Goal: Task Accomplishment & Management: Complete application form

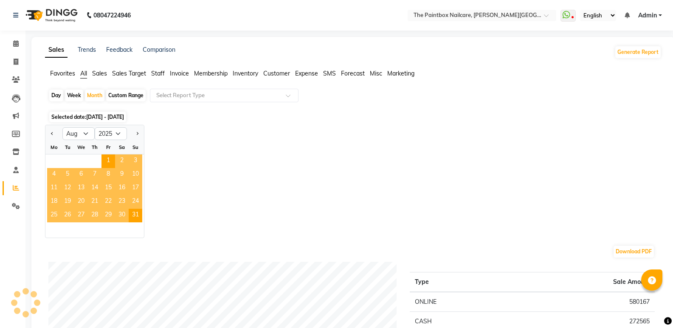
select select "8"
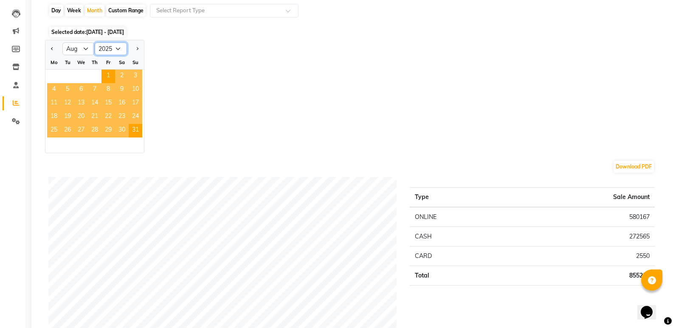
click at [106, 50] on select "2015 2016 2017 2018 2019 2020 2021 2022 2023 2024 2025 2026 2027 2028 2029 2030…" at bounding box center [111, 48] width 32 height 13
select select "2024"
click at [95, 42] on select "2015 2016 2017 2018 2019 2020 2021 2022 2023 2024 2025 2026 2027 2028 2029 2030…" at bounding box center [111, 48] width 32 height 13
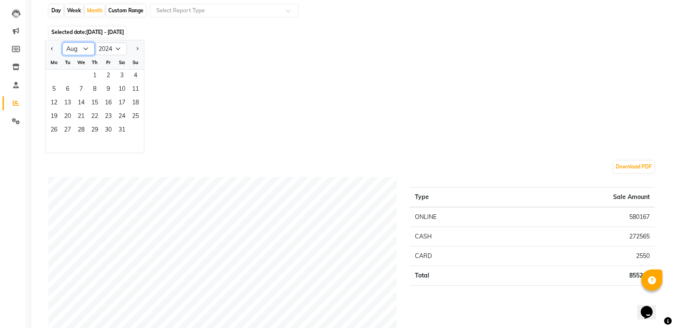
click at [75, 48] on select "Jan Feb Mar Apr May Jun [DATE] Aug Sep Oct Nov Dec" at bounding box center [78, 48] width 32 height 13
select select "11"
click at [62, 42] on select "Jan Feb Mar Apr May Jun [DATE] Aug Sep Oct Nov Dec" at bounding box center [78, 48] width 32 height 13
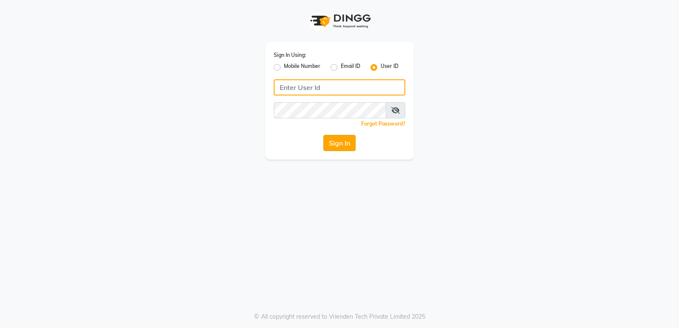
type input "thepaintbox"
click at [351, 140] on button "Sign In" at bounding box center [340, 143] width 32 height 16
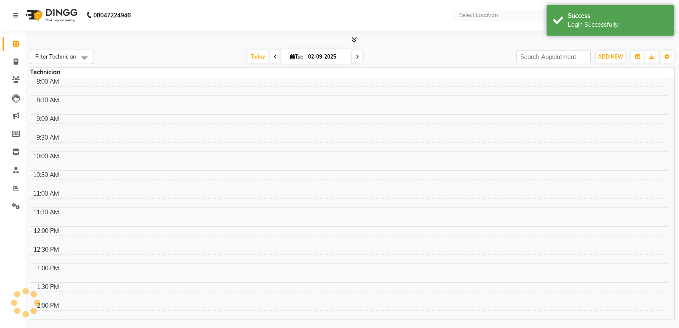
select select "en"
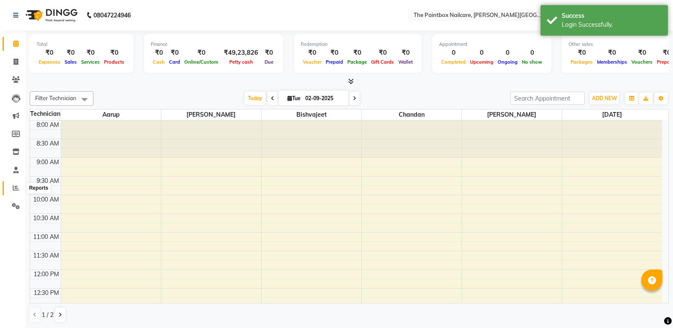
click at [17, 189] on icon at bounding box center [16, 188] width 6 height 6
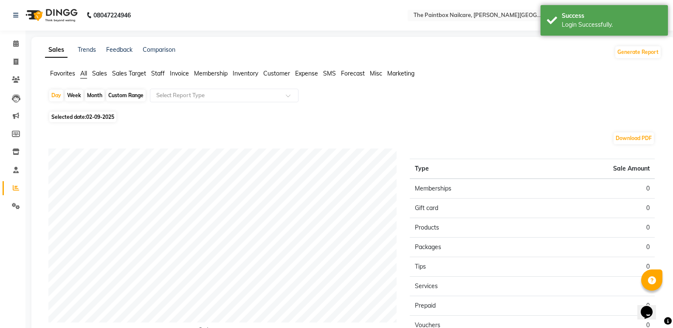
click at [92, 95] on div "Month" at bounding box center [95, 96] width 20 height 12
select select "9"
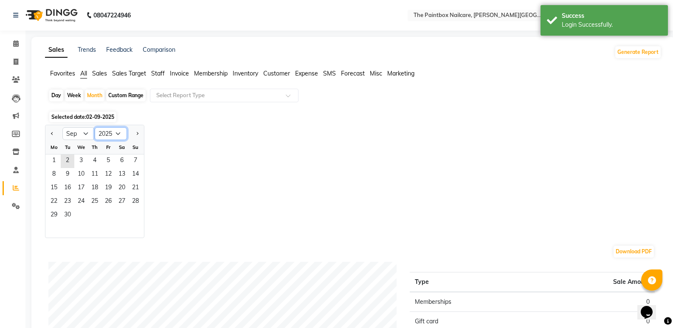
drag, startPoint x: 113, startPoint y: 134, endPoint x: 114, endPoint y: 138, distance: 4.7
click at [113, 134] on select "2015 2016 2017 2018 2019 2020 2021 2022 2023 2024 2025 2026 2027 2028 2029 2030…" at bounding box center [111, 133] width 32 height 13
select select "2024"
click at [95, 127] on select "2015 2016 2017 2018 2019 2020 2021 2022 2023 2024 2025 2026 2027 2028 2029 2030…" at bounding box center [111, 133] width 32 height 13
click at [80, 133] on select "Jan Feb Mar Apr May Jun Jul Aug Sep Oct Nov Dec" at bounding box center [78, 133] width 32 height 13
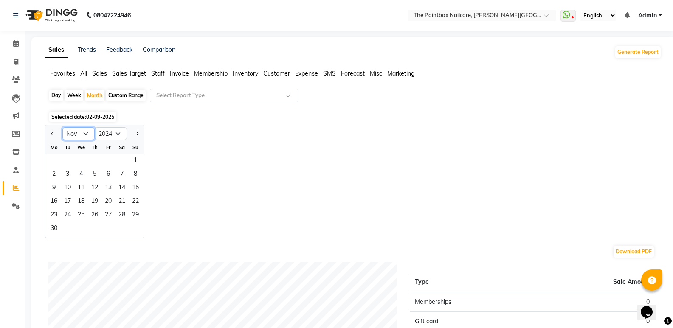
click at [62, 127] on select "Jan Feb Mar Apr May Jun Jul Aug Sep Oct Nov Dec" at bounding box center [78, 133] width 32 height 13
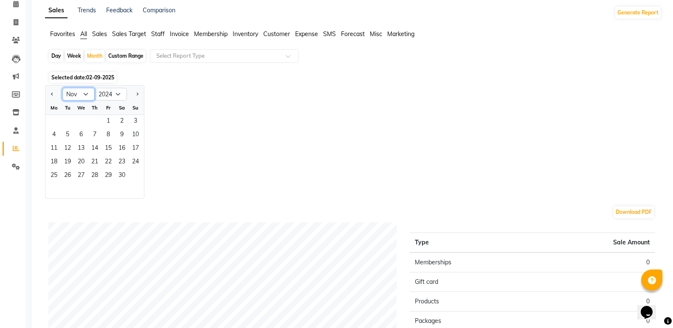
scroll to position [39, 0]
click at [83, 97] on select "Jan Feb Mar Apr May Jun Jul Aug Sep Oct Nov Dec" at bounding box center [78, 95] width 32 height 13
select select "10"
click at [62, 89] on select "Jan Feb Mar Apr May Jun Jul Aug Sep Oct Nov Dec" at bounding box center [78, 95] width 32 height 13
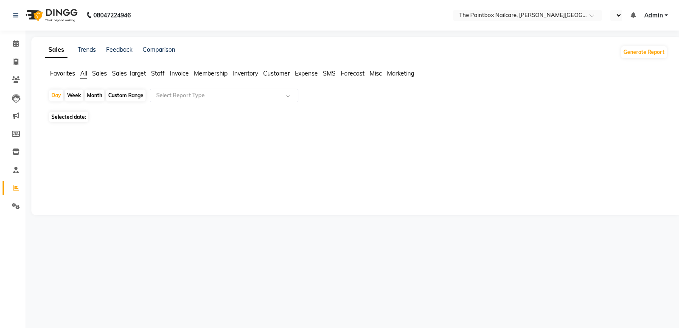
select select "en"
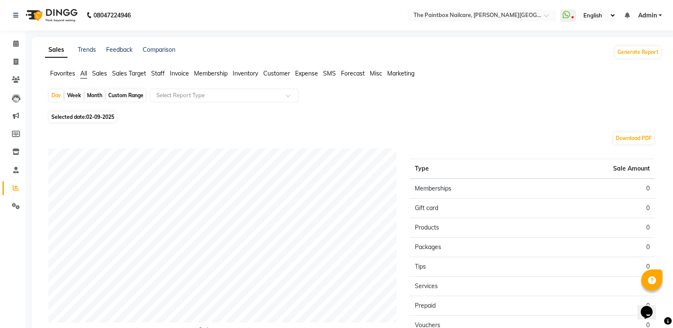
click at [95, 98] on div "Month" at bounding box center [95, 96] width 20 height 12
select select "9"
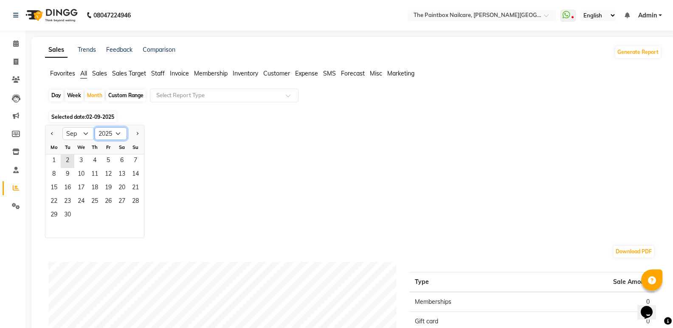
click at [110, 132] on select "2015 2016 2017 2018 2019 2020 2021 2022 2023 2024 2025 2026 2027 2028 2029 2030…" at bounding box center [111, 133] width 32 height 13
select select "2024"
click at [95, 127] on select "2015 2016 2017 2018 2019 2020 2021 2022 2023 2024 2025 2026 2027 2028 2029 2030…" at bounding box center [111, 133] width 32 height 13
click at [79, 136] on select "Jan Feb Mar Apr May Jun [DATE] Aug Sep Oct Nov Dec" at bounding box center [78, 133] width 32 height 13
select select "11"
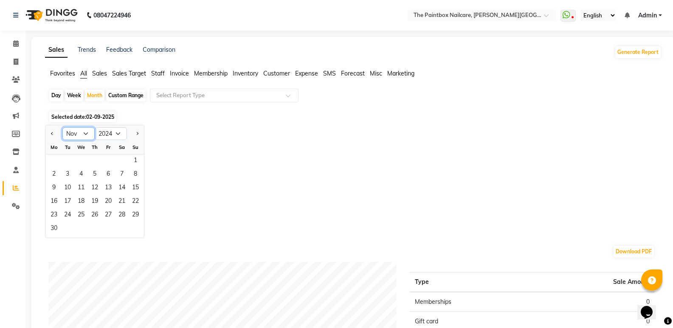
click at [62, 127] on select "Jan Feb Mar Apr May Jun [DATE] Aug Sep Oct Nov Dec" at bounding box center [78, 133] width 32 height 13
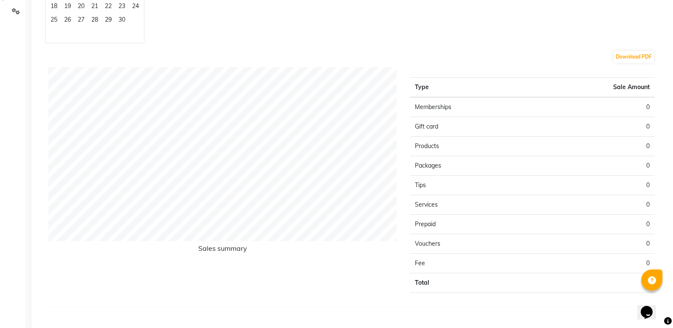
scroll to position [209, 0]
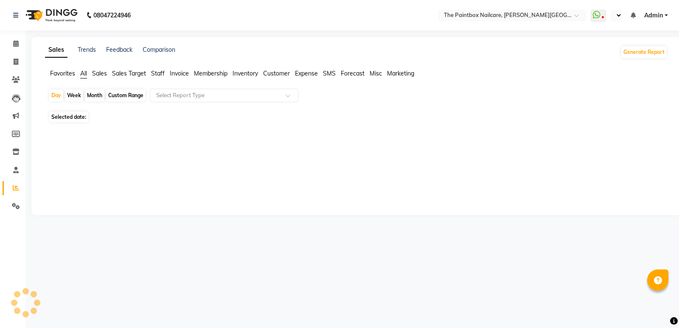
select select "en"
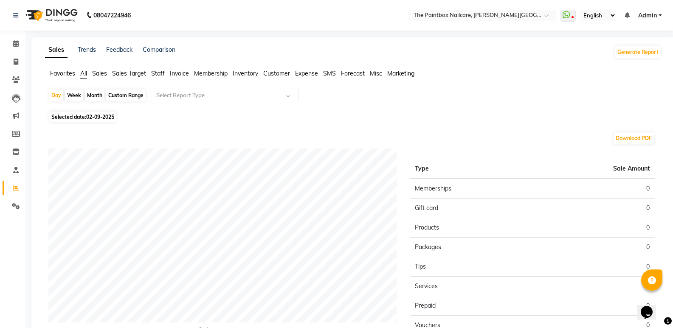
click at [104, 119] on span "02-09-2025" at bounding box center [100, 117] width 28 height 6
select select "9"
select select "2025"
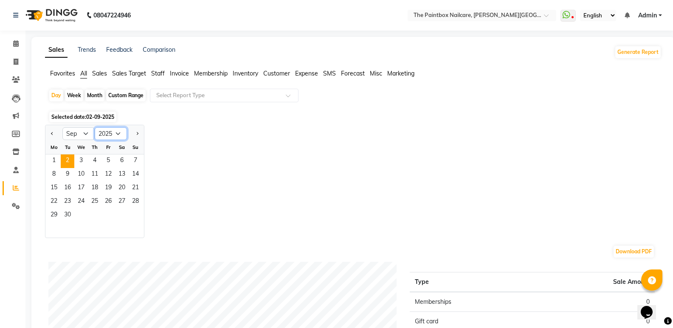
click at [100, 132] on select "2015 2016 2017 2018 2019 2020 2021 2022 2023 2024 2025 2026 2027 2028 2029 2030…" at bounding box center [111, 133] width 32 height 13
click at [68, 132] on select "Jan Feb Mar Apr May Jun Jul Aug Sep Oct Nov Dec" at bounding box center [78, 133] width 32 height 13
select select "11"
click at [62, 127] on select "Jan Feb Mar Apr May Jun Jul Aug Sep Oct Nov Dec" at bounding box center [78, 133] width 32 height 13
click at [111, 132] on select "2015 2016 2017 2018 2019 2020 2021 2022 2023 2024 2025 2026 2027 2028 2029 2030…" at bounding box center [111, 133] width 32 height 13
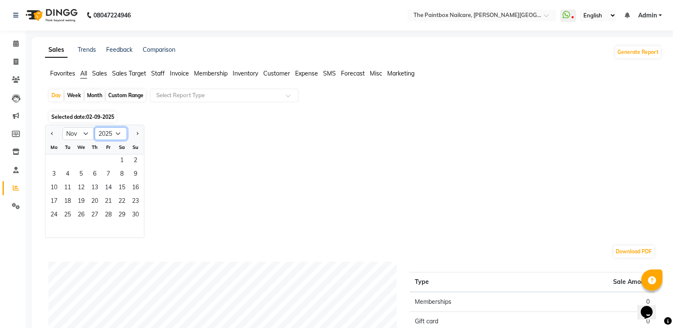
select select "2024"
click at [95, 127] on select "2015 2016 2017 2018 2019 2020 2021 2022 2023 2024 2025 2026 2027 2028 2029 2030…" at bounding box center [111, 133] width 32 height 13
click at [111, 160] on span "1" at bounding box center [108, 162] width 14 height 14
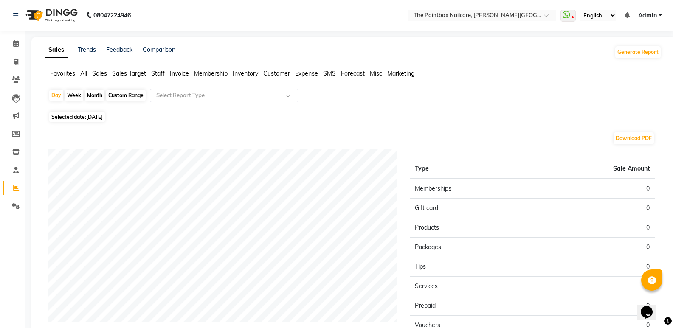
click at [93, 96] on div "Month" at bounding box center [95, 96] width 20 height 12
select select "11"
select select "2024"
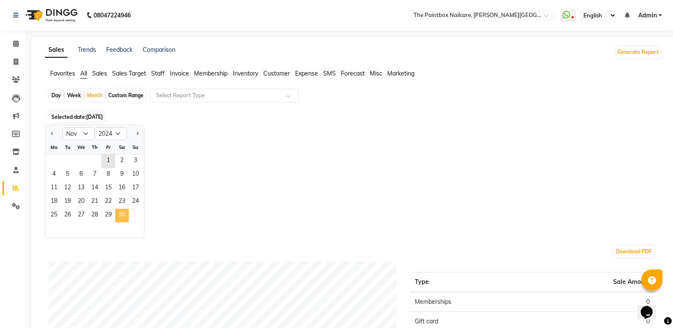
drag, startPoint x: 106, startPoint y: 156, endPoint x: 125, endPoint y: 215, distance: 61.8
click at [125, 215] on ngb-datepicker-month "Mo Tu We Th Fr Sa Su 1 2 3 4 5 6 7 8 9 10 11 12 13 14 15 16 17 18 19 20 21 22 2…" at bounding box center [94, 189] width 99 height 97
click at [125, 215] on span "30" at bounding box center [122, 216] width 14 height 14
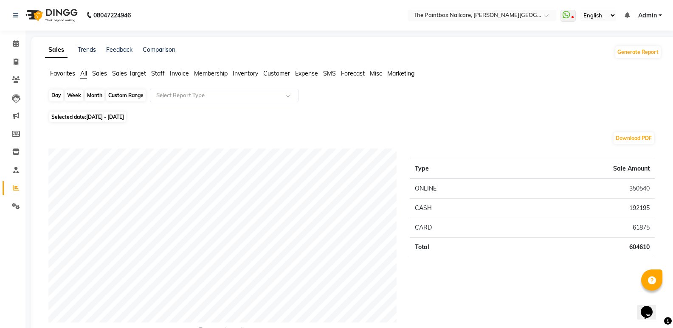
click at [97, 95] on div "Month" at bounding box center [95, 96] width 20 height 12
select select "11"
select select "2024"
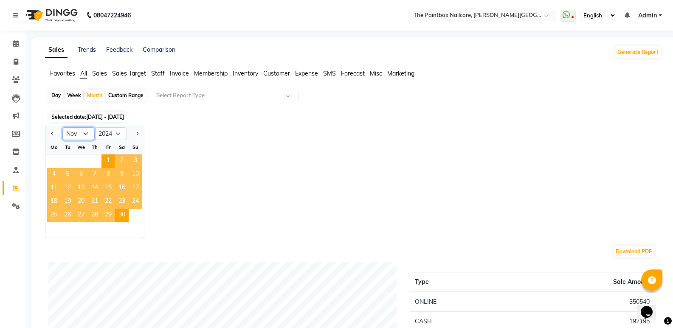
click at [86, 136] on select "Jan Feb Mar Apr May Jun Jul Aug Sep Oct Nov Dec" at bounding box center [78, 133] width 32 height 13
select select "10"
click at [62, 127] on select "Jan Feb Mar Apr May Jun Jul Aug Sep Oct Nov Dec" at bounding box center [78, 133] width 32 height 13
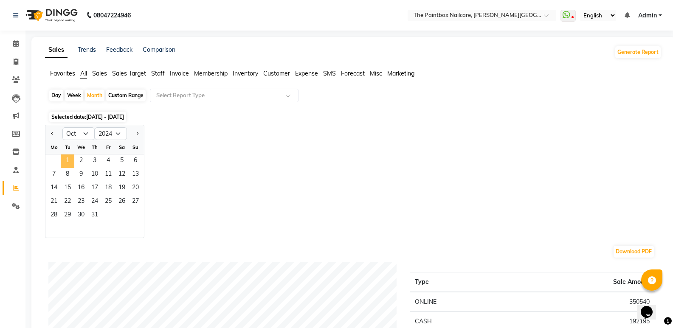
click at [70, 163] on span "1" at bounding box center [68, 162] width 14 height 14
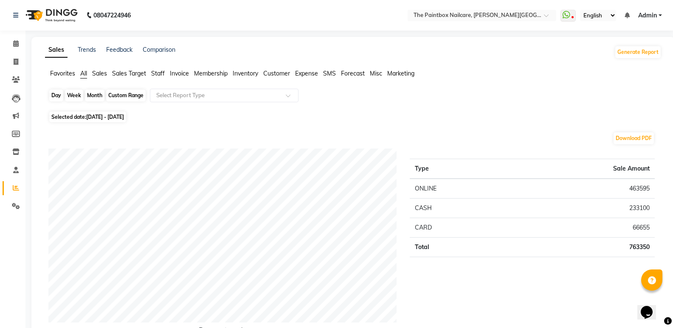
click at [91, 95] on div "Month" at bounding box center [95, 96] width 20 height 12
select select "10"
select select "2024"
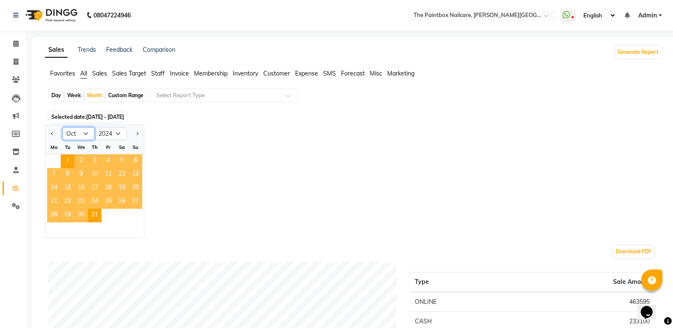
click at [79, 135] on select "Jan Feb Mar Apr May Jun Jul Aug Sep Oct Nov Dec" at bounding box center [78, 133] width 32 height 13
select select "12"
click at [62, 127] on select "Jan Feb Mar Apr May Jun Jul Aug Sep Oct Nov Dec" at bounding box center [78, 133] width 32 height 13
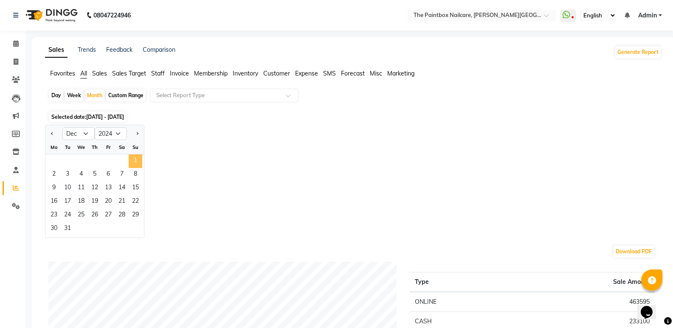
click at [135, 160] on span "1" at bounding box center [136, 162] width 14 height 14
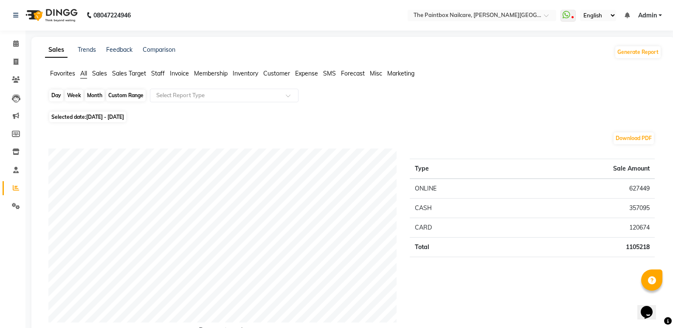
click at [96, 100] on div "Month" at bounding box center [95, 96] width 20 height 12
select select "12"
select select "2024"
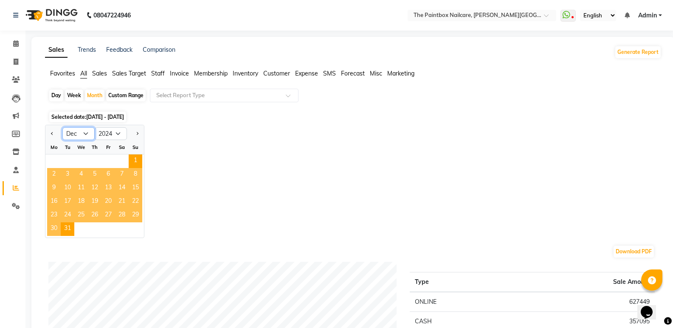
click at [85, 135] on select "Jan Feb Mar Apr May Jun Jul Aug Sep Oct Nov Dec" at bounding box center [78, 133] width 32 height 13
select select "6"
click at [62, 127] on select "Jan Feb Mar Apr May Jun Jul Aug Sep Oct Nov Dec" at bounding box center [78, 133] width 32 height 13
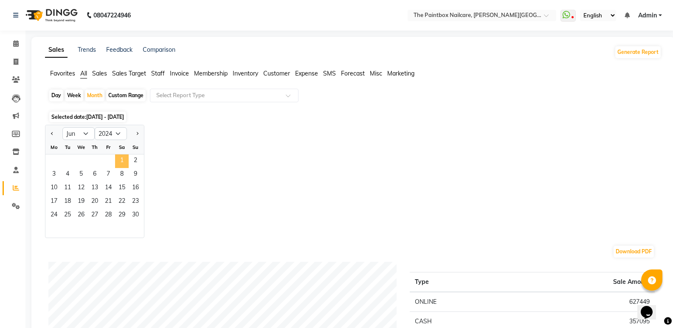
click at [118, 159] on span "1" at bounding box center [122, 162] width 14 height 14
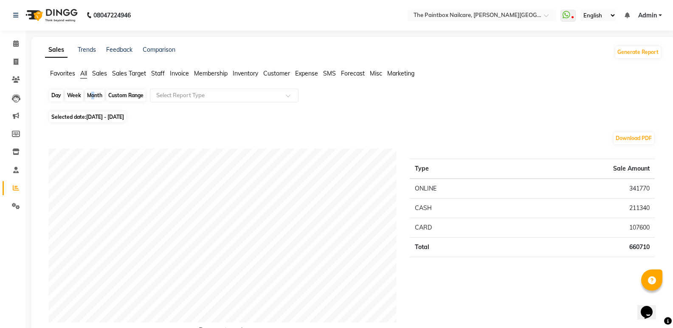
click at [89, 96] on div "Month" at bounding box center [95, 96] width 20 height 12
select select "6"
select select "2024"
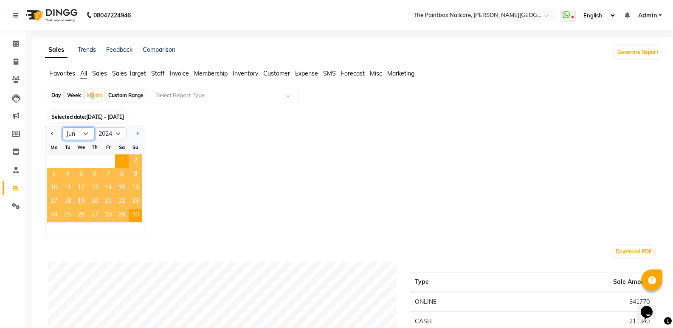
click at [87, 133] on select "Jan Feb Mar Apr May Jun Jul Aug Sep Oct Nov Dec" at bounding box center [78, 133] width 32 height 13
select select "7"
click at [62, 127] on select "Jan Feb Mar Apr May Jun Jul Aug Sep Oct Nov Dec" at bounding box center [78, 133] width 32 height 13
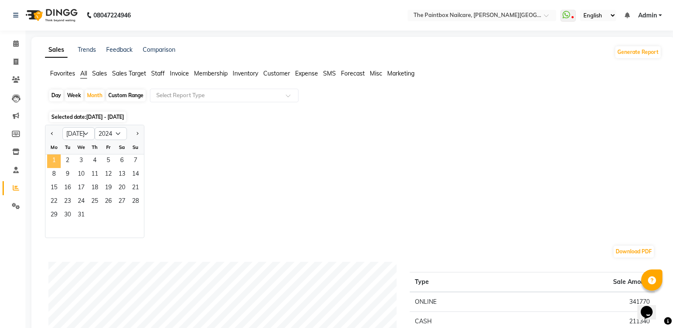
click at [59, 160] on span "1" at bounding box center [54, 162] width 14 height 14
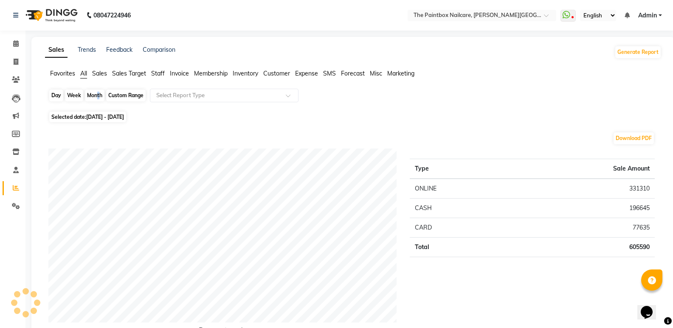
click at [96, 95] on div "Month" at bounding box center [95, 96] width 20 height 12
select select "7"
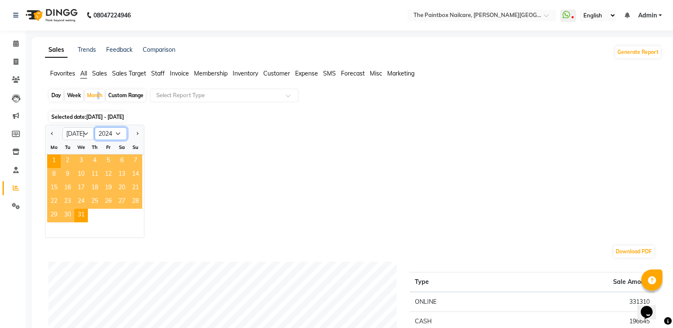
click at [104, 135] on select "2014 2015 2016 2017 2018 2019 2020 2021 2022 2023 2024 2025 2026 2027 2028 2029…" at bounding box center [111, 133] width 32 height 13
select select "2023"
click at [95, 127] on select "2014 2015 2016 2017 2018 2019 2020 2021 2022 2023 2024 2025 2026 2027 2028 2029…" at bounding box center [111, 133] width 32 height 13
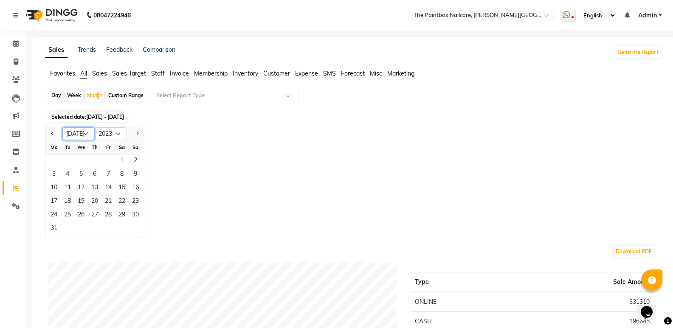
click at [76, 133] on select "Jan Feb Mar Apr May Jun Jul Aug Sep Oct Nov Dec" at bounding box center [78, 133] width 32 height 13
select select "12"
click at [62, 127] on select "Jan Feb Mar Apr May Jun Jul Aug Sep Oct Nov Dec" at bounding box center [78, 133] width 32 height 13
click at [113, 162] on span "1" at bounding box center [108, 162] width 14 height 14
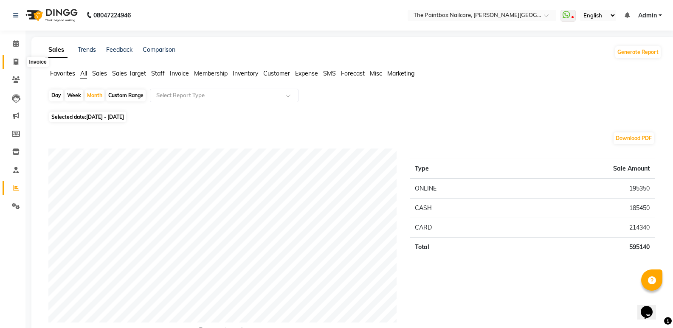
drag, startPoint x: 17, startPoint y: 61, endPoint x: 20, endPoint y: 59, distance: 4.4
click at [16, 61] on icon at bounding box center [16, 62] width 5 height 6
select select "service"
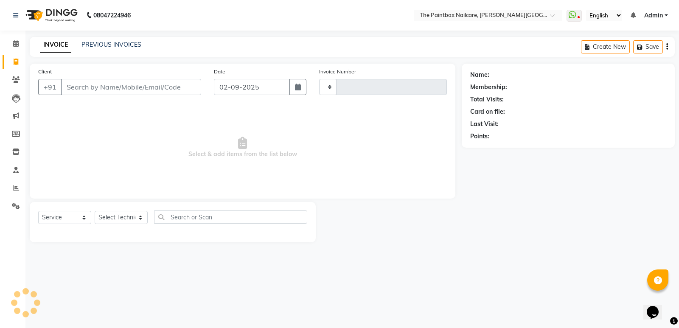
type input "1703"
select select "926"
click at [275, 88] on input "02-09-2025" at bounding box center [252, 87] width 76 height 16
select select "9"
select select "2025"
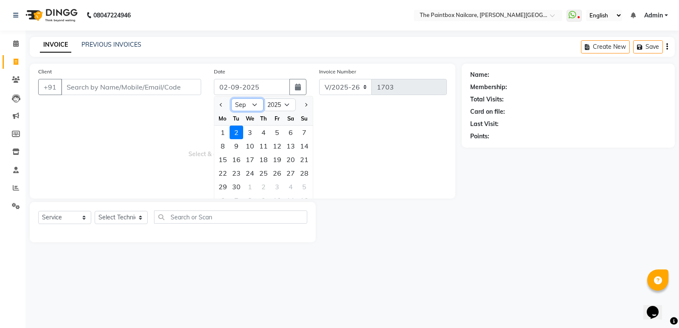
click at [255, 105] on select "Jan Feb Mar Apr May Jun Jul Aug Sep Oct Nov Dec" at bounding box center [247, 105] width 32 height 13
select select "8"
click at [231, 99] on select "Jan Feb Mar Apr May Jun Jul Aug Sep Oct Nov Dec" at bounding box center [247, 105] width 32 height 13
drag, startPoint x: 303, startPoint y: 186, endPoint x: 334, endPoint y: 176, distance: 32.5
click at [306, 184] on div "31" at bounding box center [305, 187] width 14 height 14
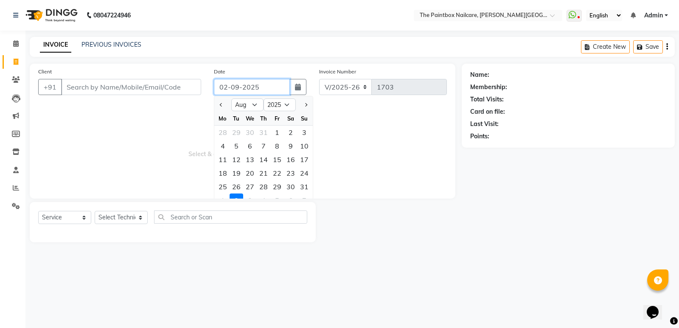
type input "31-08-2025"
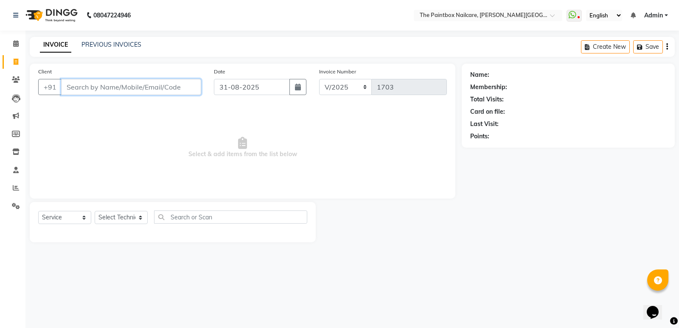
drag, startPoint x: 147, startPoint y: 84, endPoint x: 164, endPoint y: 79, distance: 17.1
click at [149, 84] on input "Client" at bounding box center [131, 87] width 140 height 16
type input "928475982"
click at [183, 83] on span "Add Client" at bounding box center [180, 87] width 34 height 8
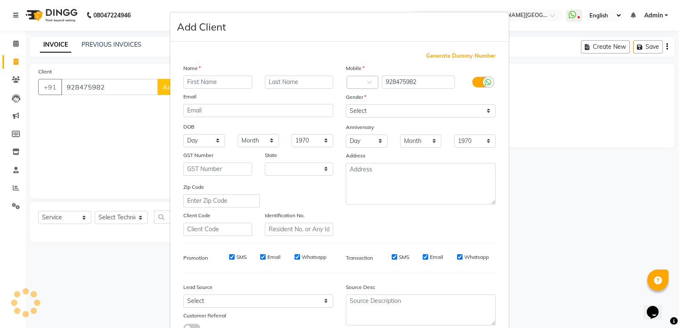
select select "22"
type input "nandini"
click at [478, 81] on label at bounding box center [482, 82] width 19 height 11
click at [0, 0] on input "checkbox" at bounding box center [0, 0] width 0 height 0
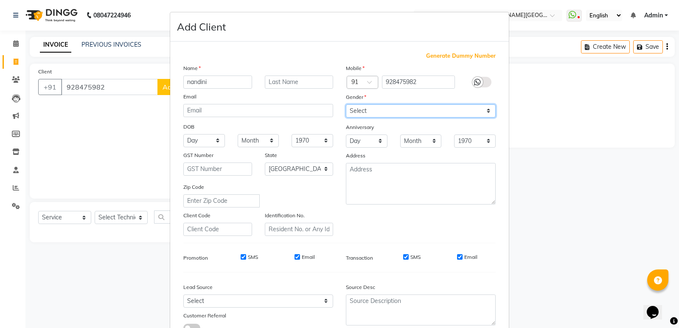
click at [458, 110] on select "Select [DEMOGRAPHIC_DATA] [DEMOGRAPHIC_DATA] Other Prefer Not To Say" at bounding box center [421, 110] width 150 height 13
select select "[DEMOGRAPHIC_DATA]"
click at [346, 104] on select "Select [DEMOGRAPHIC_DATA] [DEMOGRAPHIC_DATA] Other Prefer Not To Say" at bounding box center [421, 110] width 150 height 13
click at [457, 257] on input "Email" at bounding box center [460, 257] width 6 height 6
checkbox input "false"
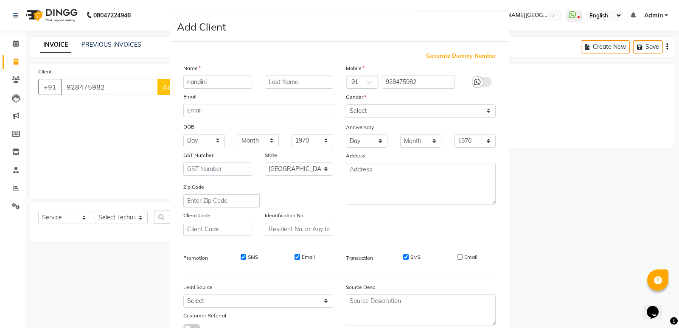
drag, startPoint x: 401, startPoint y: 256, endPoint x: 377, endPoint y: 257, distance: 23.8
click at [403, 256] on input "SMS" at bounding box center [406, 257] width 6 height 6
checkbox input "false"
click at [295, 257] on input "Email" at bounding box center [298, 257] width 6 height 6
checkbox input "false"
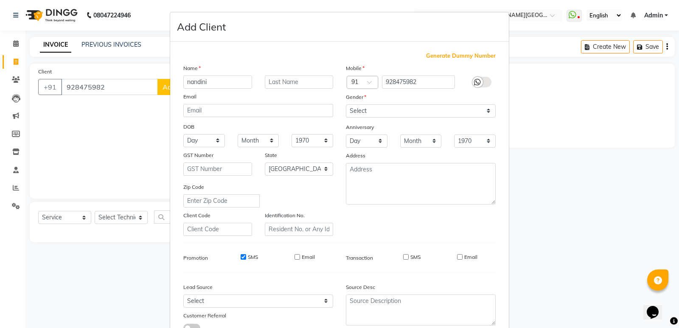
click at [242, 257] on input "SMS" at bounding box center [244, 257] width 6 height 6
checkbox input "false"
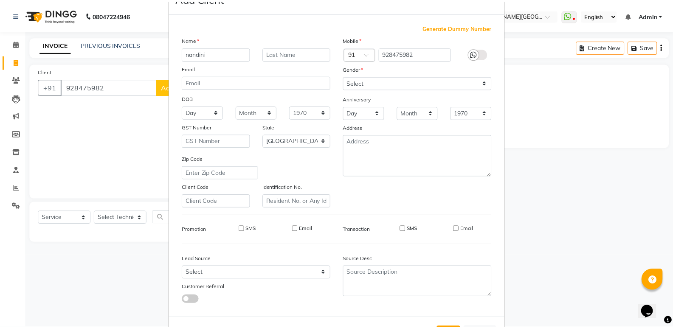
scroll to position [64, 0]
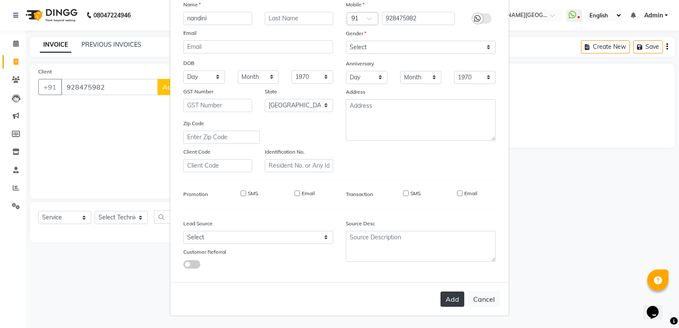
click at [444, 304] on button "Add" at bounding box center [453, 299] width 24 height 15
select select
select select "null"
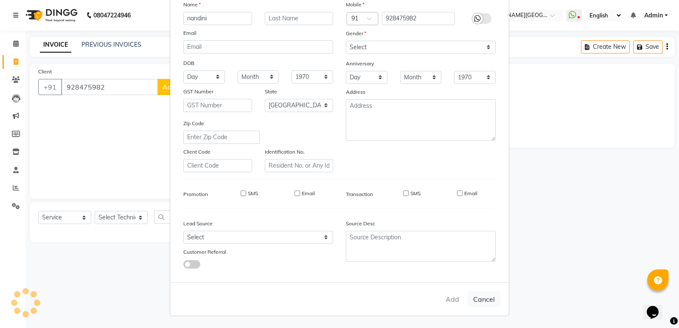
select select
checkbox input "false"
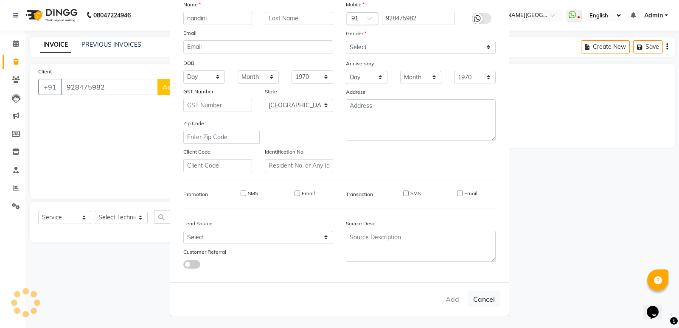
checkbox input "false"
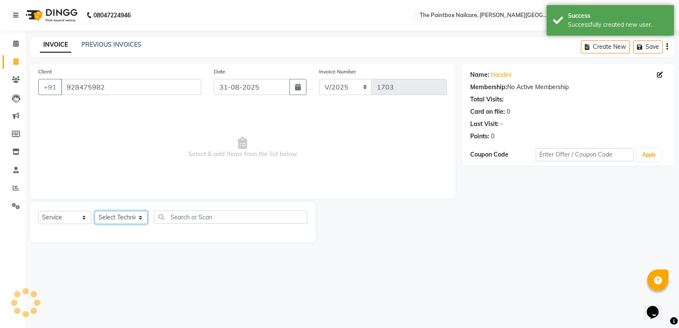
click at [126, 218] on select "Select Technician [PERSON_NAME] bishvajeet [PERSON_NAME] [DATE][PERSON_NAME] ro…" at bounding box center [121, 217] width 53 height 13
select select "85360"
click at [95, 211] on select "Select Technician [PERSON_NAME] bishvajeet [PERSON_NAME] [DATE][PERSON_NAME] ro…" at bounding box center [121, 217] width 53 height 13
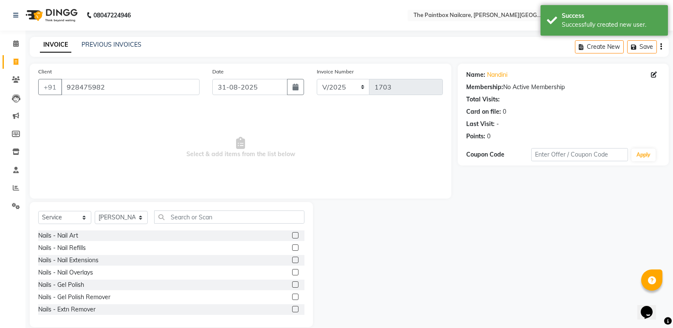
click at [292, 271] on label at bounding box center [295, 272] width 6 height 6
click at [292, 271] on input "checkbox" at bounding box center [295, 273] width 6 height 6
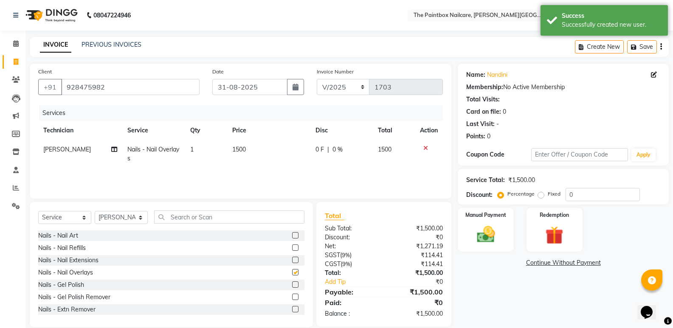
checkbox input "false"
click at [110, 220] on select "Select Technician [PERSON_NAME] bishvajeet [PERSON_NAME] [DATE][PERSON_NAME] ro…" at bounding box center [121, 217] width 53 height 13
select select "85359"
click at [95, 211] on select "Select Technician [PERSON_NAME] bishvajeet [PERSON_NAME] [DATE][PERSON_NAME] ro…" at bounding box center [121, 217] width 53 height 13
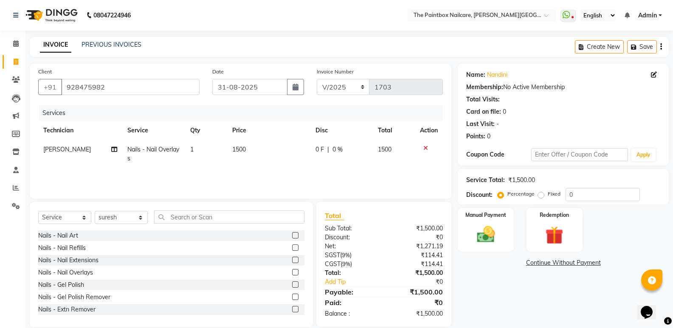
click at [292, 286] on label at bounding box center [295, 285] width 6 height 6
click at [292, 286] on input "checkbox" at bounding box center [295, 285] width 6 height 6
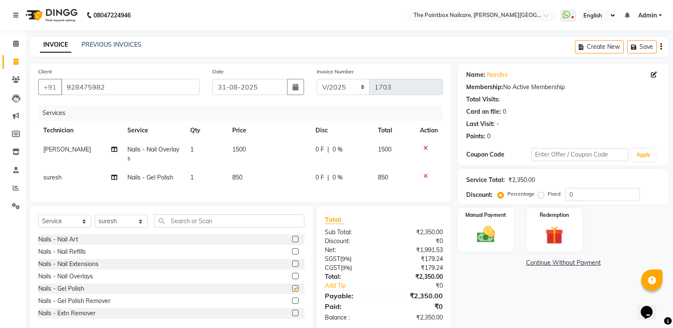
checkbox input "false"
click at [492, 235] on img at bounding box center [486, 235] width 30 height 22
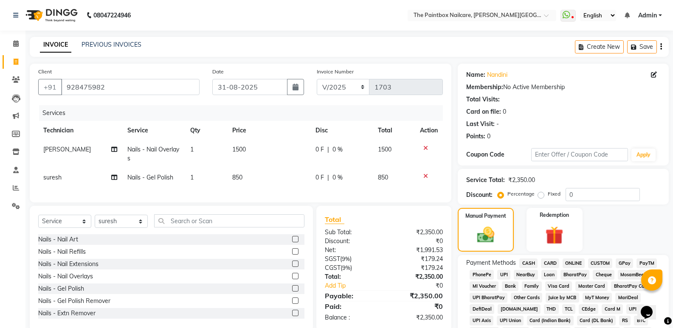
click at [530, 259] on span "CASH" at bounding box center [528, 264] width 18 height 10
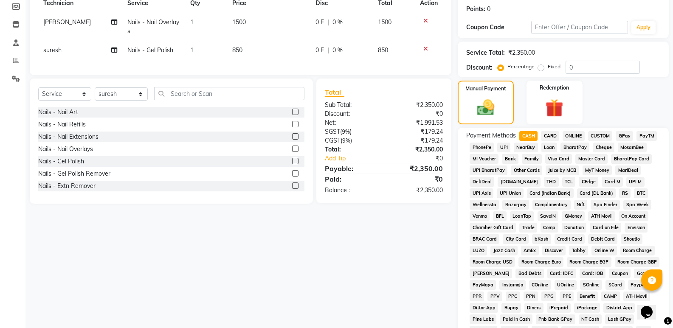
scroll to position [255, 0]
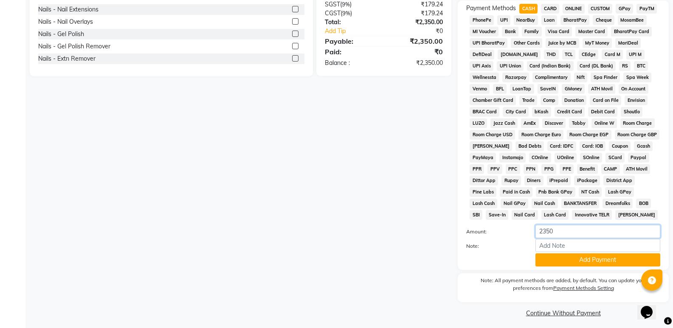
click at [547, 235] on input "2350" at bounding box center [597, 231] width 125 height 13
type input "2250"
click at [578, 261] on button "Add Payment" at bounding box center [597, 260] width 125 height 13
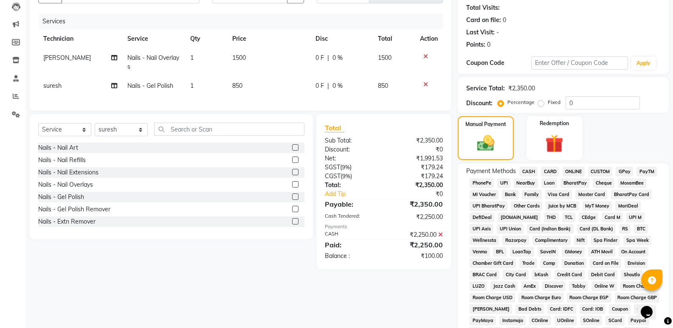
scroll to position [85, 0]
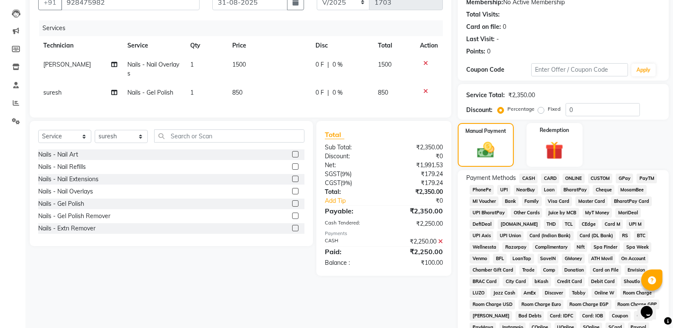
click at [565, 177] on span "ONLINE" at bounding box center [574, 179] width 22 height 10
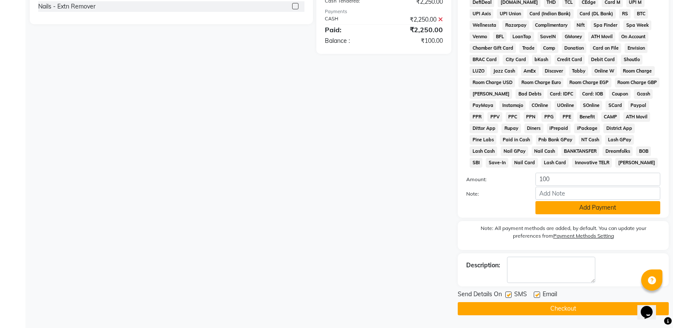
click at [590, 206] on button "Add Payment" at bounding box center [597, 207] width 125 height 13
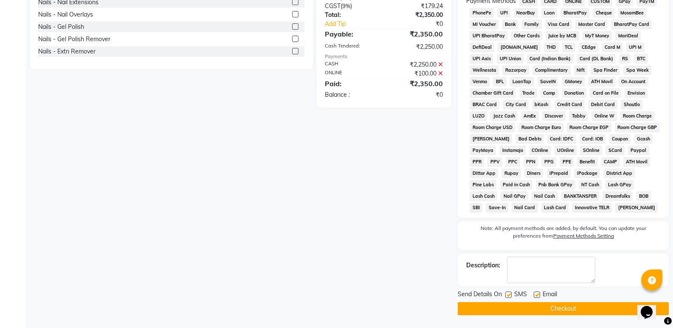
click at [582, 311] on button "Checkout" at bounding box center [563, 308] width 211 height 13
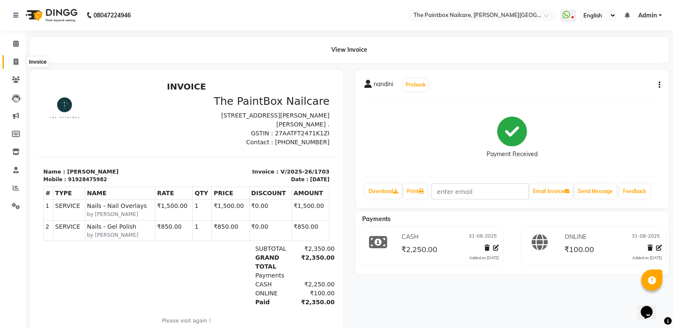
click at [14, 64] on icon at bounding box center [16, 62] width 5 height 6
select select "service"
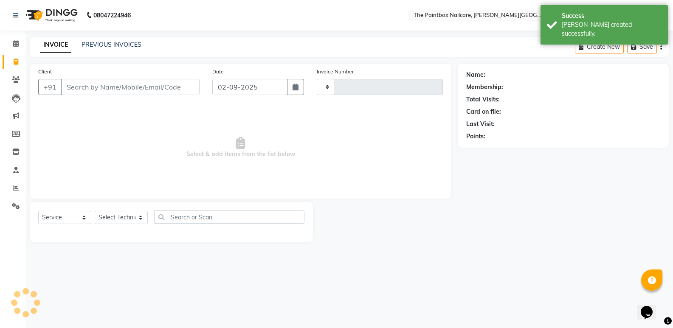
type input "1704"
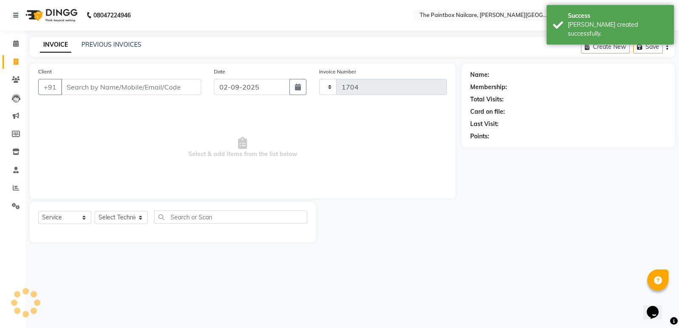
select select "926"
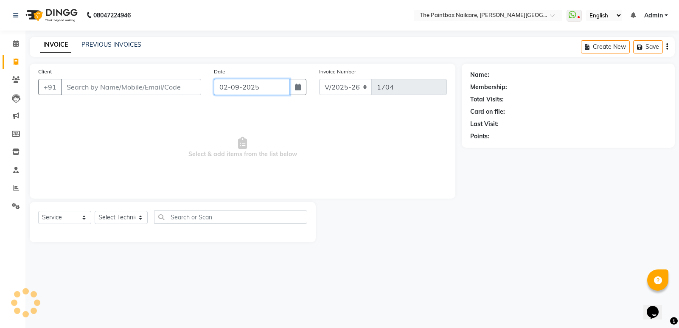
click at [265, 84] on input "02-09-2025" at bounding box center [252, 87] width 76 height 16
select select "9"
select select "2025"
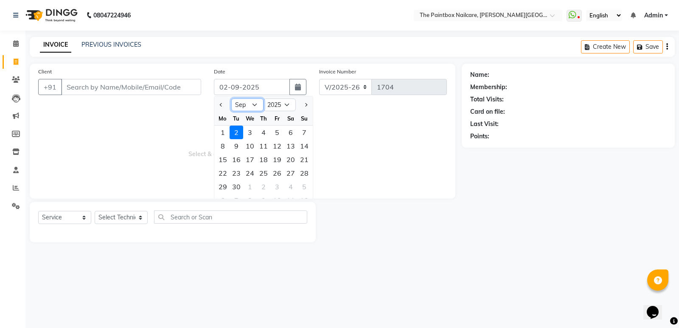
click at [252, 103] on select "Jan Feb Mar Apr May Jun Jul Aug Sep Oct Nov Dec" at bounding box center [247, 105] width 32 height 13
select select "8"
click at [231, 99] on select "Jan Feb Mar Apr May Jun Jul Aug Sep Oct Nov Dec" at bounding box center [247, 105] width 32 height 13
click at [309, 187] on div "31" at bounding box center [305, 187] width 14 height 14
type input "31-08-2025"
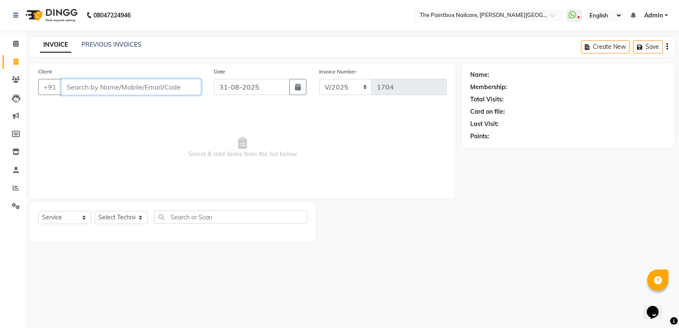
click at [171, 85] on input "Client" at bounding box center [131, 87] width 140 height 16
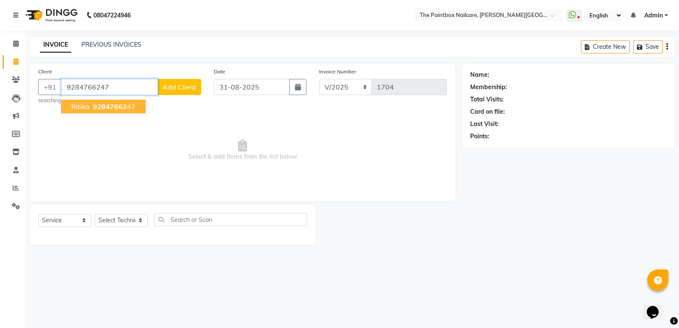
type input "9284766247"
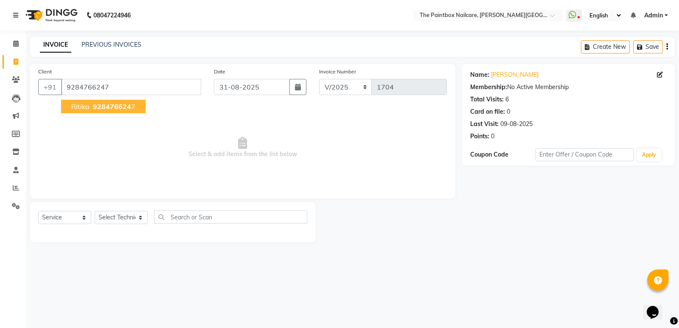
click at [122, 101] on button "ritika 928476624 7" at bounding box center [103, 107] width 85 height 14
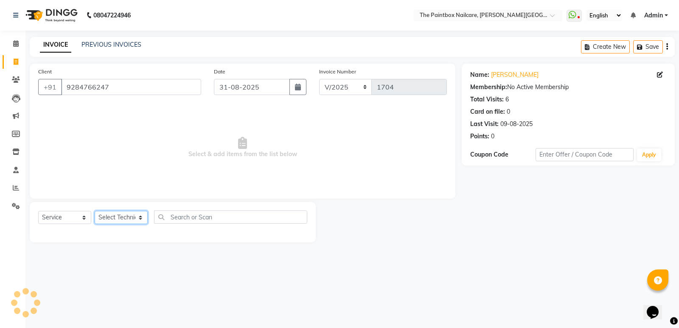
click at [126, 224] on select "Select Technician [PERSON_NAME] bishvajeet [PERSON_NAME] [DATE][PERSON_NAME] ro…" at bounding box center [121, 217] width 53 height 13
select select "89153"
click at [95, 211] on select "Select Technician [PERSON_NAME] bishvajeet [PERSON_NAME] [DATE][PERSON_NAME] ro…" at bounding box center [121, 217] width 53 height 13
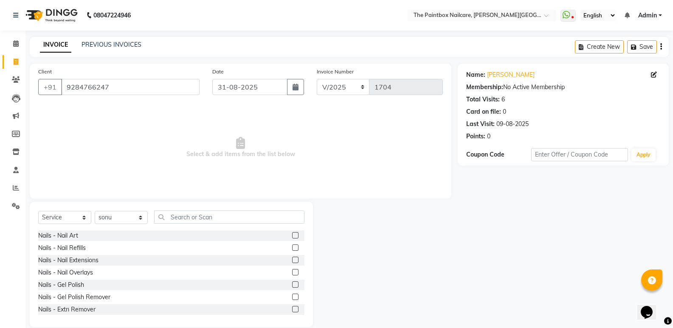
click at [292, 247] on label at bounding box center [295, 248] width 6 height 6
click at [292, 247] on input "checkbox" at bounding box center [295, 248] width 6 height 6
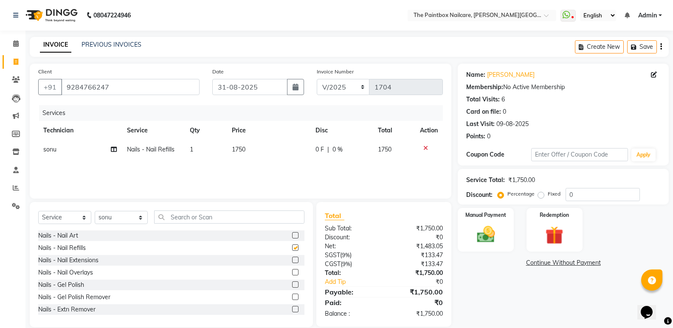
checkbox input "false"
click at [292, 237] on label at bounding box center [295, 235] width 6 height 6
click at [292, 237] on input "checkbox" at bounding box center [295, 236] width 6 height 6
checkbox input "false"
click at [243, 167] on span "1500" at bounding box center [239, 169] width 14 height 8
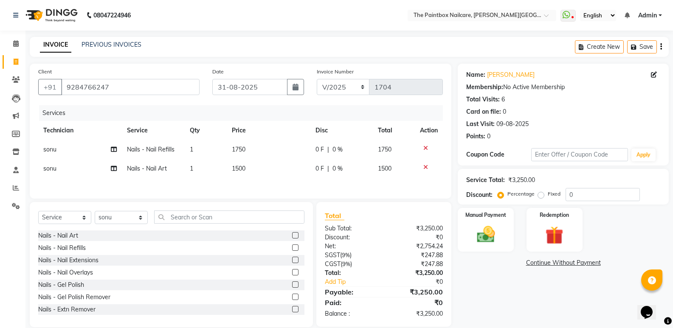
select select "89153"
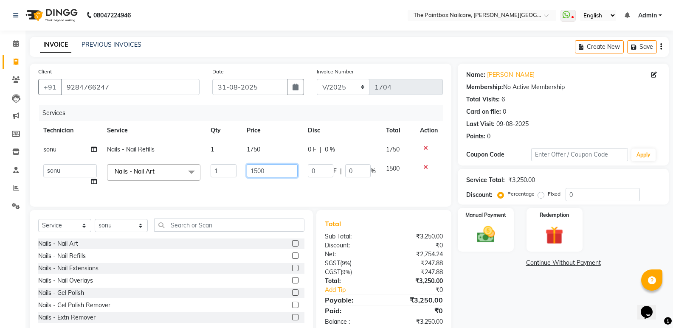
click at [257, 175] on input "1500" at bounding box center [272, 170] width 51 height 13
type input "800"
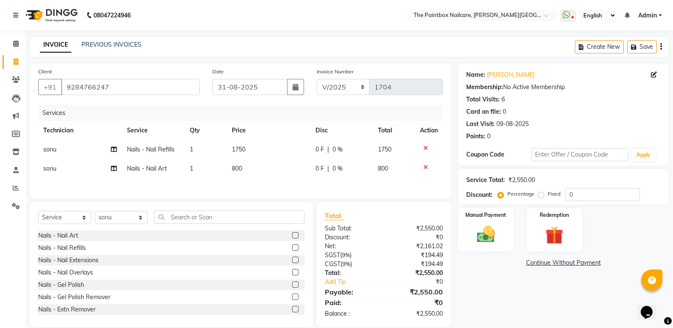
click at [258, 154] on td "1750" at bounding box center [268, 149] width 83 height 19
select select "89153"
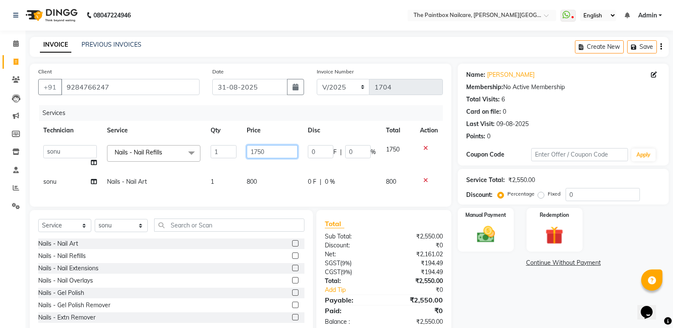
click at [261, 157] on input "1750" at bounding box center [272, 151] width 51 height 13
type input "1800"
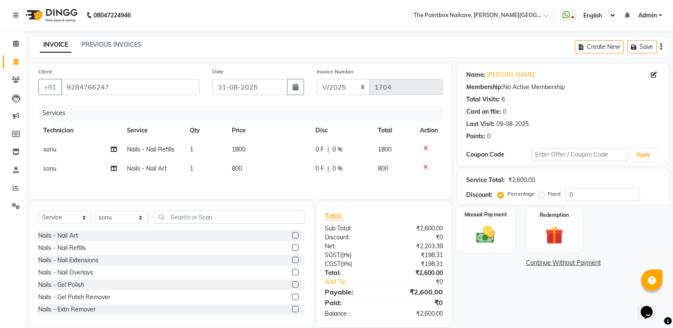
click at [480, 232] on img at bounding box center [486, 235] width 30 height 22
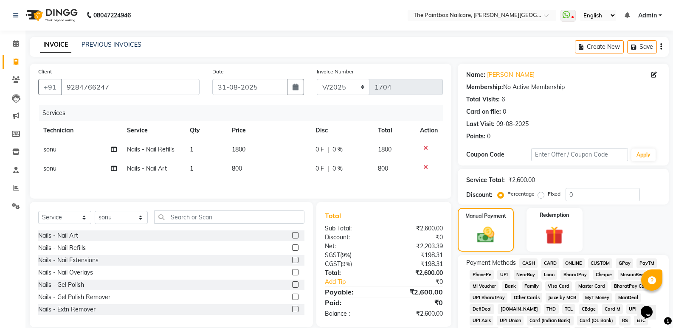
click at [577, 263] on span "ONLINE" at bounding box center [574, 264] width 22 height 10
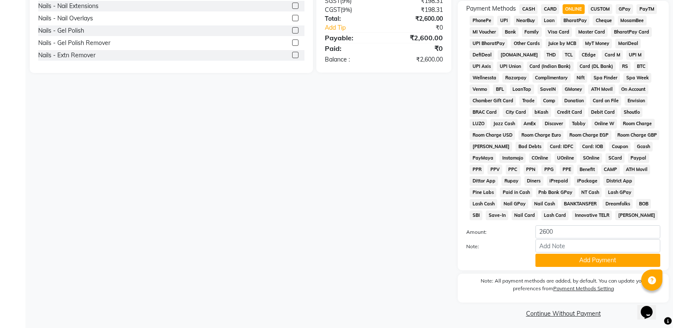
scroll to position [259, 0]
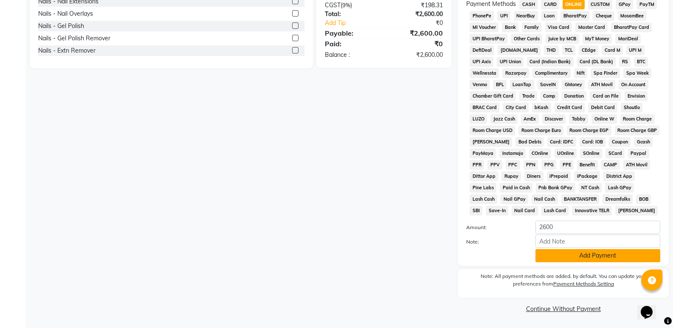
click at [583, 256] on button "Add Payment" at bounding box center [597, 255] width 125 height 13
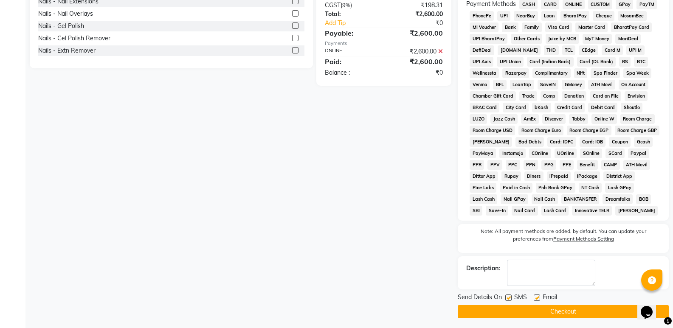
click at [582, 310] on button "Checkout" at bounding box center [563, 311] width 211 height 13
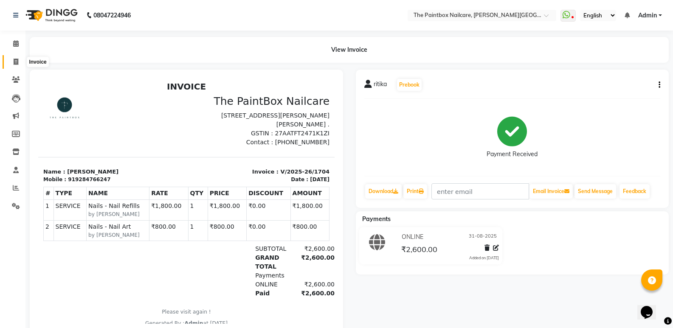
drag, startPoint x: 21, startPoint y: 66, endPoint x: 37, endPoint y: 65, distance: 15.7
click at [21, 66] on span at bounding box center [15, 62] width 15 height 10
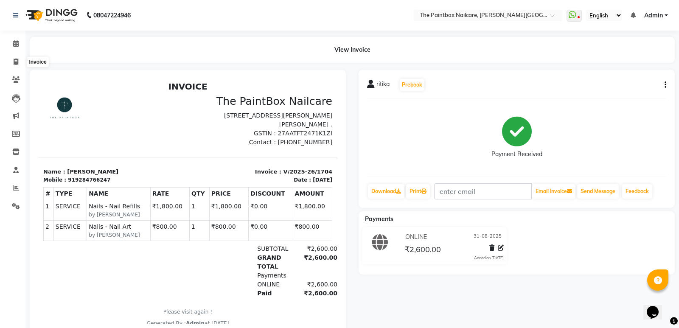
select select "service"
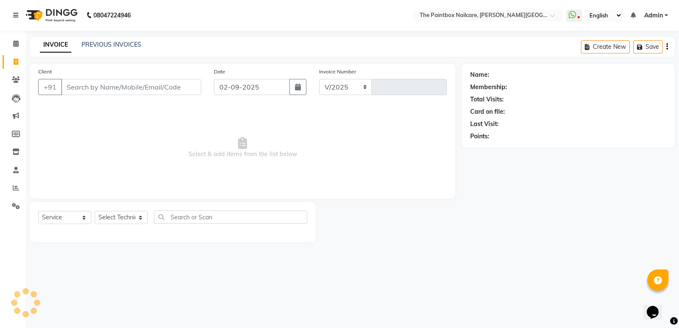
select select "926"
type input "1705"
click at [262, 85] on input "02-09-2025" at bounding box center [252, 87] width 76 height 16
select select "9"
select select "2025"
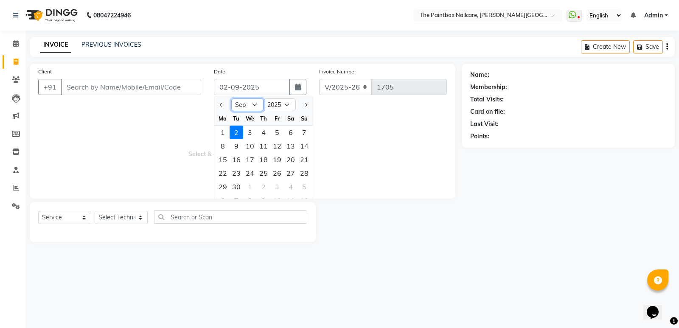
click at [251, 103] on select "Jan Feb Mar Apr May Jun Jul Aug Sep Oct Nov Dec" at bounding box center [247, 105] width 32 height 13
select select "8"
click at [231, 99] on select "Jan Feb Mar Apr May Jun Jul Aug Sep Oct Nov Dec" at bounding box center [247, 105] width 32 height 13
click at [303, 184] on div "31" at bounding box center [305, 187] width 14 height 14
type input "31-08-2025"
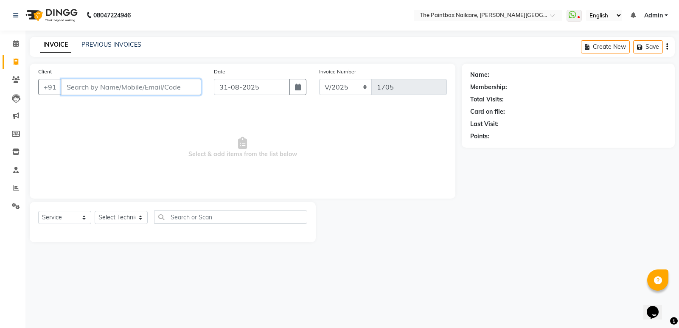
click at [166, 86] on input "Client" at bounding box center [131, 87] width 140 height 16
type input "8390013226"
click at [185, 90] on span "Add Client" at bounding box center [180, 87] width 34 height 8
select select "22"
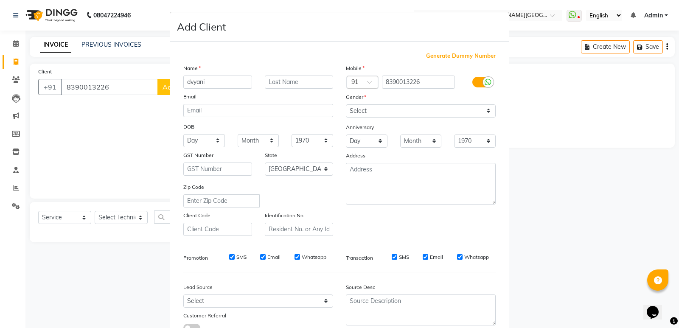
click at [187, 83] on input "dvyani" at bounding box center [217, 82] width 69 height 13
type input "[PERSON_NAME]"
click at [485, 79] on icon at bounding box center [488, 83] width 7 height 8
click at [0, 0] on input "checkbox" at bounding box center [0, 0] width 0 height 0
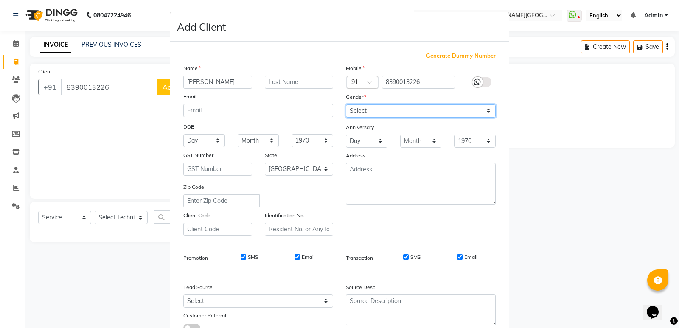
click at [475, 107] on select "Select [DEMOGRAPHIC_DATA] [DEMOGRAPHIC_DATA] Other Prefer Not To Say" at bounding box center [421, 110] width 150 height 13
select select "[DEMOGRAPHIC_DATA]"
click at [346, 104] on select "Select [DEMOGRAPHIC_DATA] [DEMOGRAPHIC_DATA] Other Prefer Not To Say" at bounding box center [421, 110] width 150 height 13
click at [457, 259] on input "Email" at bounding box center [460, 257] width 6 height 6
checkbox input "false"
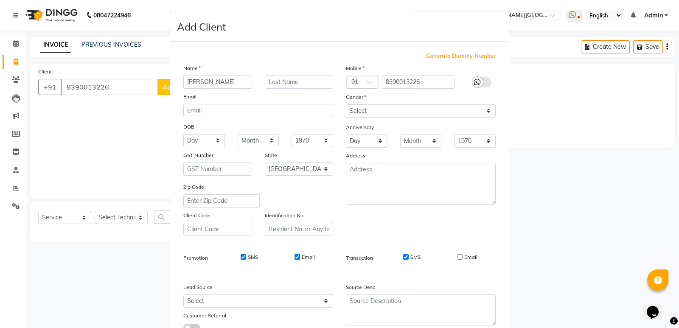
click at [403, 254] on input "SMS" at bounding box center [406, 257] width 6 height 6
click at [403, 257] on input "SMS" at bounding box center [406, 257] width 6 height 6
checkbox input "true"
click at [291, 257] on div "SMS Email" at bounding box center [272, 258] width 123 height 8
click at [236, 256] on div "SMS" at bounding box center [243, 258] width 29 height 8
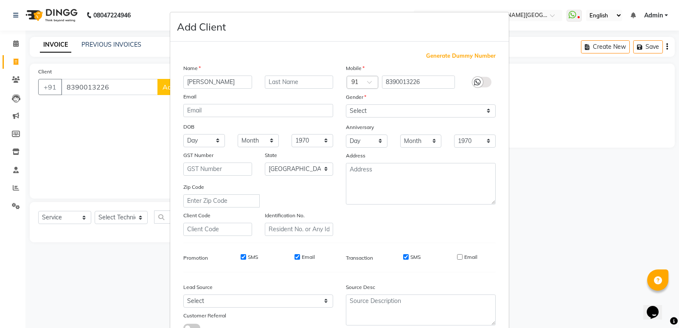
drag, startPoint x: 239, startPoint y: 256, endPoint x: 290, endPoint y: 260, distance: 51.5
click at [241, 256] on input "SMS" at bounding box center [244, 257] width 6 height 6
checkbox input "false"
click at [295, 255] on input "Email" at bounding box center [298, 257] width 6 height 6
checkbox input "false"
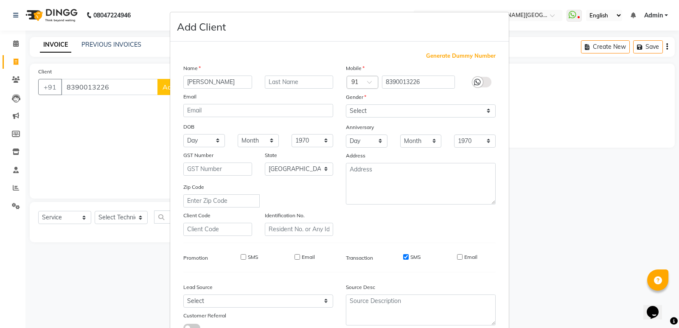
click at [404, 258] on input "SMS" at bounding box center [406, 257] width 6 height 6
checkbox input "false"
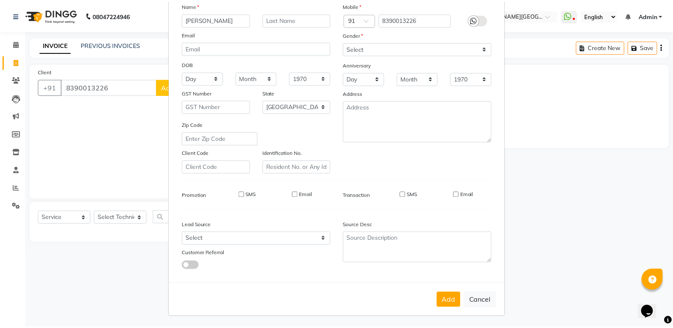
scroll to position [64, 0]
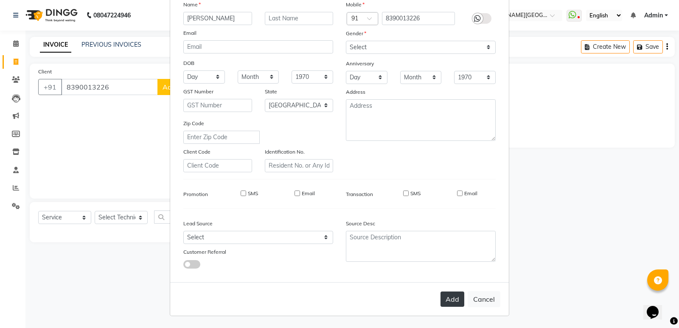
click at [447, 297] on button "Add" at bounding box center [453, 299] width 24 height 15
select select
select select "null"
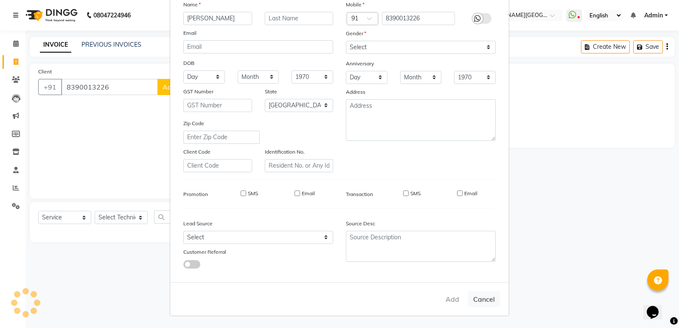
select select
checkbox input "false"
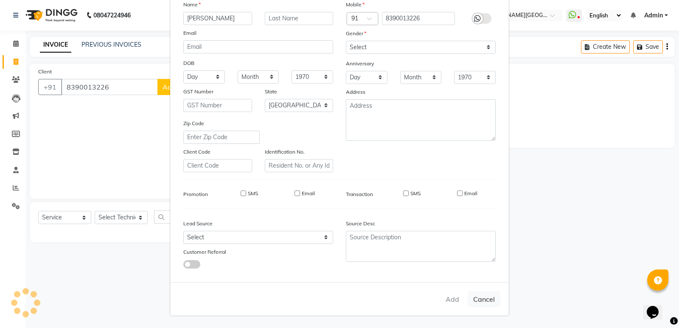
checkbox input "false"
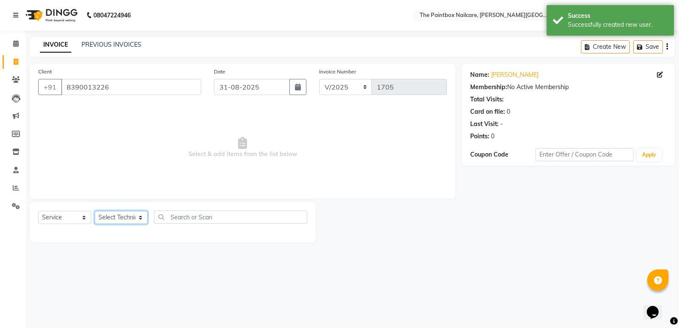
click at [125, 214] on select "Select Technician [PERSON_NAME] bishvajeet [PERSON_NAME] [DATE][PERSON_NAME] ro…" at bounding box center [121, 217] width 53 height 13
select select "88463"
click at [95, 211] on select "Select Technician [PERSON_NAME] bishvajeet [PERSON_NAME] [DATE][PERSON_NAME] ro…" at bounding box center [121, 217] width 53 height 13
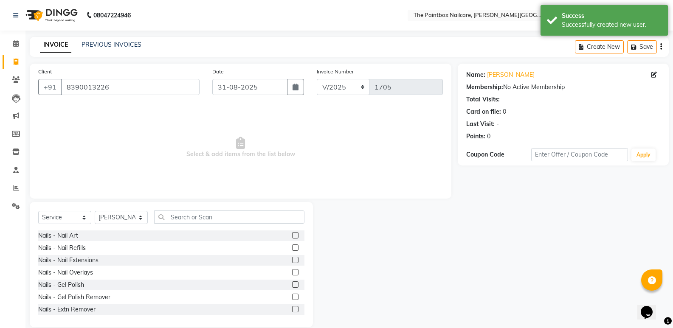
click at [292, 261] on label at bounding box center [295, 260] width 6 height 6
click at [292, 261] on input "checkbox" at bounding box center [295, 261] width 6 height 6
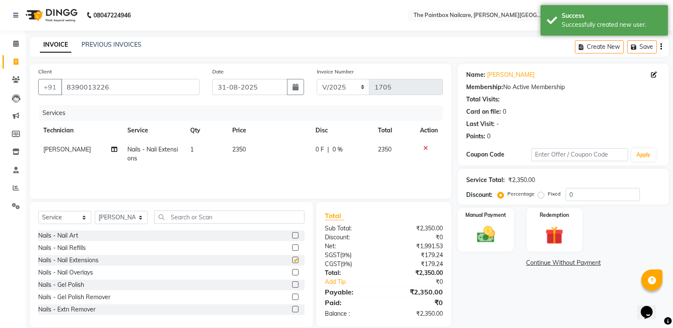
checkbox input "false"
click at [292, 237] on label at bounding box center [295, 235] width 6 height 6
click at [292, 237] on input "checkbox" at bounding box center [295, 236] width 6 height 6
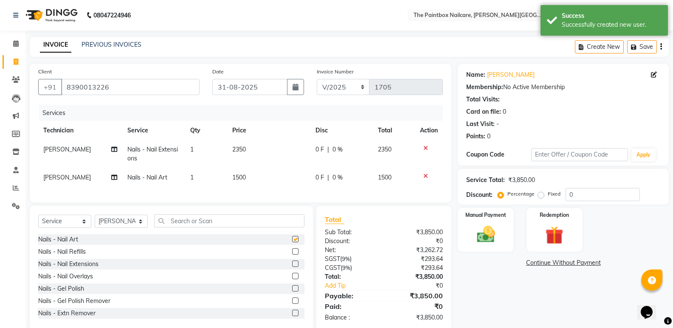
checkbox input "false"
click at [242, 176] on span "1500" at bounding box center [239, 178] width 14 height 8
select select "88463"
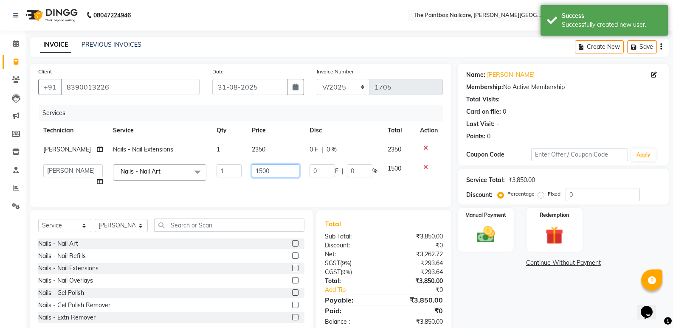
click at [257, 175] on input "1500" at bounding box center [276, 170] width 48 height 13
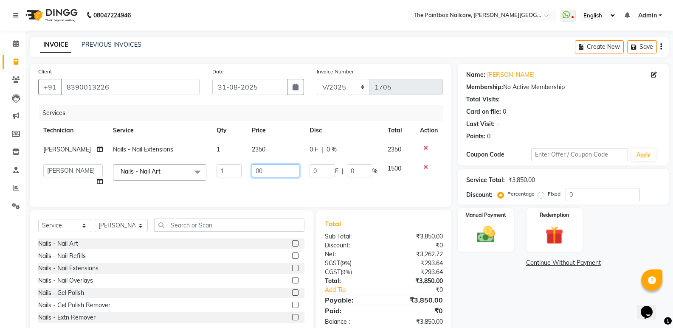
type input "800"
click at [110, 230] on select "Select Technician [PERSON_NAME] bishvajeet [PERSON_NAME] [DATE][PERSON_NAME] ro…" at bounding box center [121, 225] width 53 height 13
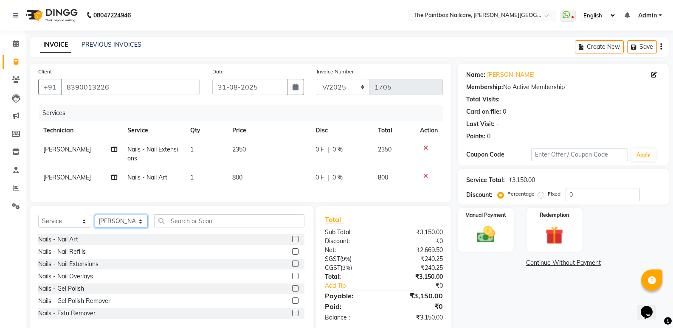
select select "28060"
click at [95, 221] on select "Select Technician [PERSON_NAME] bishvajeet [PERSON_NAME] [DATE][PERSON_NAME] ro…" at bounding box center [121, 221] width 53 height 13
click at [292, 267] on label at bounding box center [295, 264] width 6 height 6
click at [292, 267] on input "checkbox" at bounding box center [295, 265] width 6 height 6
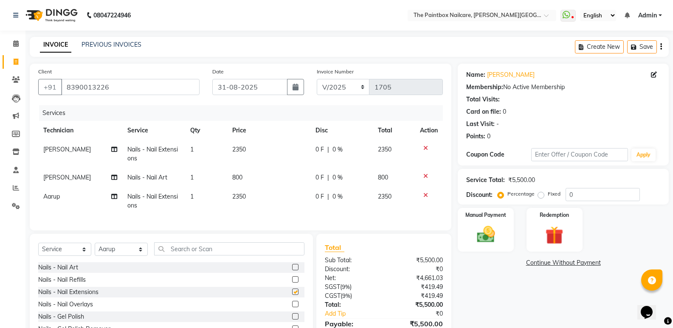
checkbox input "false"
click at [292, 271] on label at bounding box center [295, 267] width 6 height 6
click at [292, 271] on input "checkbox" at bounding box center [295, 268] width 6 height 6
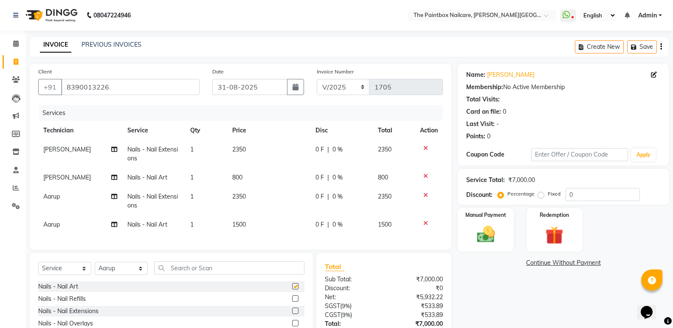
checkbox input "false"
drag, startPoint x: 242, startPoint y: 223, endPoint x: 248, endPoint y: 225, distance: 6.2
click at [242, 223] on span "1500" at bounding box center [239, 225] width 14 height 8
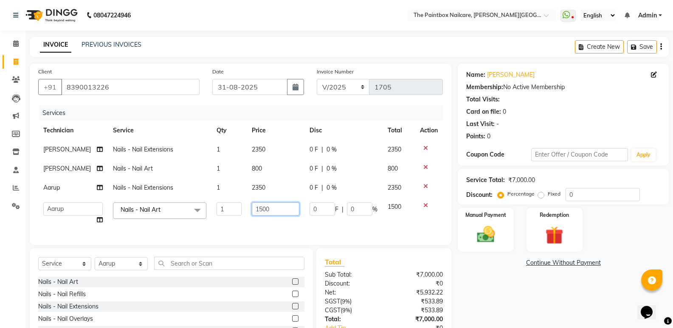
click at [258, 213] on input "1500" at bounding box center [276, 209] width 48 height 13
type input "800"
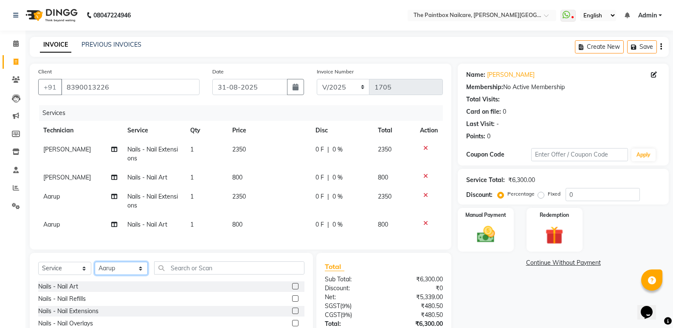
click at [104, 270] on select "Select Technician [PERSON_NAME] bishvajeet [PERSON_NAME] [DATE][PERSON_NAME] ro…" at bounding box center [121, 268] width 53 height 13
select select "85360"
click at [95, 268] on select "Select Technician [PERSON_NAME] bishvajeet [PERSON_NAME] [DATE][PERSON_NAME] ro…" at bounding box center [121, 268] width 53 height 13
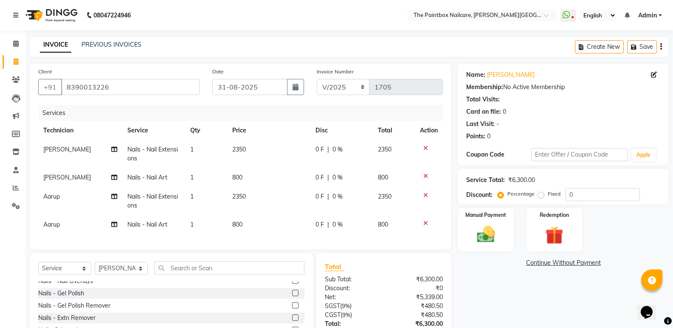
click at [292, 284] on label at bounding box center [295, 281] width 6 height 6
click at [292, 284] on input "checkbox" at bounding box center [295, 282] width 6 height 6
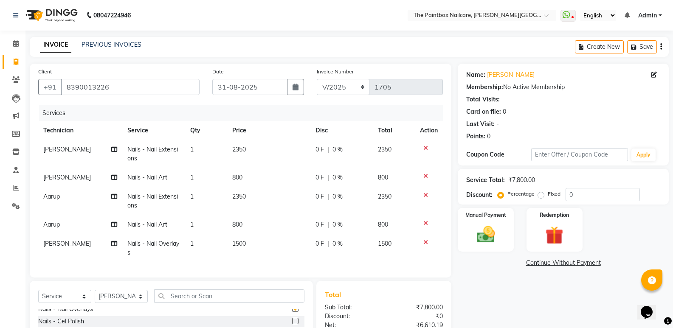
checkbox input "false"
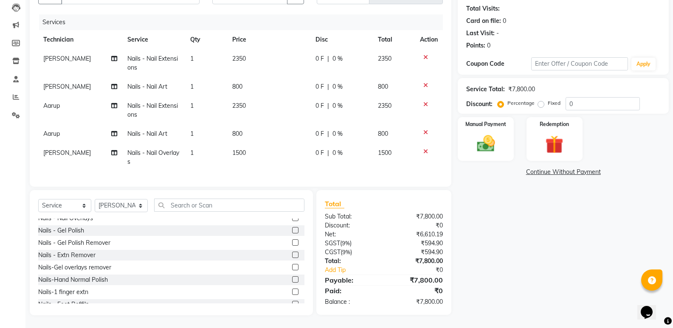
drag, startPoint x: 676, startPoint y: 211, endPoint x: 8, endPoint y: 21, distance: 694.0
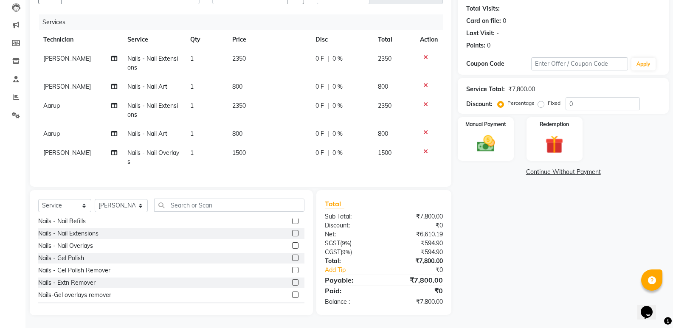
scroll to position [0, 0]
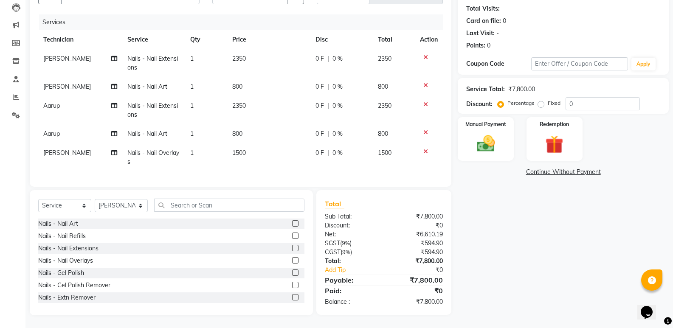
click at [292, 223] on label at bounding box center [295, 223] width 6 height 6
click at [292, 223] on input "checkbox" at bounding box center [295, 224] width 6 height 6
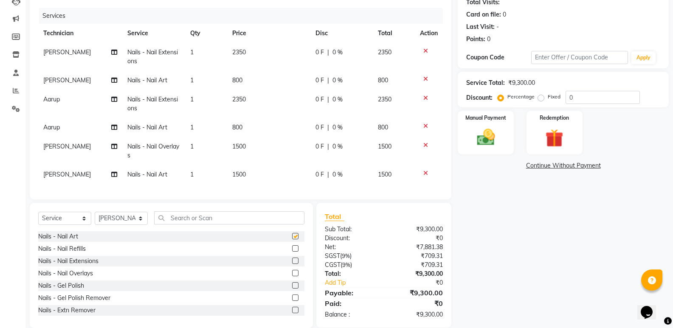
checkbox input "false"
click at [246, 172] on span "1500" at bounding box center [239, 175] width 14 height 8
select select "85360"
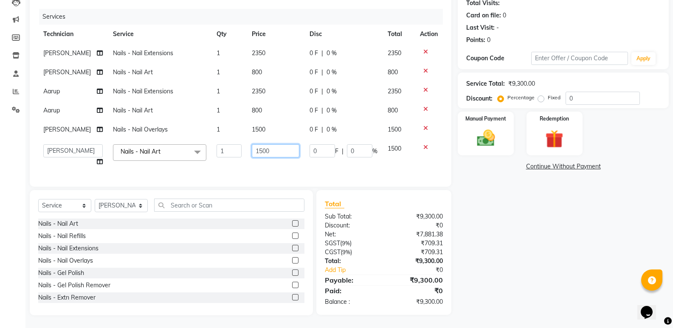
click at [257, 152] on input "1500" at bounding box center [276, 150] width 48 height 13
type input "1100"
click at [488, 142] on img at bounding box center [486, 138] width 30 height 22
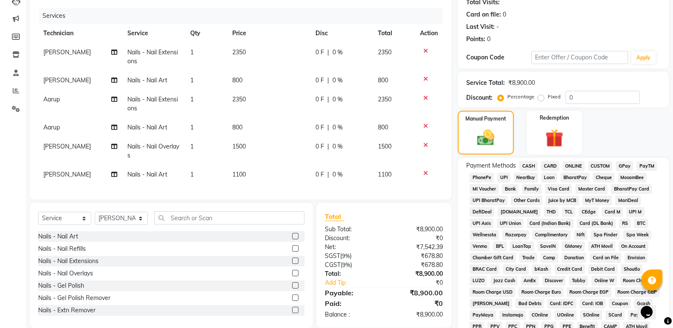
click at [532, 163] on span "CASH" at bounding box center [528, 166] width 18 height 10
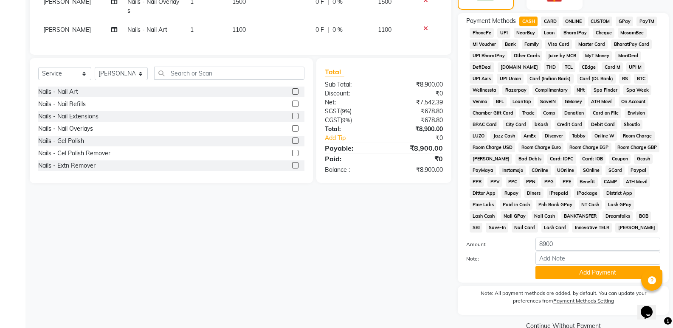
scroll to position [259, 0]
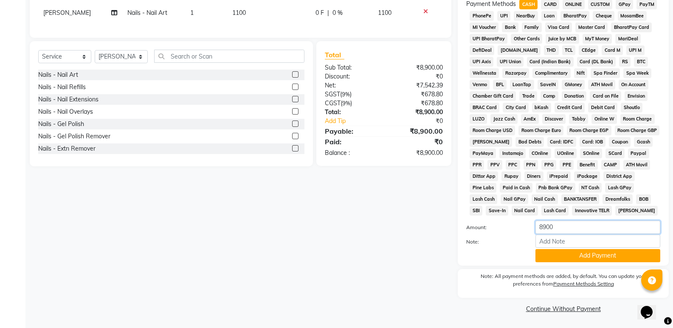
click at [548, 232] on input "8900" at bounding box center [597, 227] width 125 height 13
type input "2600"
click at [623, 255] on button "Add Payment" at bounding box center [597, 255] width 125 height 13
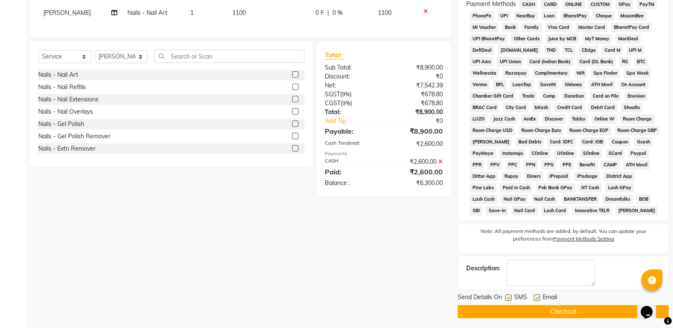
click at [576, 3] on span "ONLINE" at bounding box center [574, 5] width 22 height 10
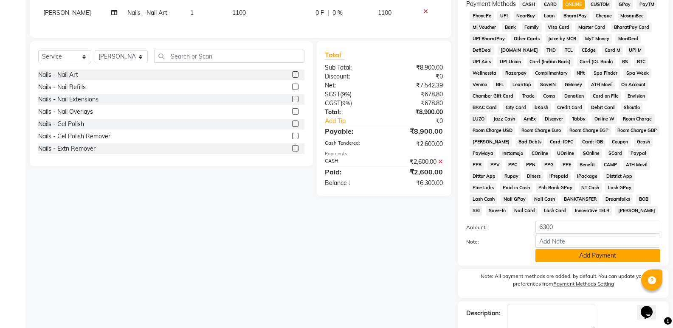
click at [594, 254] on button "Add Payment" at bounding box center [597, 255] width 125 height 13
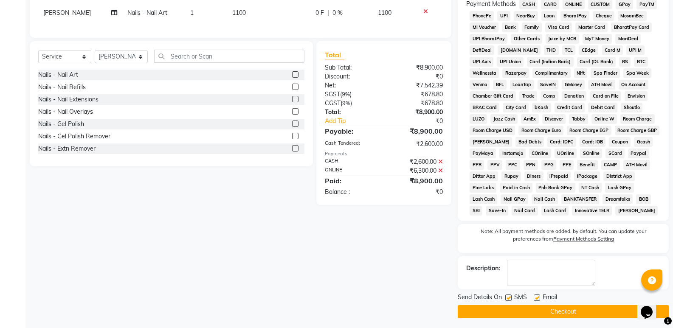
scroll to position [262, 0]
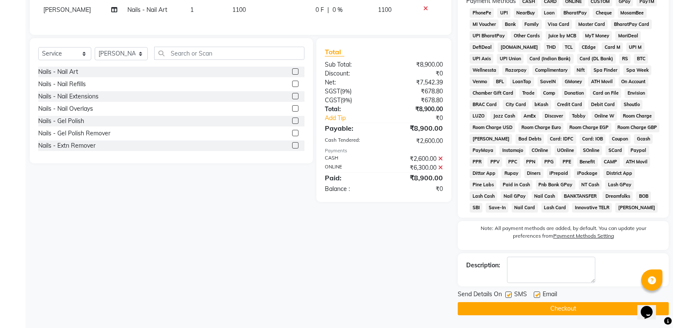
click at [572, 307] on button "Checkout" at bounding box center [563, 308] width 211 height 13
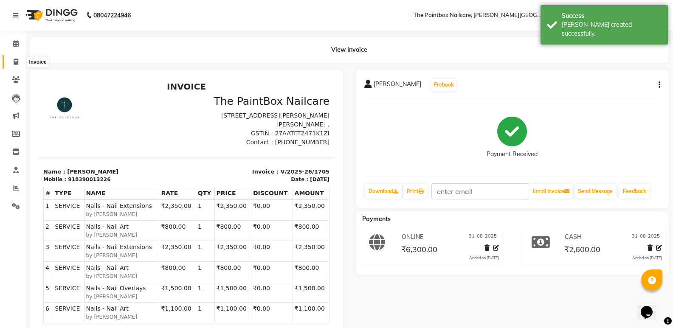
click at [23, 64] on span at bounding box center [15, 62] width 15 height 10
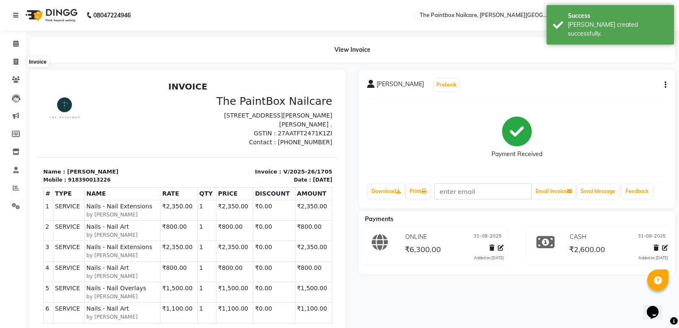
select select "926"
select select "service"
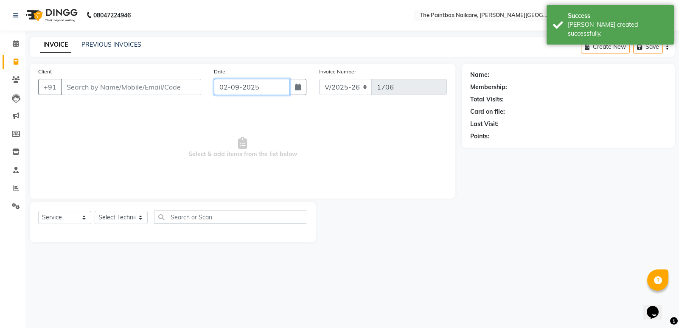
click at [245, 93] on input "02-09-2025" at bounding box center [252, 87] width 76 height 16
select select "9"
select select "2025"
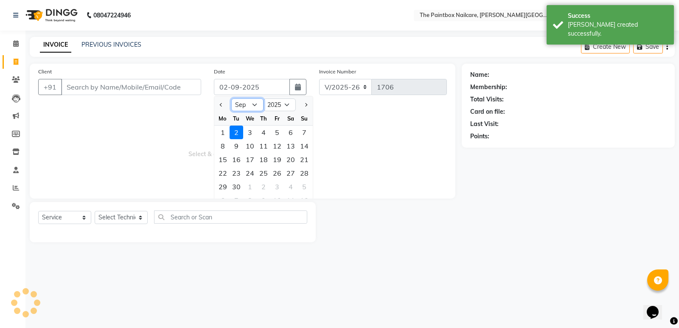
click at [252, 101] on select "Jan Feb Mar Apr May Jun Jul Aug Sep Oct Nov Dec" at bounding box center [247, 105] width 32 height 13
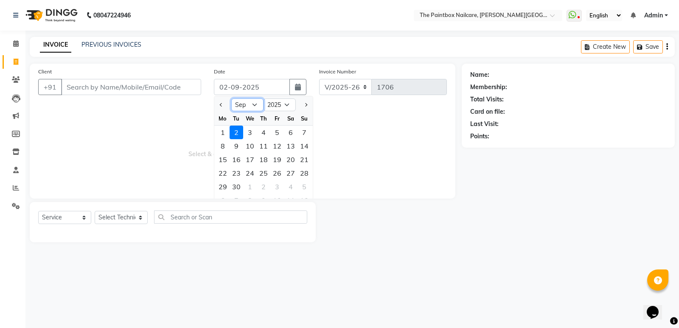
select select "8"
click at [231, 99] on select "Jan Feb Mar Apr May Jun Jul Aug Sep Oct Nov Dec" at bounding box center [247, 105] width 32 height 13
click at [303, 188] on div "31" at bounding box center [305, 187] width 14 height 14
type input "31-08-2025"
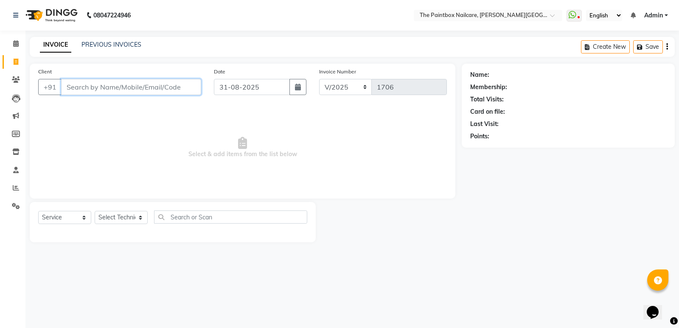
click at [158, 88] on input "Client" at bounding box center [131, 87] width 140 height 16
type input "9673966637"
click at [177, 94] on button "Add Client" at bounding box center [180, 87] width 44 height 16
select select "22"
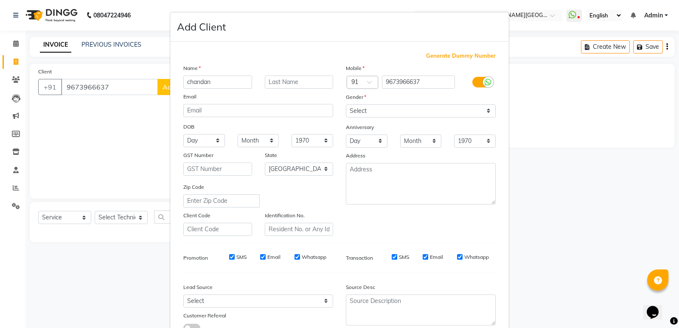
type input "chandan"
click at [475, 84] on label at bounding box center [482, 82] width 19 height 11
click at [0, 0] on input "checkbox" at bounding box center [0, 0] width 0 height 0
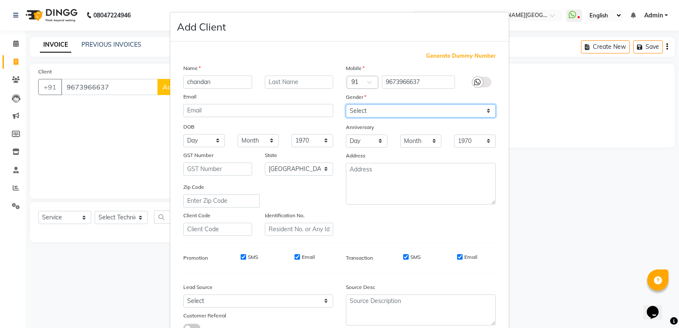
click at [466, 116] on select "Select [DEMOGRAPHIC_DATA] [DEMOGRAPHIC_DATA] Other Prefer Not To Say" at bounding box center [421, 110] width 150 height 13
select select "[DEMOGRAPHIC_DATA]"
click at [346, 104] on select "Select [DEMOGRAPHIC_DATA] [DEMOGRAPHIC_DATA] Other Prefer Not To Say" at bounding box center [421, 110] width 150 height 13
click at [457, 259] on input "Email" at bounding box center [460, 257] width 6 height 6
checkbox input "false"
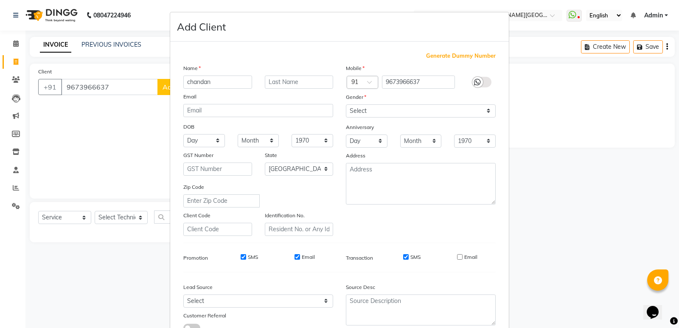
click at [398, 256] on div "SMS" at bounding box center [406, 258] width 29 height 8
click at [403, 257] on input "SMS" at bounding box center [406, 257] width 6 height 6
checkbox input "false"
click at [296, 257] on input "Email" at bounding box center [298, 257] width 6 height 6
checkbox input "false"
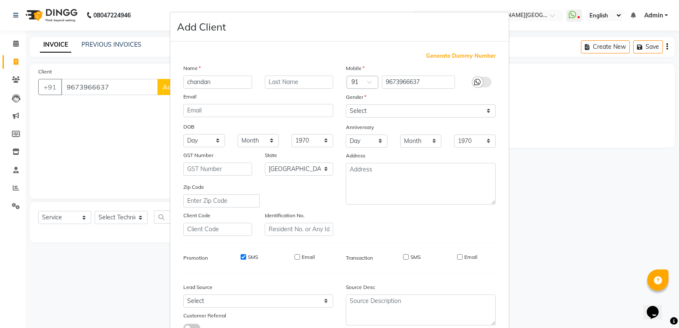
click at [242, 255] on input "SMS" at bounding box center [244, 257] width 6 height 6
checkbox input "false"
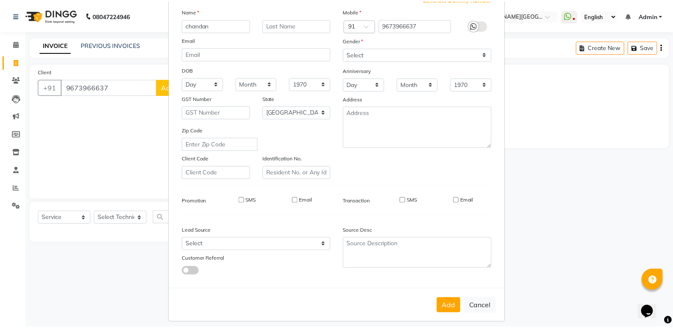
scroll to position [64, 0]
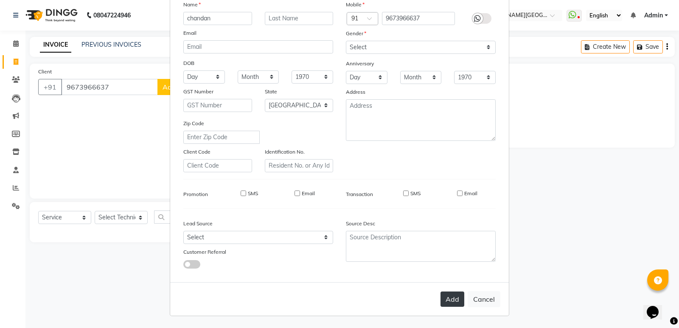
click at [458, 294] on button "Add" at bounding box center [453, 299] width 24 height 15
select select
select select "null"
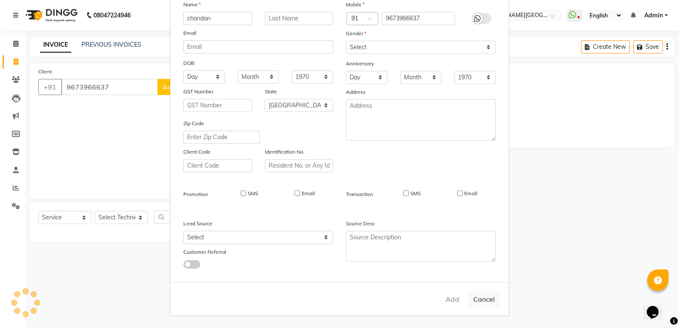
select select
checkbox input "false"
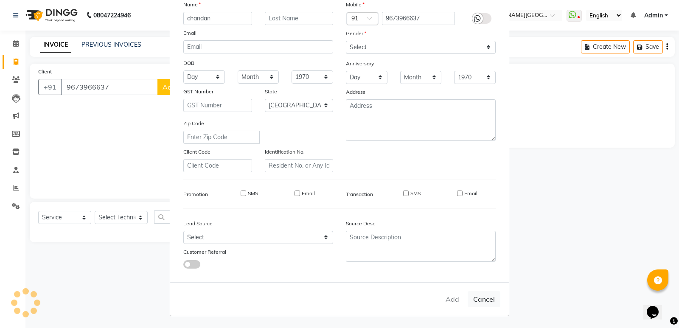
checkbox input "false"
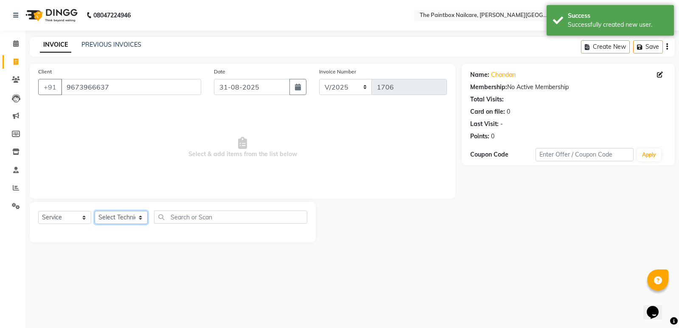
click at [122, 218] on select "Select Technician [PERSON_NAME] bishvajeet [PERSON_NAME] [DATE][PERSON_NAME] ro…" at bounding box center [121, 217] width 53 height 13
select select "88912"
click at [95, 211] on select "Select Technician [PERSON_NAME] bishvajeet [PERSON_NAME] [DATE][PERSON_NAME] ro…" at bounding box center [121, 217] width 53 height 13
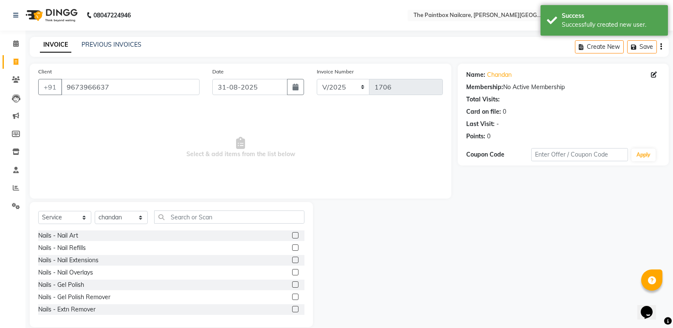
click at [292, 261] on label at bounding box center [295, 260] width 6 height 6
click at [292, 261] on input "checkbox" at bounding box center [295, 261] width 6 height 6
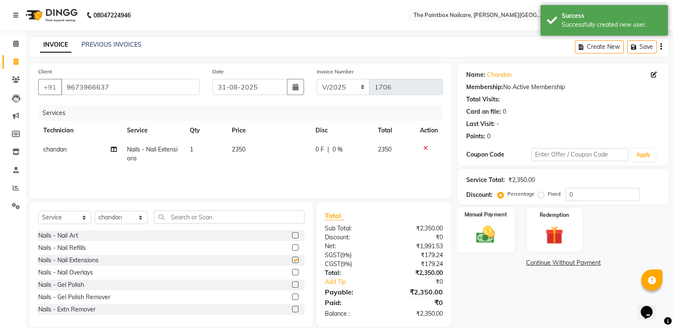
checkbox input "false"
click at [495, 242] on img at bounding box center [486, 235] width 30 height 22
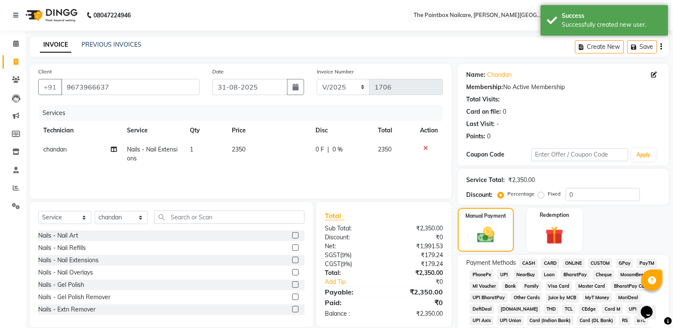
click at [524, 263] on span "CASH" at bounding box center [528, 264] width 18 height 10
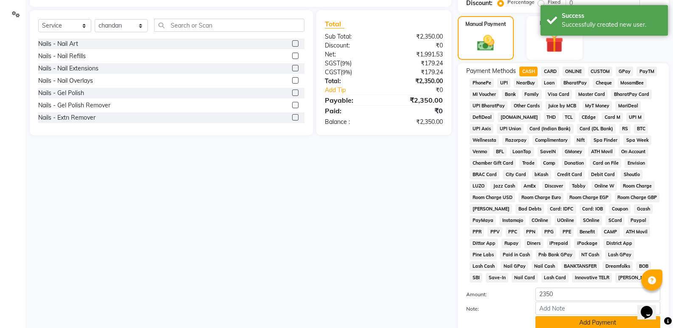
scroll to position [212, 0]
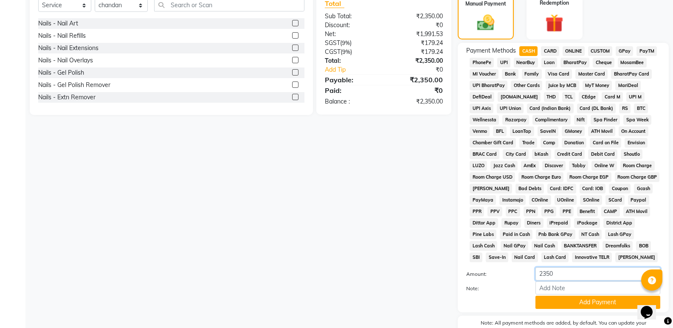
click at [551, 278] on input "2350" at bounding box center [597, 274] width 125 height 13
type input "1000"
click at [549, 303] on button "Add Payment" at bounding box center [597, 302] width 125 height 13
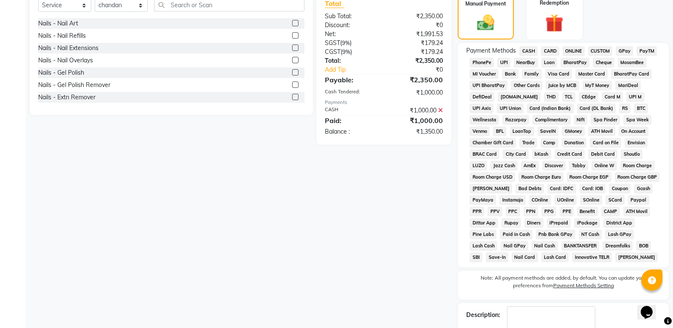
click at [576, 51] on span "ONLINE" at bounding box center [574, 51] width 22 height 10
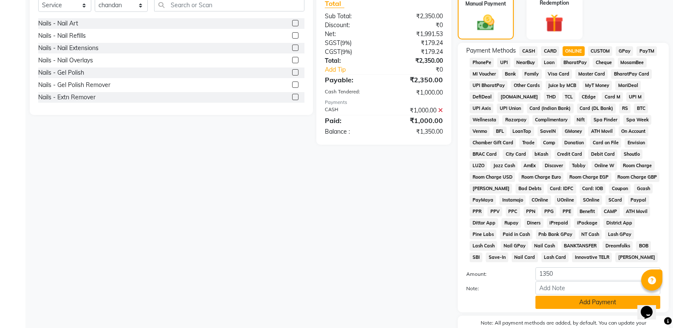
click at [572, 306] on button "Add Payment" at bounding box center [597, 302] width 125 height 13
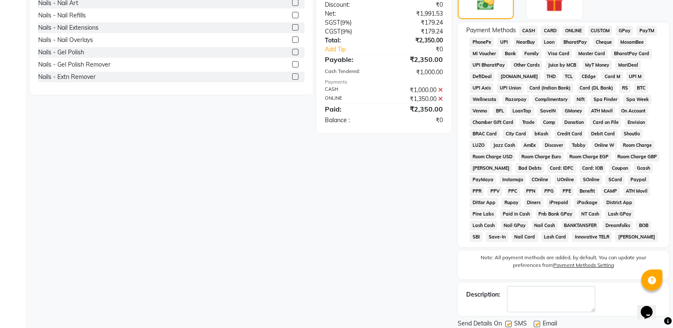
scroll to position [262, 0]
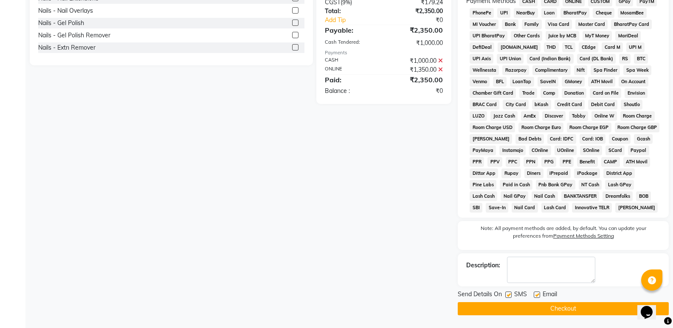
click at [558, 307] on button "Checkout" at bounding box center [563, 308] width 211 height 13
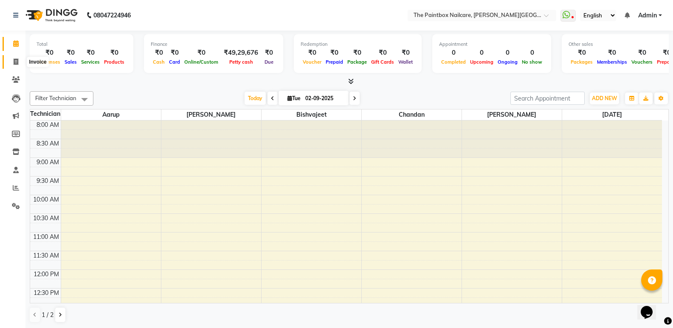
click at [17, 59] on icon at bounding box center [16, 62] width 5 height 6
select select "service"
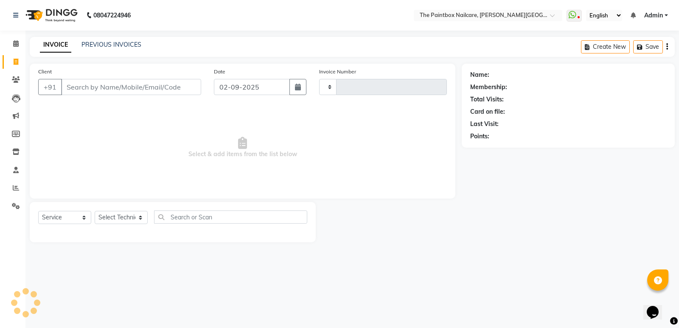
type input "1707"
select select "926"
click at [17, 82] on icon at bounding box center [16, 79] width 8 height 6
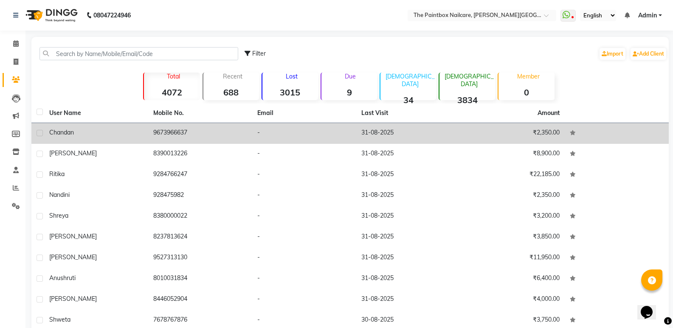
click at [109, 134] on div "chandan" at bounding box center [96, 132] width 94 height 9
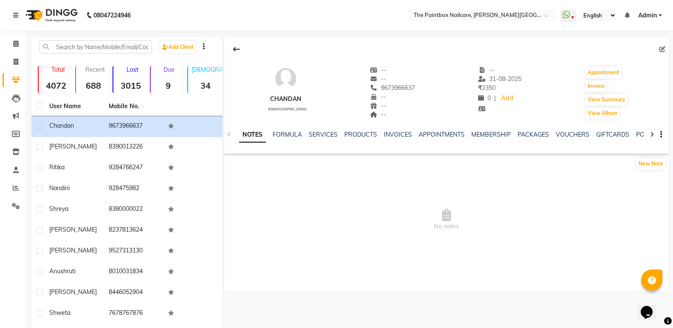
click at [664, 47] on icon at bounding box center [662, 49] width 6 height 6
select select "22"
select select "[DEMOGRAPHIC_DATA]"
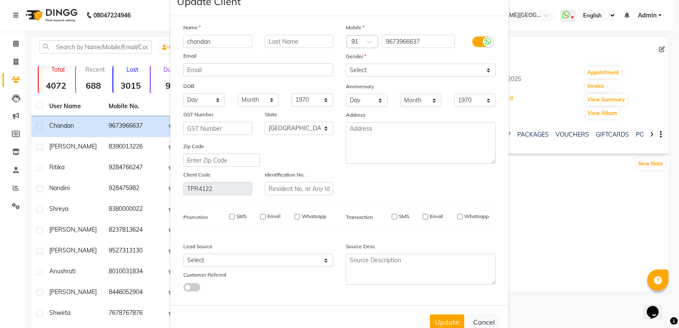
scroll to position [48, 0]
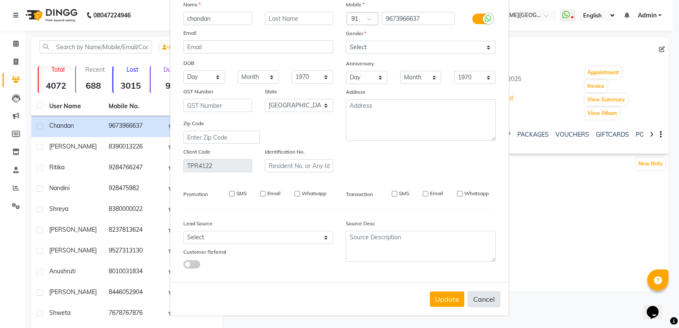
click at [479, 298] on button "Cancel" at bounding box center [484, 299] width 33 height 16
select select
select select "null"
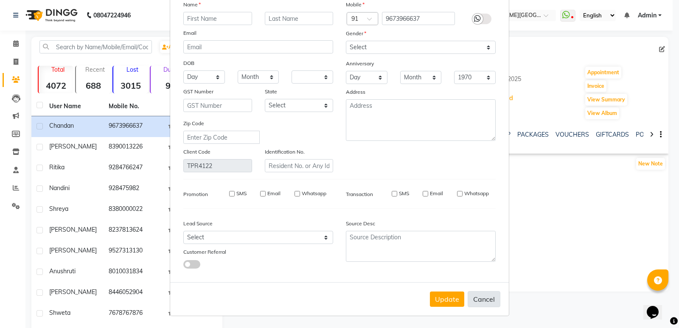
select select
checkbox input "false"
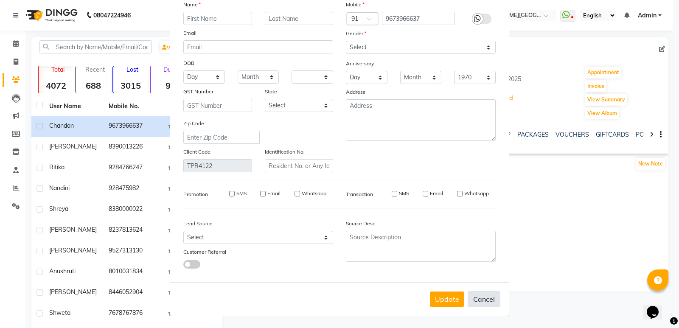
checkbox input "false"
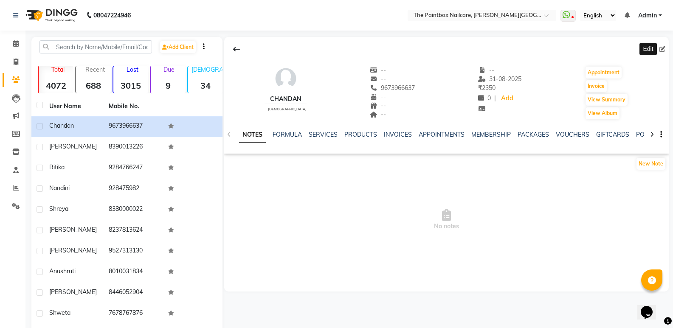
click at [665, 46] on span at bounding box center [663, 49] width 9 height 9
click at [660, 47] on icon at bounding box center [662, 49] width 6 height 6
select select "22"
select select "[DEMOGRAPHIC_DATA]"
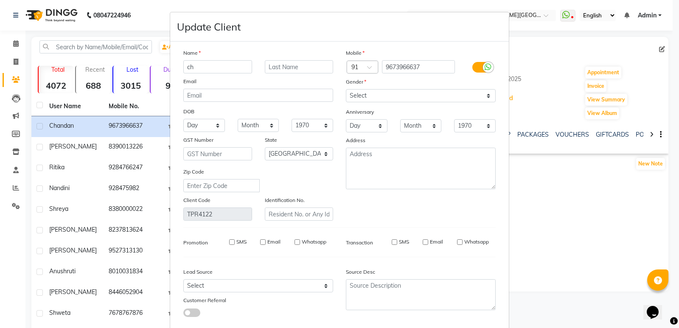
type input "c"
type input "simra"
type input "N"
click at [237, 67] on input "simra" at bounding box center [217, 66] width 69 height 13
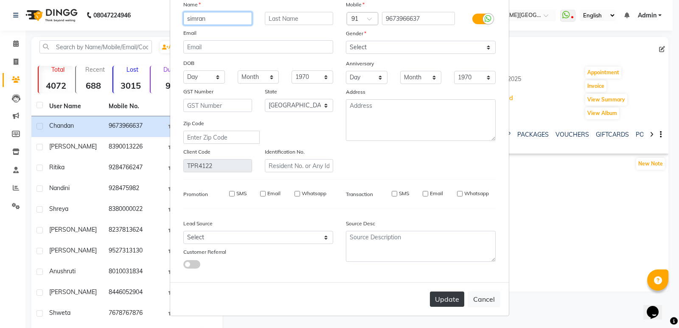
type input "simran"
click at [454, 301] on button "Update" at bounding box center [447, 299] width 34 height 15
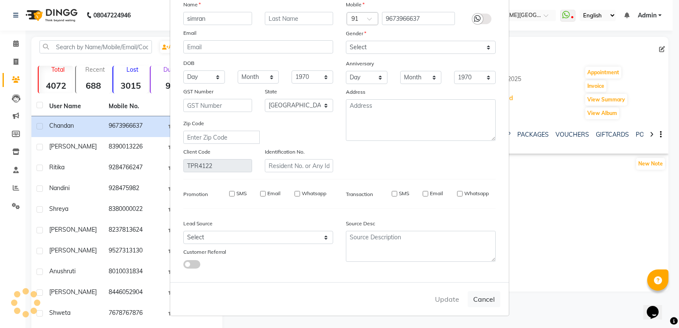
select select
select select "null"
select select
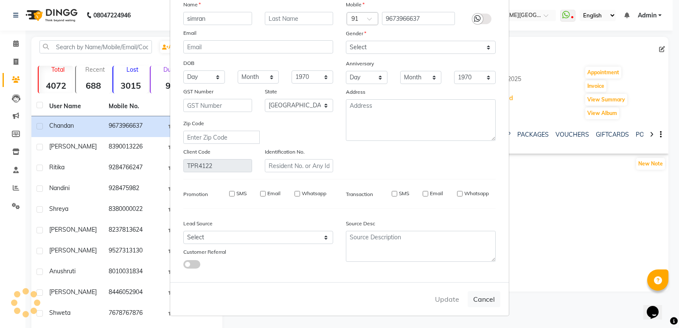
select select
checkbox input "false"
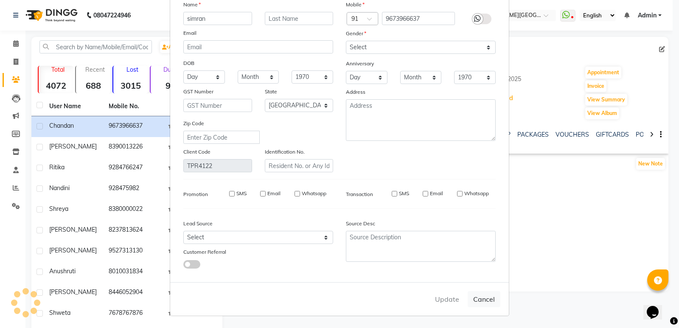
checkbox input "false"
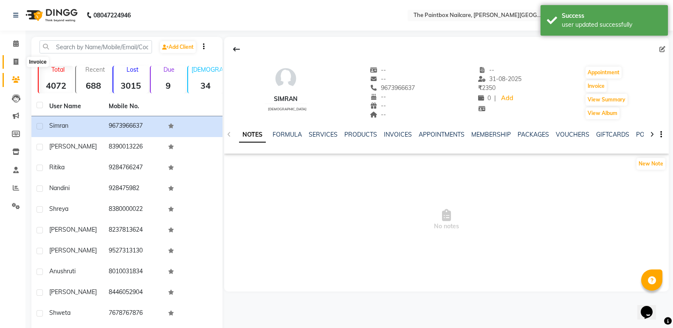
click at [11, 62] on span at bounding box center [15, 62] width 15 height 10
select select "service"
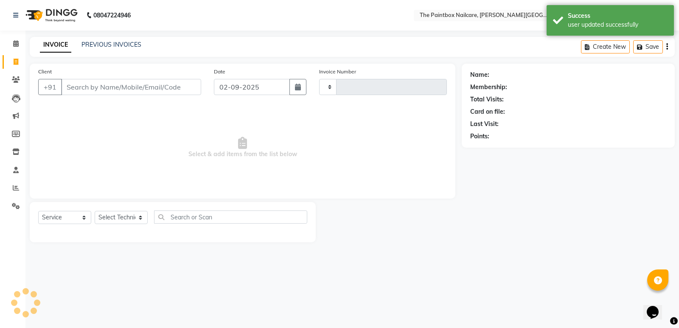
type input "1707"
select select "926"
click at [155, 85] on input "Client" at bounding box center [131, 87] width 140 height 16
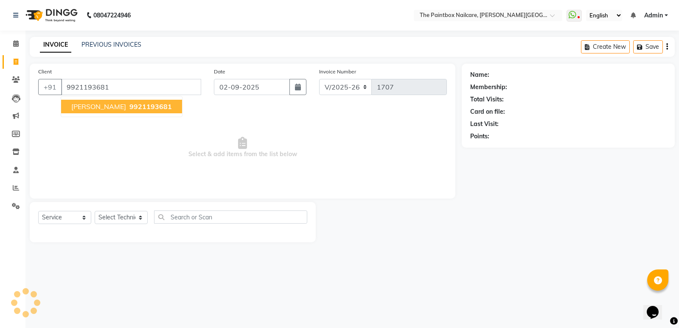
type input "9921193681"
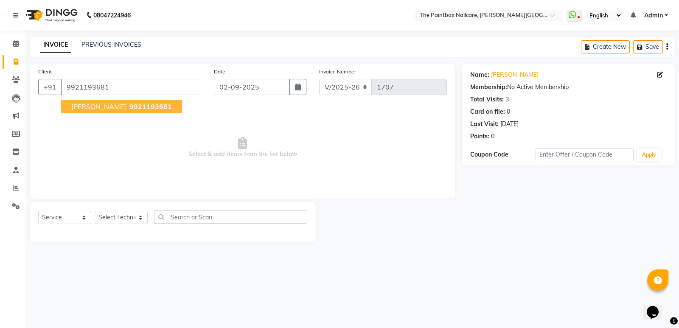
click at [130, 107] on span "9921193681" at bounding box center [151, 106] width 42 height 8
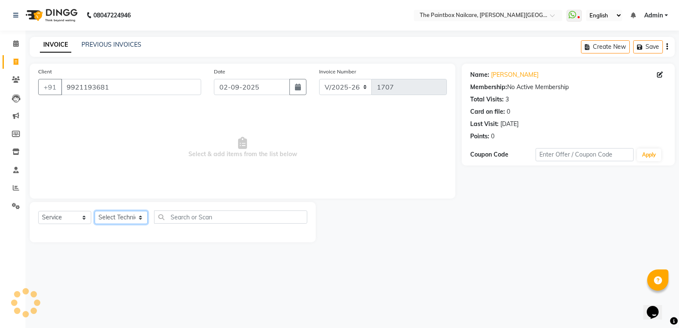
click at [124, 214] on select "Select Technician [PERSON_NAME] bishvajeet [PERSON_NAME] [DATE][PERSON_NAME] ro…" at bounding box center [121, 217] width 53 height 13
select select "85359"
click at [95, 211] on select "Select Technician [PERSON_NAME] bishvajeet [PERSON_NAME] [DATE][PERSON_NAME] ro…" at bounding box center [121, 217] width 53 height 13
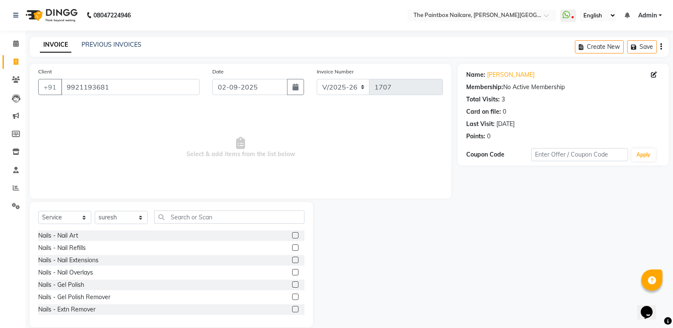
click at [292, 311] on label at bounding box center [295, 309] width 6 height 6
click at [292, 311] on input "checkbox" at bounding box center [295, 310] width 6 height 6
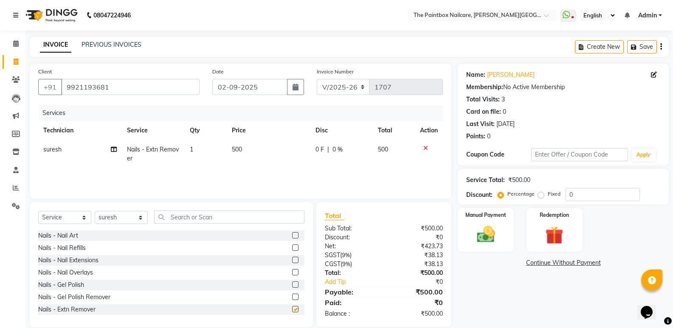
checkbox input "false"
click at [244, 151] on td "500" at bounding box center [268, 154] width 83 height 28
select select "85359"
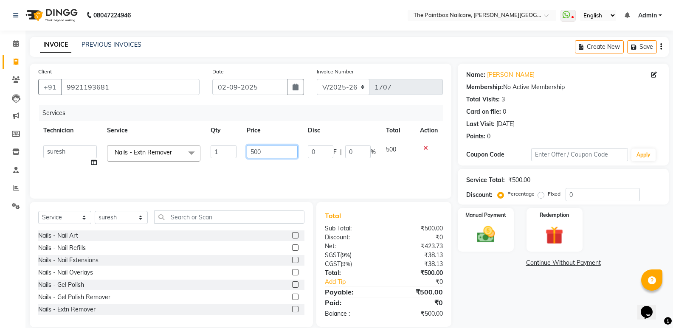
click at [257, 156] on input "500" at bounding box center [272, 151] width 51 height 13
type input "5250"
click at [292, 260] on label at bounding box center [295, 260] width 6 height 6
click at [292, 260] on input "checkbox" at bounding box center [295, 261] width 6 height 6
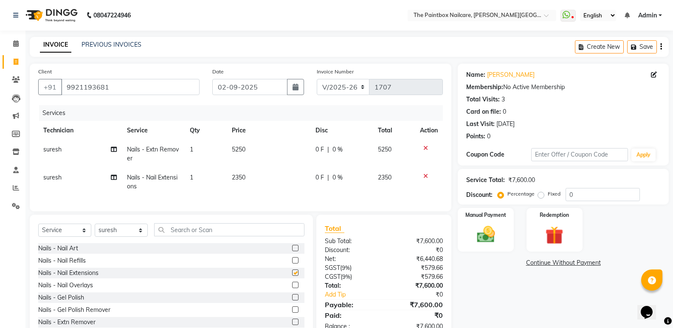
checkbox input "false"
click at [292, 251] on label at bounding box center [295, 248] width 6 height 6
click at [292, 251] on input "checkbox" at bounding box center [295, 249] width 6 height 6
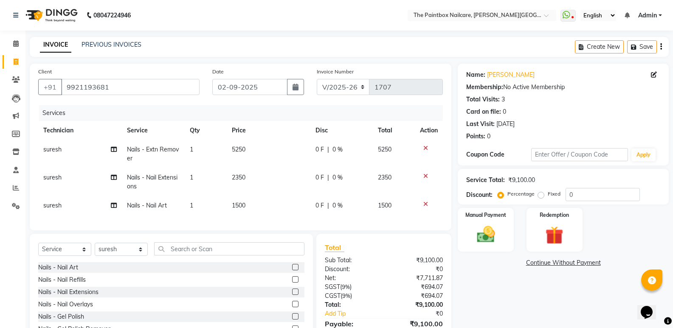
checkbox input "false"
click at [248, 205] on td "1500" at bounding box center [268, 205] width 83 height 19
select select "85359"
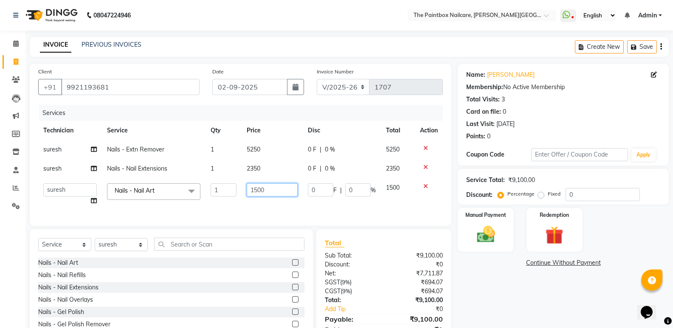
click at [259, 195] on input "1500" at bounding box center [272, 189] width 51 height 13
type input "1700"
click at [488, 231] on img at bounding box center [486, 235] width 30 height 22
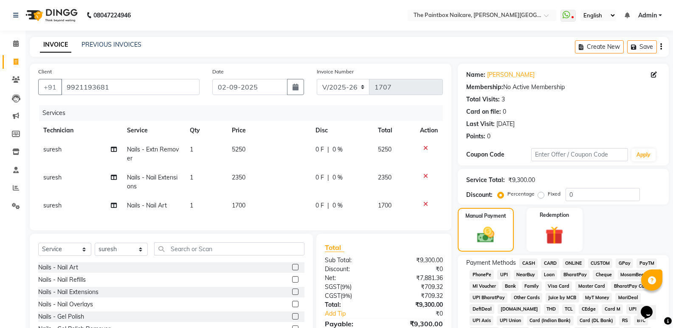
click at [237, 150] on span "5250" at bounding box center [239, 150] width 14 height 8
select select "85359"
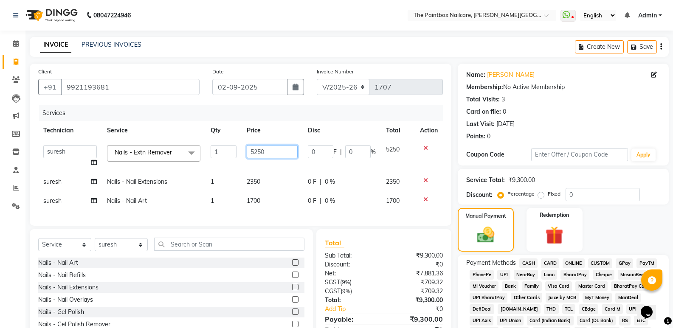
click at [253, 156] on input "5250" at bounding box center [272, 151] width 51 height 13
type input "250"
click at [508, 232] on div "Manual Payment" at bounding box center [486, 229] width 58 height 45
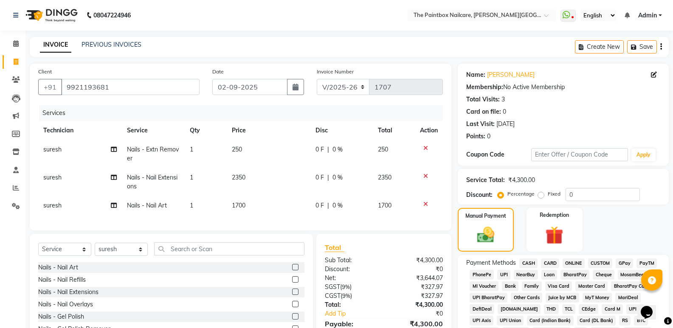
click at [240, 206] on span "1700" at bounding box center [239, 206] width 14 height 8
select select "85359"
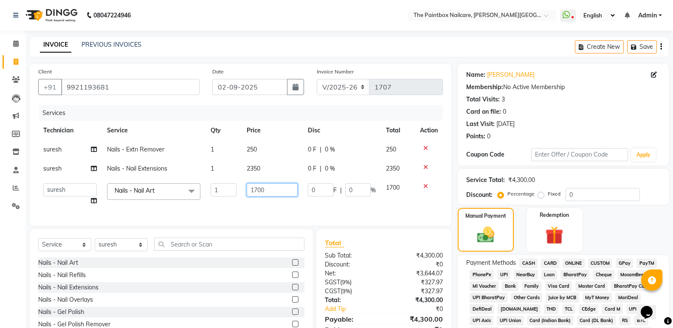
click at [256, 194] on input "1700" at bounding box center [272, 189] width 51 height 13
type input "2100"
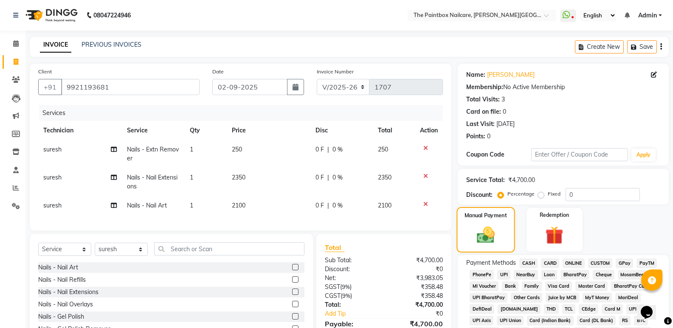
click at [475, 222] on div "Manual Payment" at bounding box center [486, 229] width 58 height 45
click at [531, 264] on span "CASH" at bounding box center [528, 264] width 18 height 10
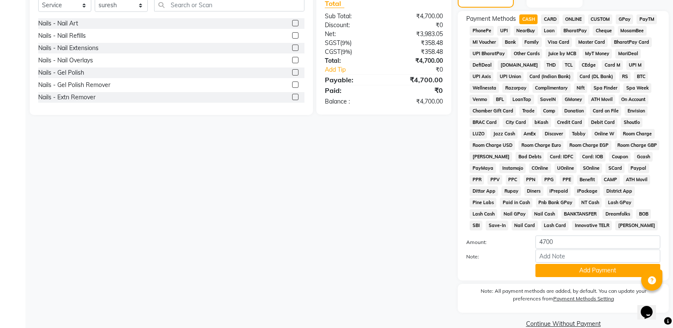
scroll to position [259, 0]
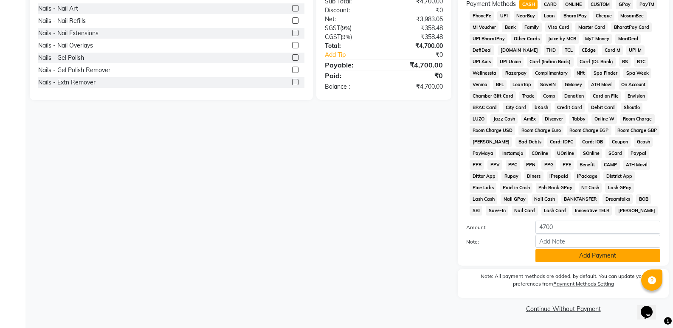
click at [585, 250] on button "Add Payment" at bounding box center [597, 255] width 125 height 13
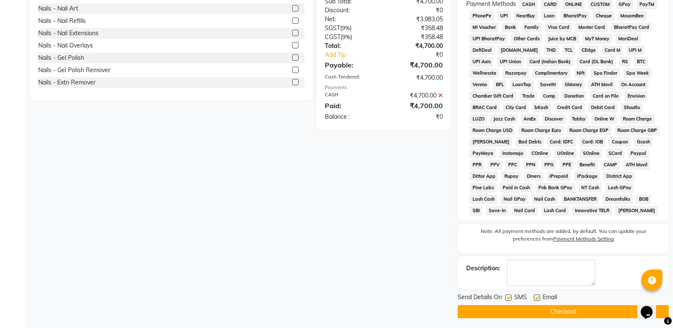
click at [580, 313] on button "Checkout" at bounding box center [563, 311] width 211 height 13
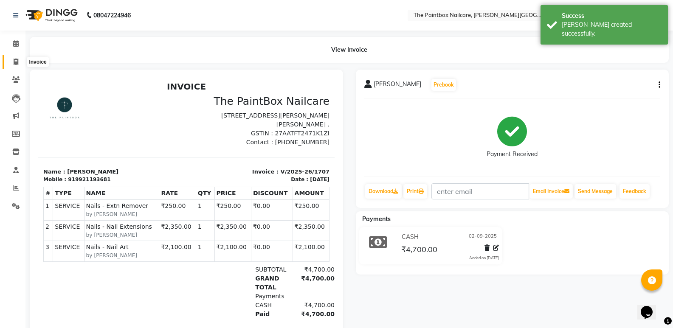
click at [20, 64] on span at bounding box center [15, 62] width 15 height 10
select select "service"
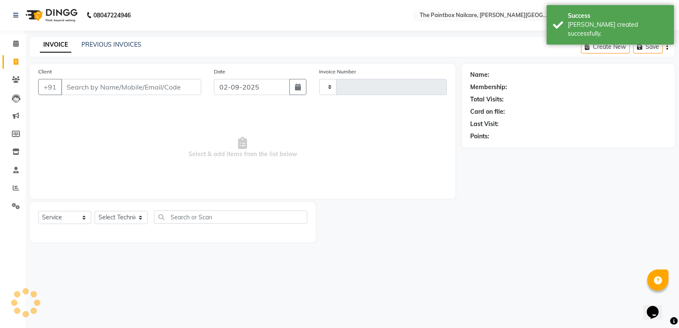
type input "1708"
select select "926"
click at [187, 86] on input "Client" at bounding box center [131, 87] width 140 height 16
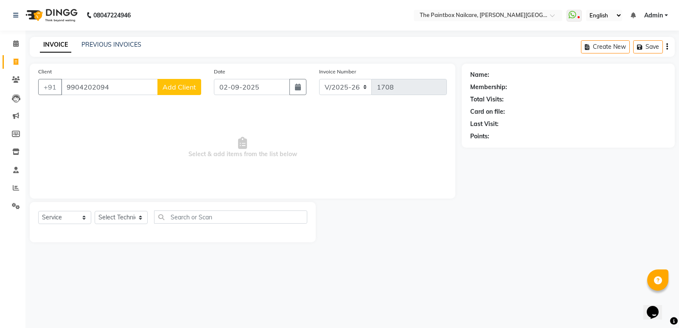
type input "9904202094"
click at [190, 91] on button "Add Client" at bounding box center [180, 87] width 44 height 16
select select "22"
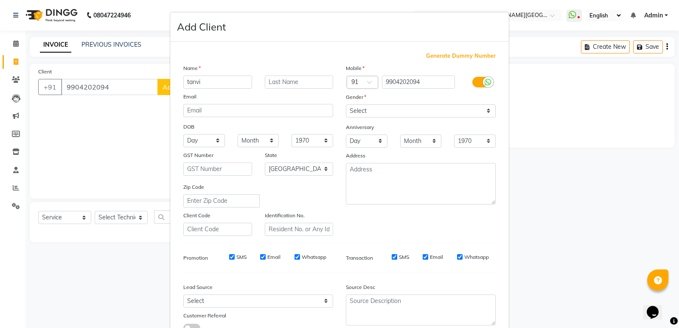
type input "tanvi"
click at [488, 81] on icon at bounding box center [488, 83] width 7 height 8
click at [0, 0] on input "checkbox" at bounding box center [0, 0] width 0 height 0
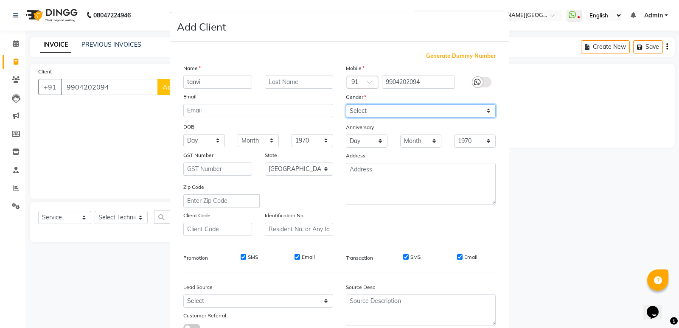
click at [465, 107] on select "Select [DEMOGRAPHIC_DATA] [DEMOGRAPHIC_DATA] Other Prefer Not To Say" at bounding box center [421, 110] width 150 height 13
select select "[DEMOGRAPHIC_DATA]"
click at [346, 104] on select "Select [DEMOGRAPHIC_DATA] [DEMOGRAPHIC_DATA] Other Prefer Not To Say" at bounding box center [421, 110] width 150 height 13
click at [457, 256] on input "Email" at bounding box center [460, 257] width 6 height 6
checkbox input "false"
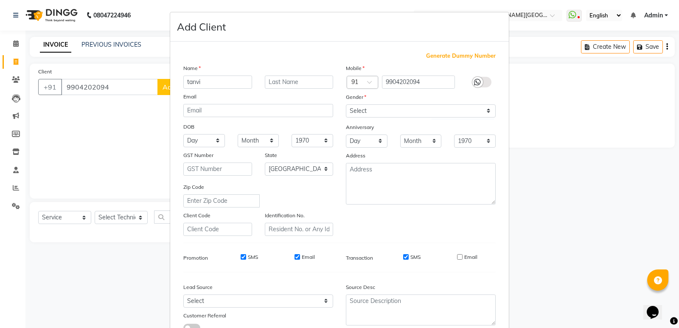
click at [403, 257] on input "SMS" at bounding box center [406, 257] width 6 height 6
checkbox input "false"
click at [295, 255] on input "Email" at bounding box center [298, 257] width 6 height 6
checkbox input "false"
click at [241, 257] on input "SMS" at bounding box center [244, 257] width 6 height 6
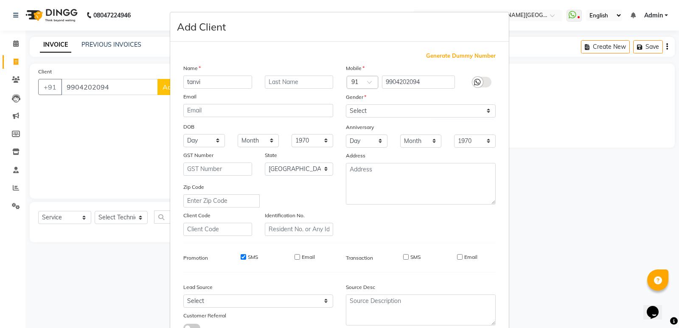
checkbox input "false"
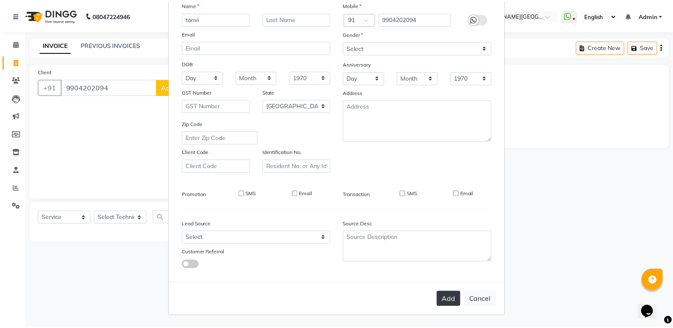
scroll to position [64, 0]
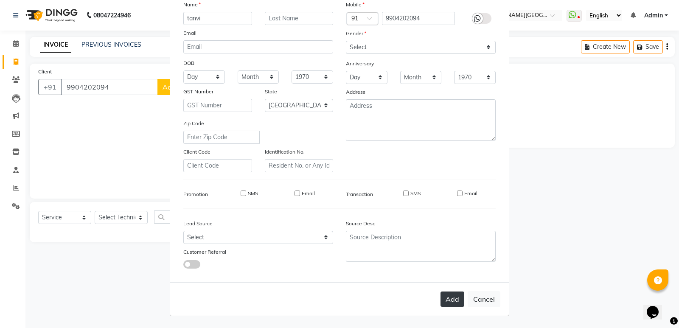
click at [451, 297] on button "Add" at bounding box center [453, 299] width 24 height 15
select select
select select "null"
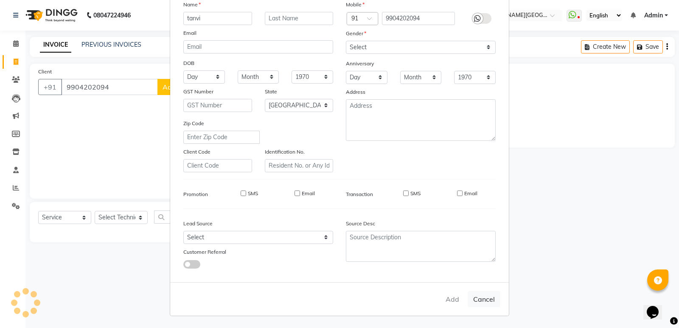
select select
checkbox input "false"
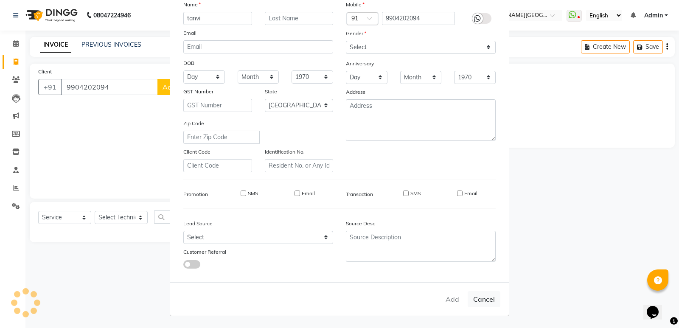
checkbox input "false"
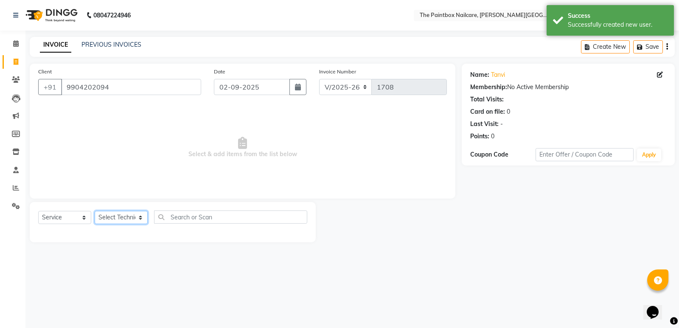
click at [125, 219] on select "Select Technician [PERSON_NAME] bishvajeet [PERSON_NAME] [DATE][PERSON_NAME] ro…" at bounding box center [121, 217] width 53 height 13
select select "85360"
click at [95, 211] on select "Select Technician [PERSON_NAME] bishvajeet [PERSON_NAME] [DATE][PERSON_NAME] ro…" at bounding box center [121, 217] width 53 height 13
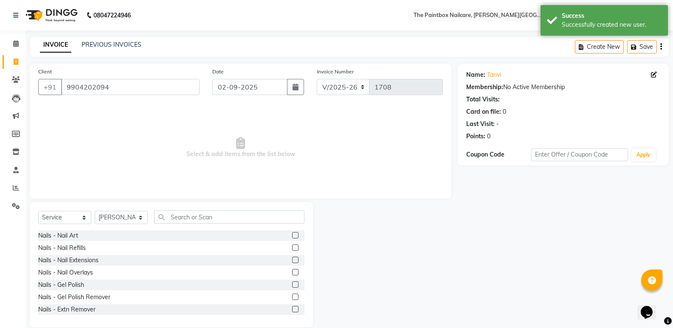
click at [292, 273] on label at bounding box center [295, 272] width 6 height 6
click at [292, 273] on input "checkbox" at bounding box center [295, 273] width 6 height 6
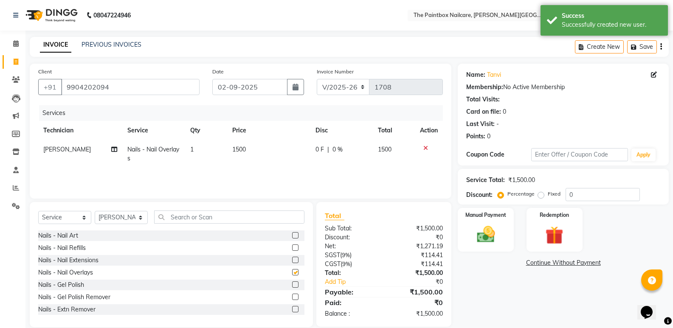
checkbox input "false"
click at [292, 236] on label at bounding box center [295, 235] width 6 height 6
click at [292, 236] on input "checkbox" at bounding box center [295, 236] width 6 height 6
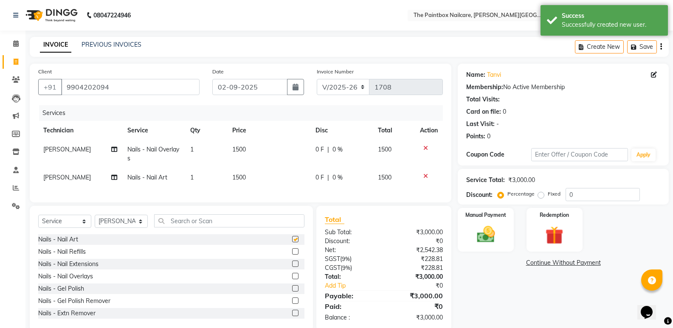
checkbox input "false"
click at [244, 182] on td "1500" at bounding box center [268, 177] width 83 height 19
select select "85360"
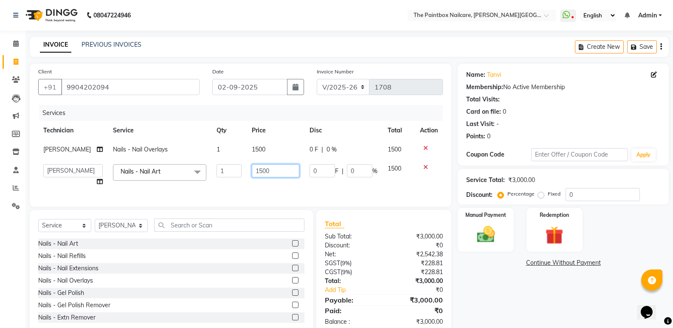
click at [257, 176] on input "1500" at bounding box center [276, 170] width 48 height 13
type input "100"
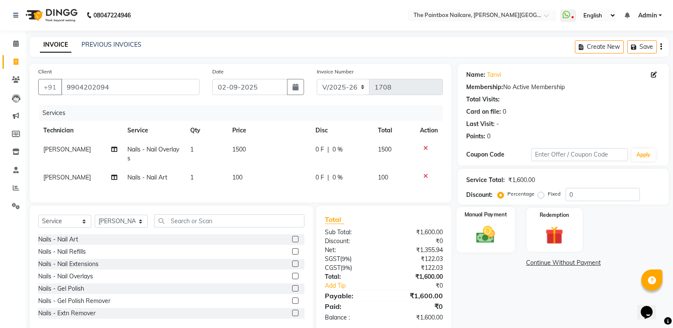
click at [476, 238] on img at bounding box center [486, 235] width 30 height 22
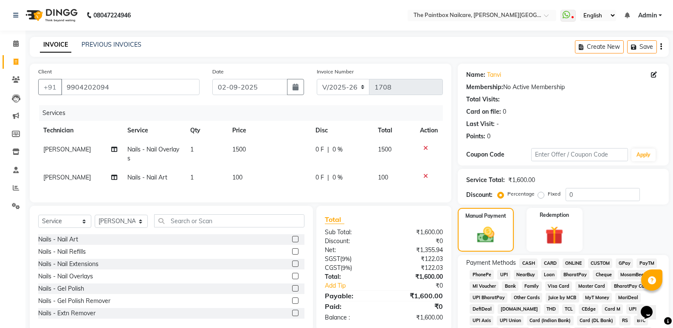
click at [580, 262] on span "ONLINE" at bounding box center [574, 264] width 22 height 10
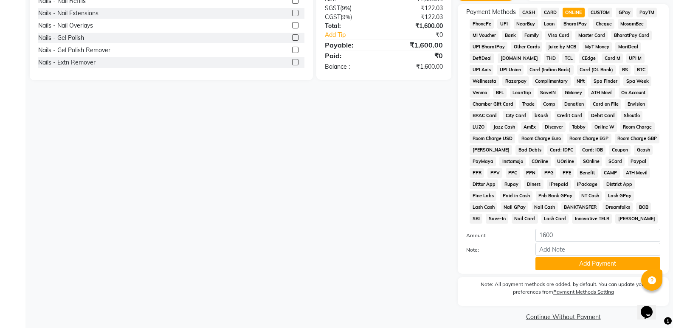
scroll to position [259, 0]
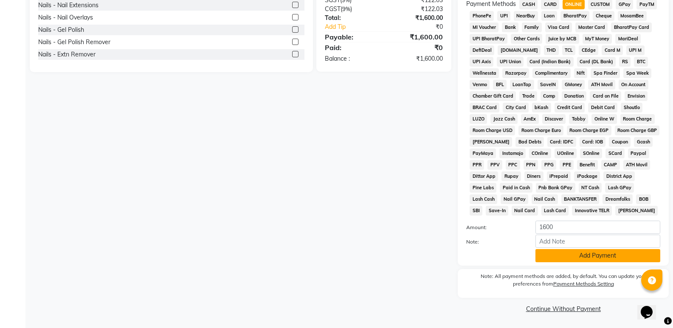
click at [593, 256] on button "Add Payment" at bounding box center [597, 255] width 125 height 13
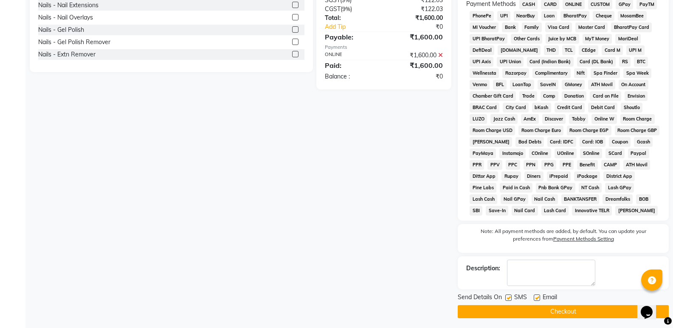
click at [601, 311] on button "Checkout" at bounding box center [563, 311] width 211 height 13
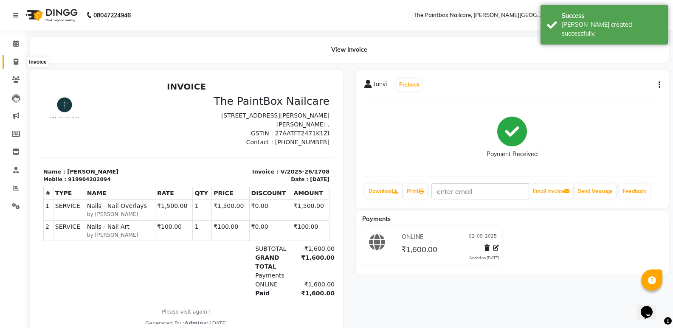
click at [23, 62] on span at bounding box center [15, 62] width 15 height 10
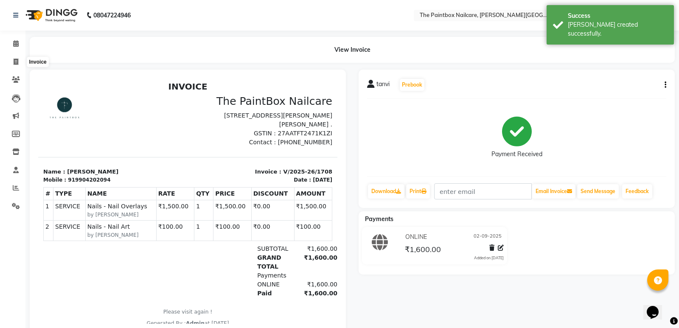
select select "service"
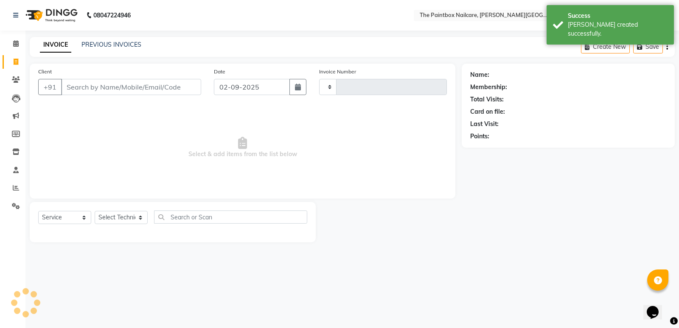
type input "1709"
select select "926"
click at [148, 89] on input "Client" at bounding box center [131, 87] width 140 height 16
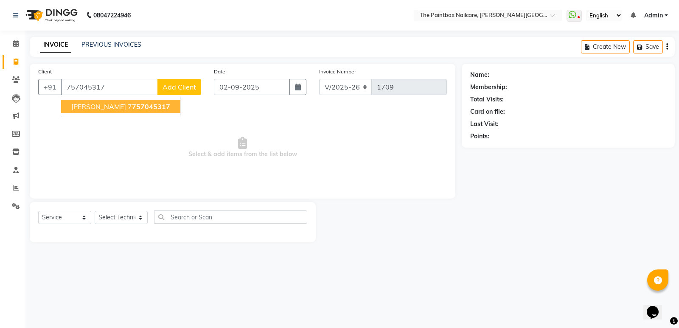
click at [96, 112] on button "[PERSON_NAME] 7 757045317" at bounding box center [120, 107] width 119 height 14
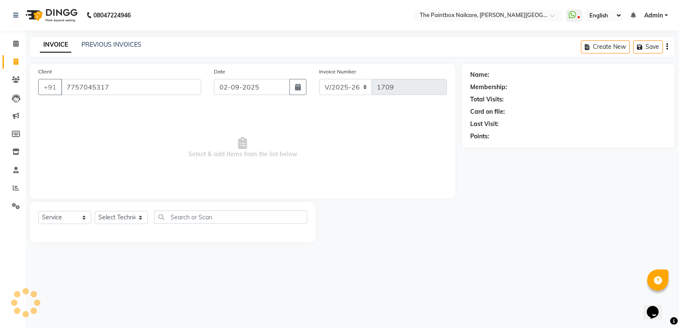
type input "7757045317"
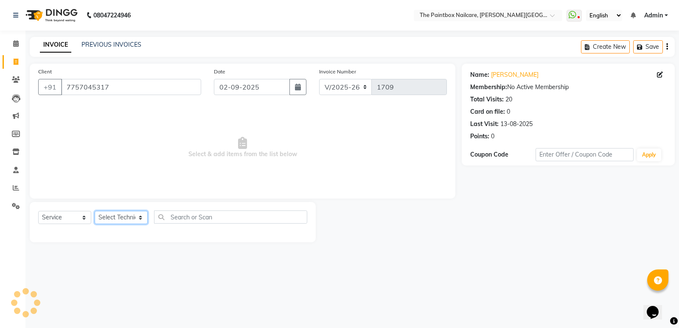
drag, startPoint x: 109, startPoint y: 219, endPoint x: 109, endPoint y: 213, distance: 6.4
click at [109, 219] on select "Select Technician [PERSON_NAME] bishvajeet [PERSON_NAME] [DATE][PERSON_NAME] ro…" at bounding box center [121, 217] width 53 height 13
select select "28060"
click at [95, 211] on select "Select Technician [PERSON_NAME] bishvajeet [PERSON_NAME] [DATE][PERSON_NAME] ro…" at bounding box center [121, 217] width 53 height 13
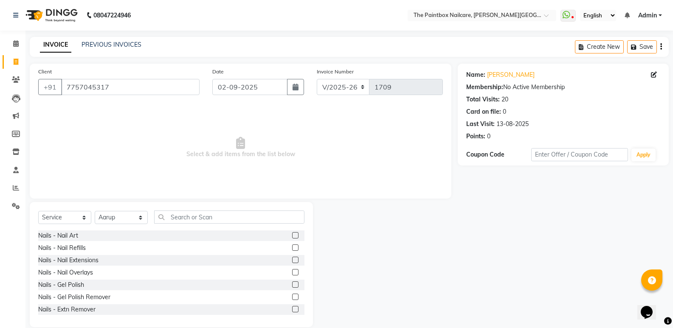
click at [292, 260] on label at bounding box center [295, 260] width 6 height 6
click at [292, 260] on input "checkbox" at bounding box center [295, 261] width 6 height 6
checkbox input "true"
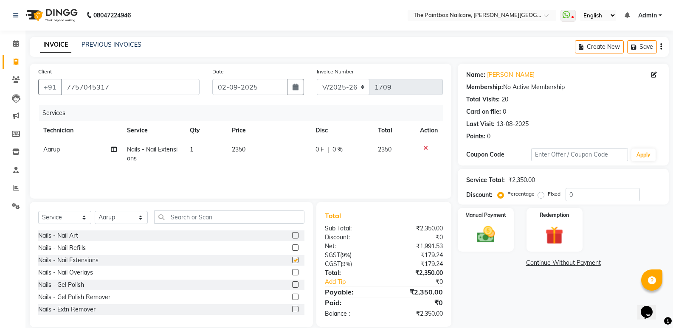
click at [292, 235] on label at bounding box center [295, 235] width 6 height 6
click at [292, 235] on input "checkbox" at bounding box center [295, 236] width 6 height 6
checkbox input "true"
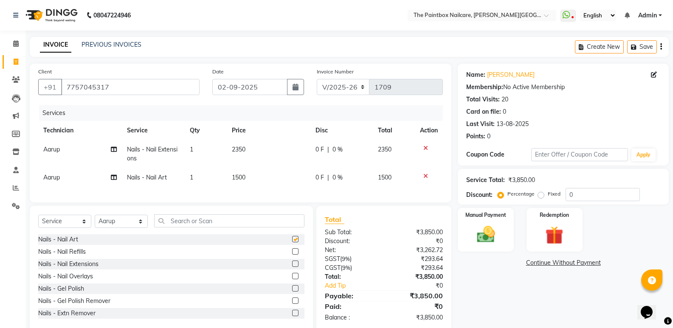
checkbox input "false"
click at [242, 177] on span "1500" at bounding box center [239, 178] width 14 height 8
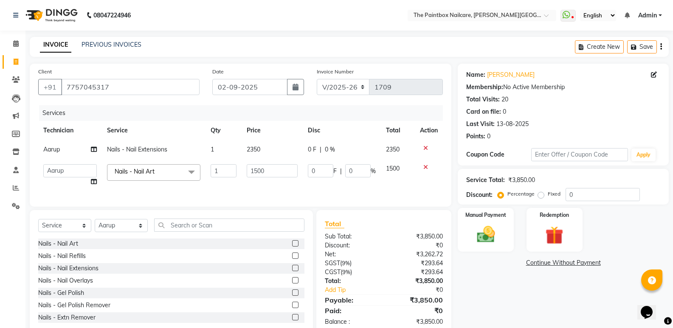
checkbox input "false"
click at [257, 174] on input "1500" at bounding box center [272, 170] width 51 height 13
type input "700"
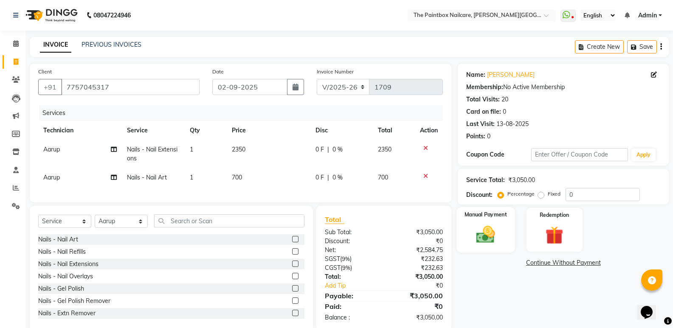
click at [496, 232] on img at bounding box center [486, 235] width 30 height 22
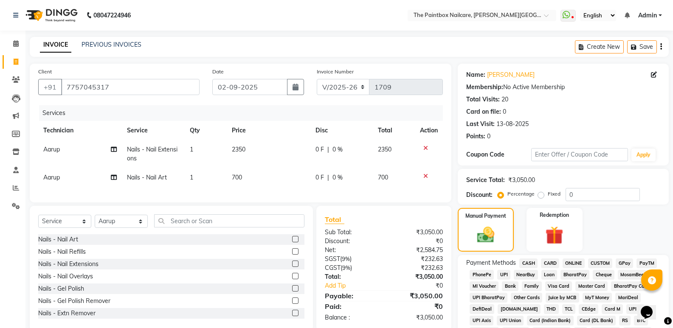
click at [241, 156] on td "2350" at bounding box center [268, 154] width 83 height 28
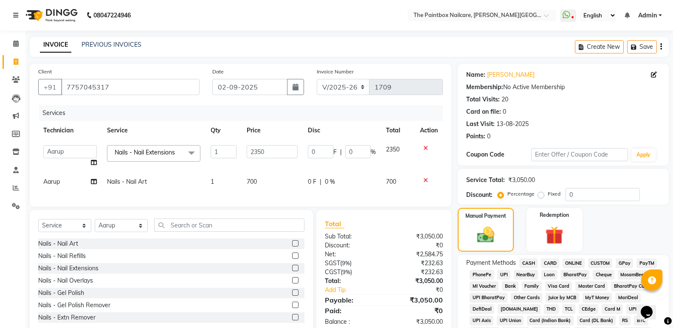
click at [157, 153] on span "Nails - Nail Extensions" at bounding box center [145, 153] width 60 height 8
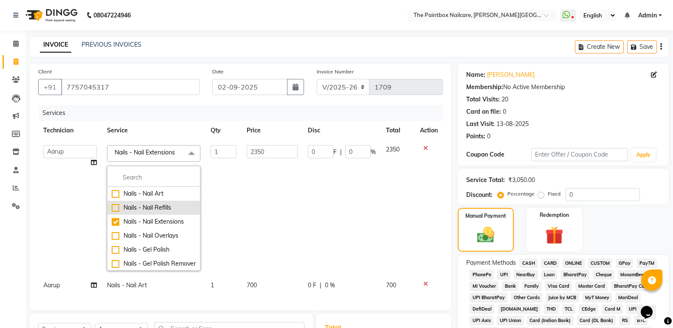
click at [159, 211] on div "Nails - Nail Refills" at bounding box center [154, 207] width 84 height 9
checkbox input "true"
checkbox input "false"
type input "1750"
click at [160, 206] on div "Nails - Nail Refills" at bounding box center [154, 207] width 84 height 9
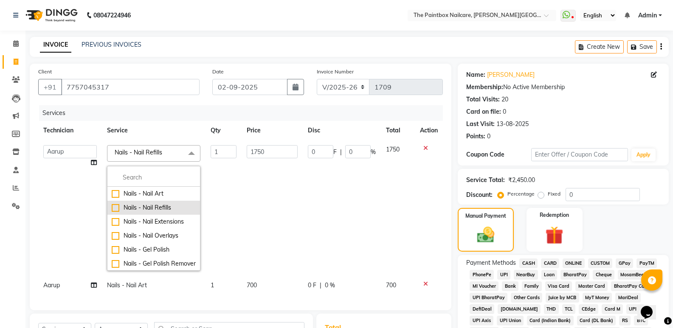
checkbox input "false"
type input "0"
click at [166, 208] on div "Nails - Nail Refills" at bounding box center [154, 206] width 84 height 9
checkbox input "true"
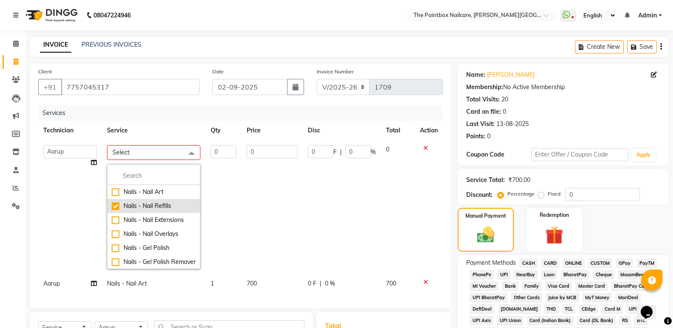
type input "1"
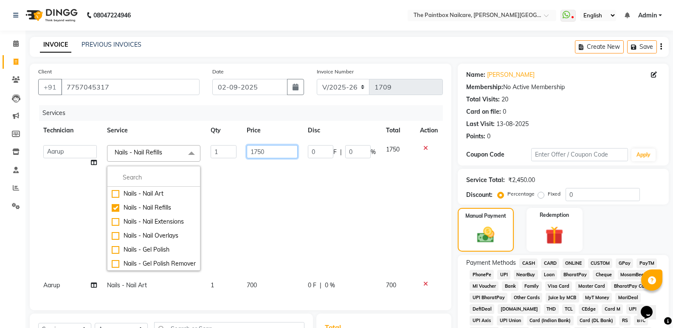
click at [259, 154] on input "1750" at bounding box center [272, 151] width 51 height 13
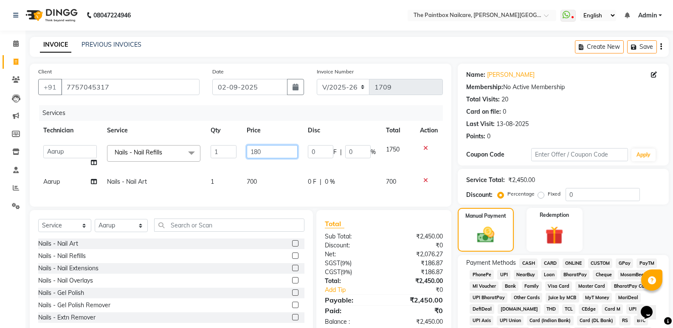
type input "1800"
click at [498, 239] on img at bounding box center [485, 235] width 29 height 20
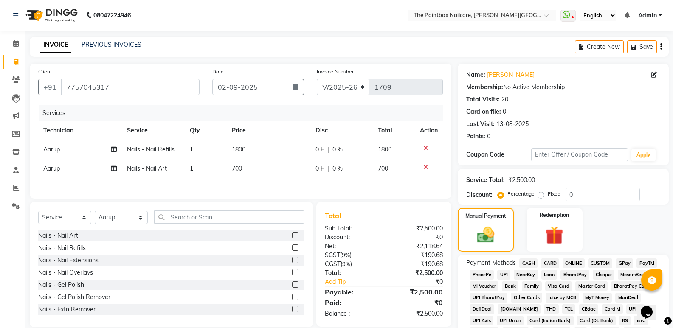
click at [573, 262] on span "ONLINE" at bounding box center [574, 264] width 22 height 10
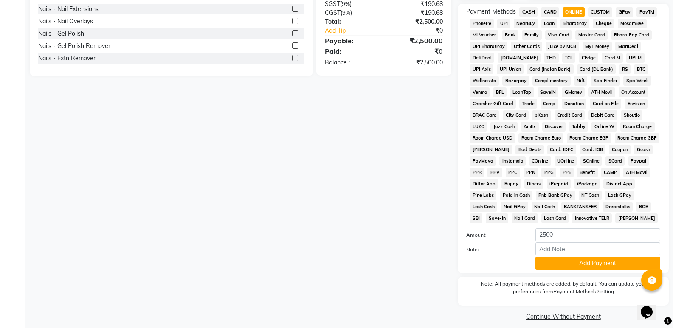
scroll to position [259, 0]
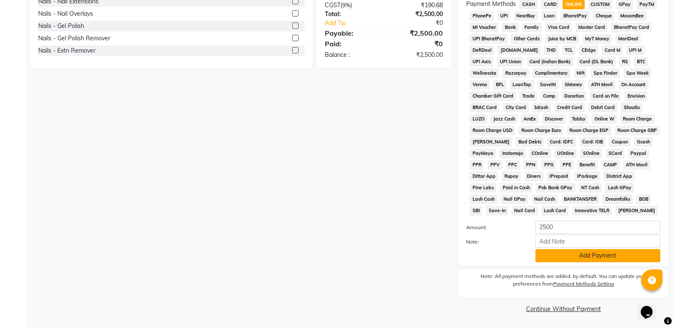
click at [547, 250] on button "Add Payment" at bounding box center [597, 255] width 125 height 13
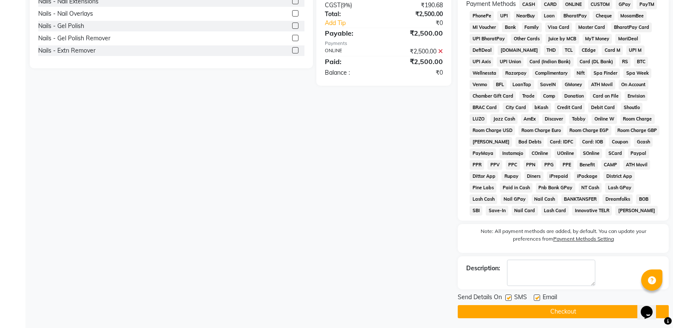
click at [560, 310] on button "Checkout" at bounding box center [563, 311] width 211 height 13
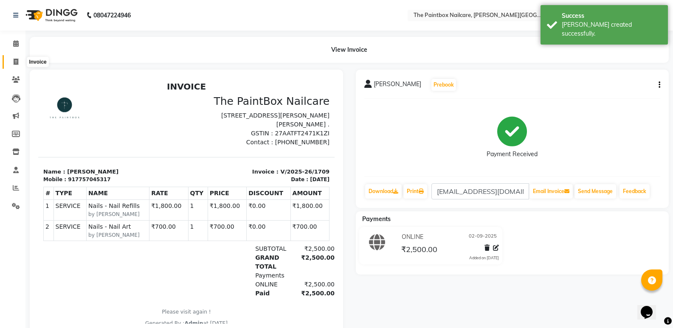
drag, startPoint x: 23, startPoint y: 58, endPoint x: 15, endPoint y: 62, distance: 9.3
click at [23, 58] on span at bounding box center [15, 62] width 15 height 10
select select "service"
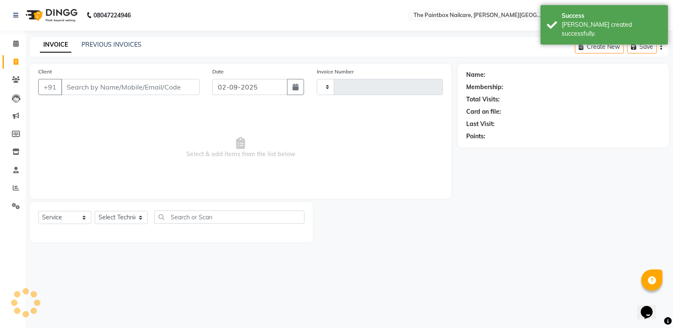
type input "1710"
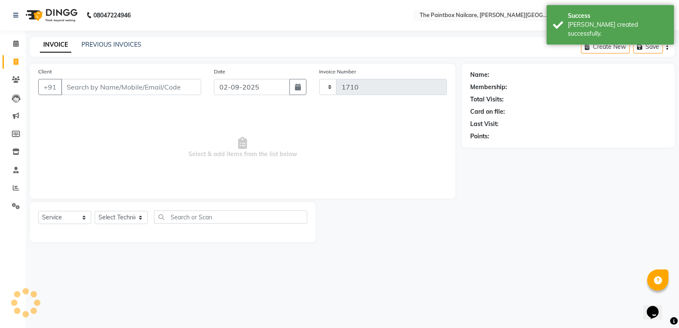
select select "926"
click at [155, 88] on input "Client" at bounding box center [131, 87] width 140 height 16
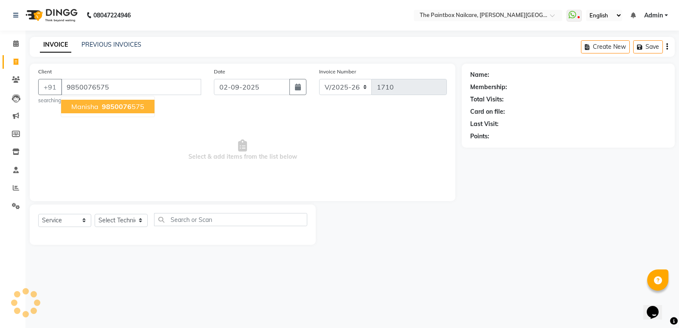
type input "9850076575"
click at [103, 107] on span "9850076575" at bounding box center [123, 106] width 42 height 8
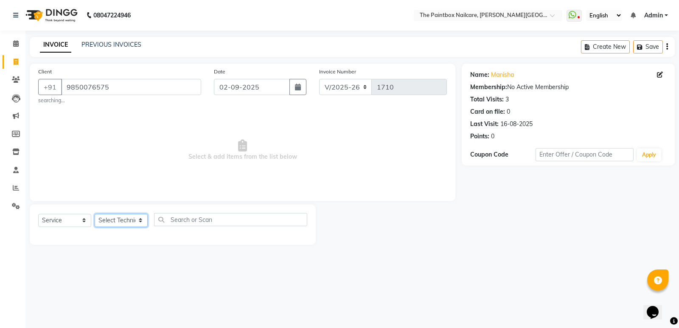
click at [113, 217] on select "Select Technician [PERSON_NAME] bishvajeet [PERSON_NAME] [DATE][PERSON_NAME] ro…" at bounding box center [121, 220] width 53 height 13
select select "89153"
click at [95, 214] on select "Select Technician [PERSON_NAME] bishvajeet [PERSON_NAME] [DATE][PERSON_NAME] ro…" at bounding box center [121, 220] width 53 height 13
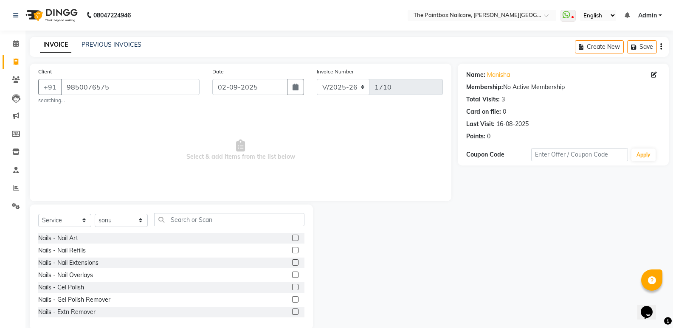
click at [292, 251] on label at bounding box center [295, 250] width 6 height 6
click at [292, 251] on input "checkbox" at bounding box center [295, 251] width 6 height 6
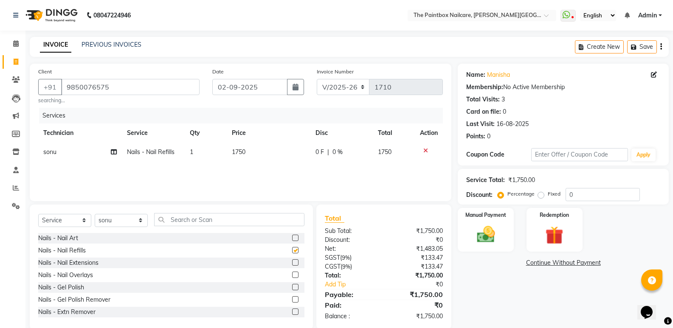
checkbox input "false"
click at [239, 152] on span "1750" at bounding box center [239, 152] width 14 height 8
select select "89153"
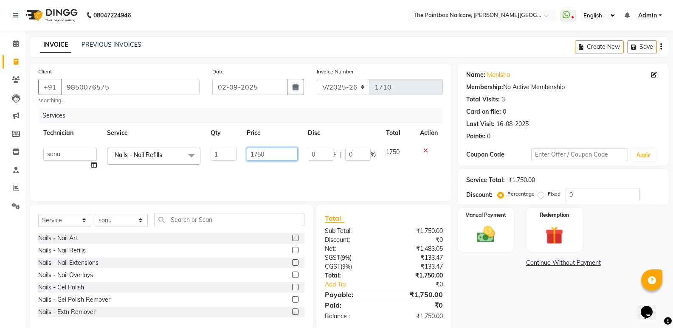
click at [260, 159] on input "1750" at bounding box center [272, 154] width 51 height 13
type input "1800"
click at [292, 238] on label at bounding box center [295, 238] width 6 height 6
click at [292, 238] on input "checkbox" at bounding box center [295, 239] width 6 height 6
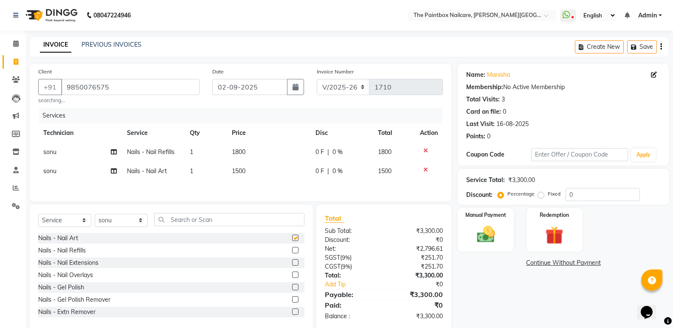
checkbox input "false"
click at [252, 175] on td "1500" at bounding box center [268, 171] width 83 height 19
select select "89153"
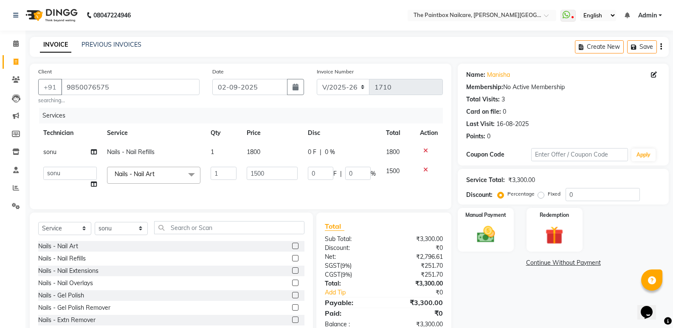
click at [258, 181] on td "1500" at bounding box center [272, 178] width 61 height 32
click at [258, 177] on input "1500" at bounding box center [272, 173] width 51 height 13
type input "800"
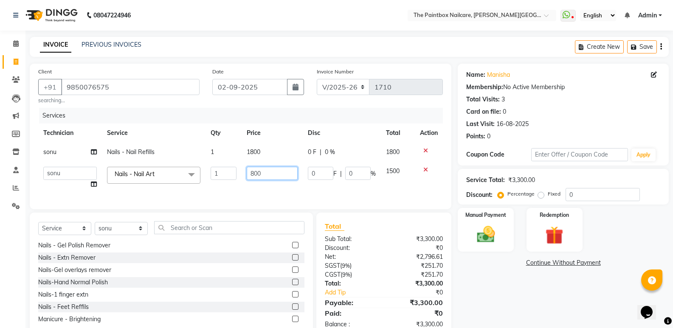
scroll to position [42, 0]
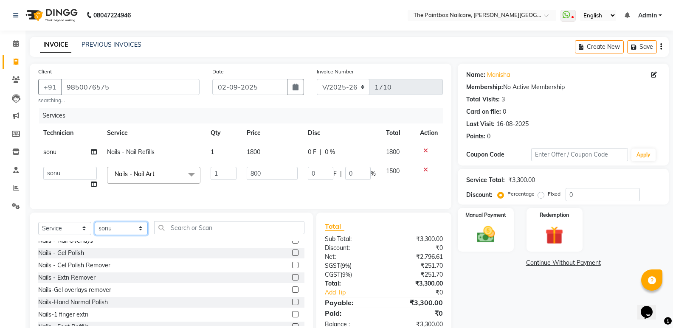
click at [107, 235] on div "Select Service Product Membership Package Voucher Prepaid Gift Card Select Tech…" at bounding box center [171, 275] width 283 height 125
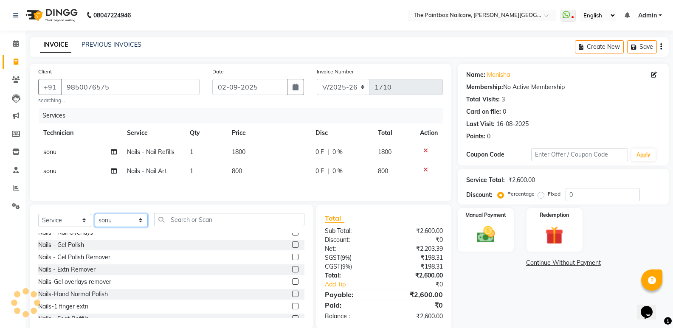
select select "85360"
click at [95, 215] on select "Select Technician [PERSON_NAME] bishvajeet [PERSON_NAME] [DATE][PERSON_NAME] ro…" at bounding box center [121, 220] width 53 height 13
click at [292, 307] on label at bounding box center [295, 306] width 6 height 6
click at [292, 307] on input "checkbox" at bounding box center [295, 307] width 6 height 6
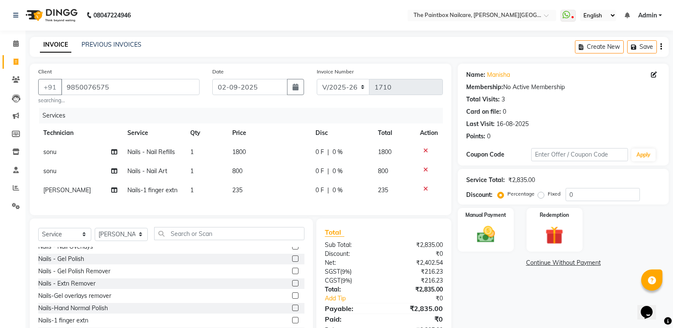
click at [292, 324] on label at bounding box center [295, 320] width 6 height 6
click at [292, 324] on input "checkbox" at bounding box center [295, 321] width 6 height 6
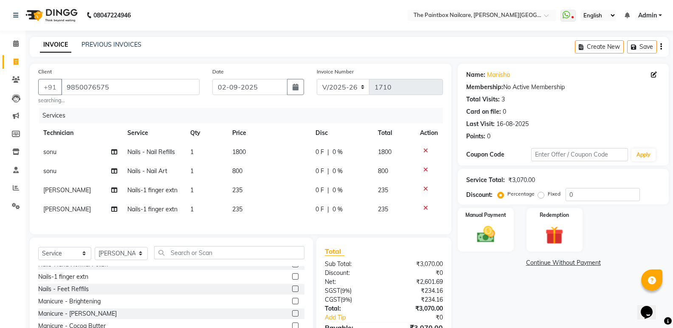
scroll to position [85, 0]
click at [292, 300] on label at bounding box center [295, 297] width 6 height 6
click at [292, 300] on input "checkbox" at bounding box center [295, 298] width 6 height 6
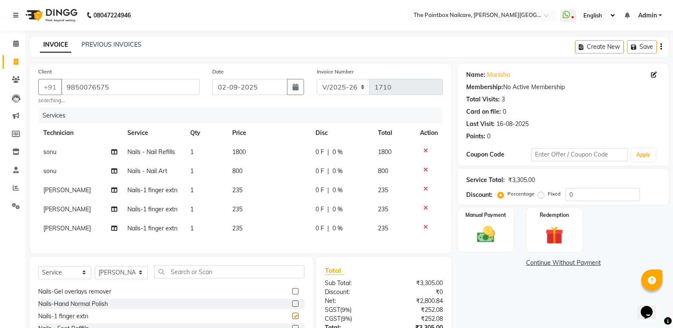
checkbox input "false"
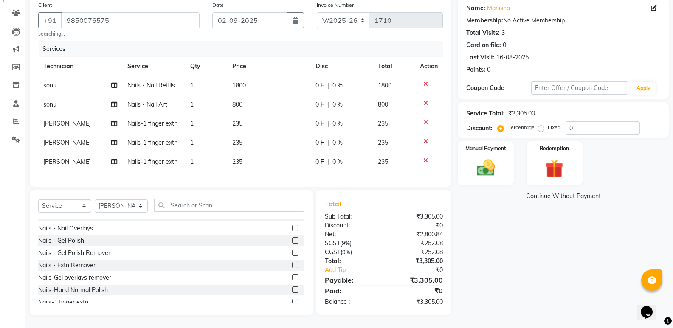
scroll to position [0, 0]
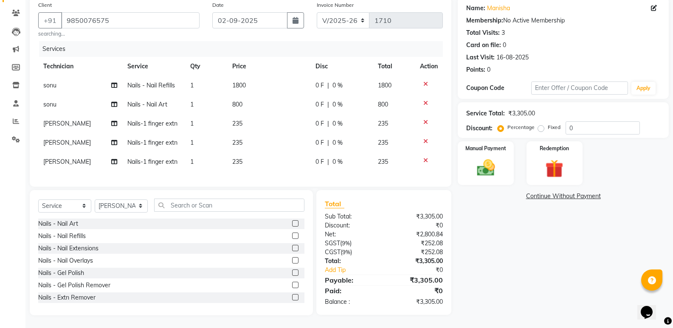
click at [292, 272] on label at bounding box center [295, 273] width 6 height 6
click at [292, 272] on input "checkbox" at bounding box center [295, 274] width 6 height 6
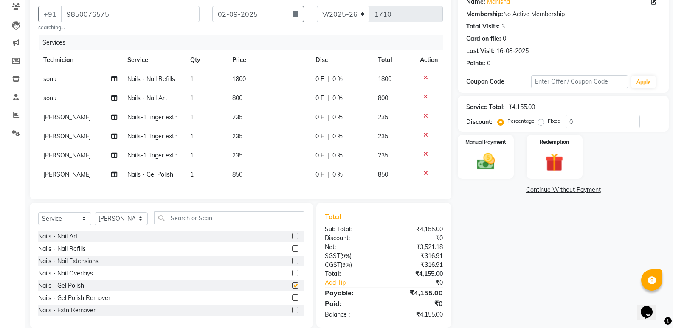
checkbox input "false"
click at [292, 301] on label at bounding box center [295, 298] width 6 height 6
click at [292, 301] on input "checkbox" at bounding box center [295, 299] width 6 height 6
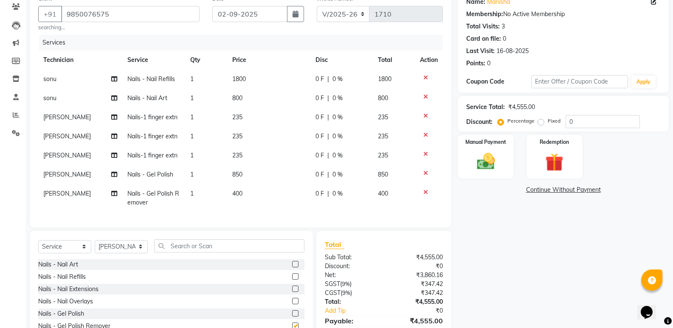
checkbox input "false"
click at [242, 195] on span "400" at bounding box center [237, 194] width 10 height 8
select select "85360"
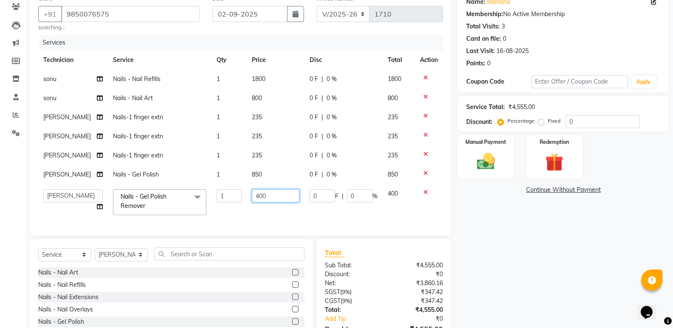
click at [258, 199] on input "400" at bounding box center [276, 195] width 48 height 13
type input "250"
click at [491, 156] on img at bounding box center [486, 162] width 30 height 22
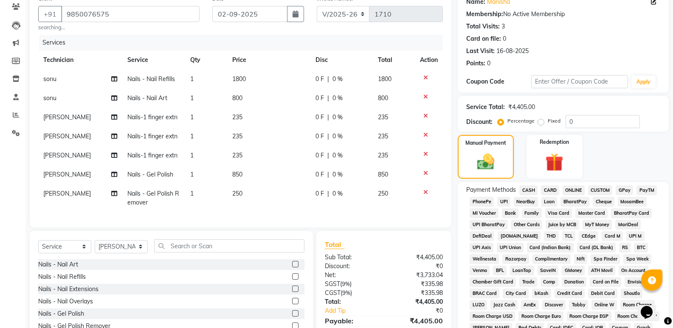
click at [243, 138] on td "235" at bounding box center [268, 136] width 83 height 19
select select "85360"
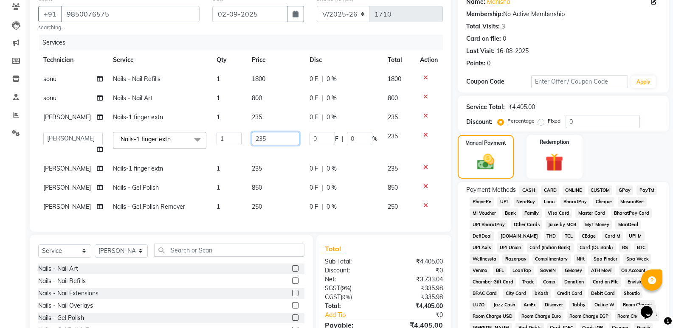
click at [271, 141] on input "235" at bounding box center [276, 138] width 48 height 13
type input "230"
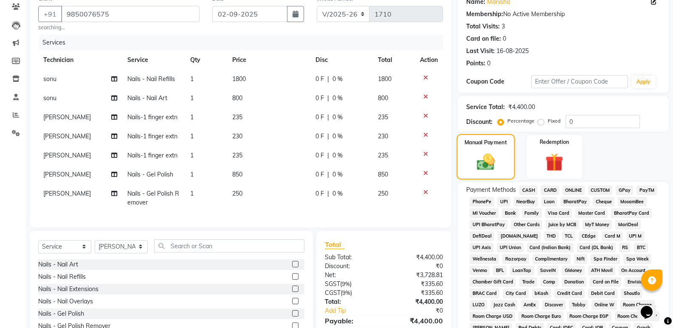
click at [497, 161] on img at bounding box center [485, 162] width 29 height 20
click at [530, 186] on span "CASH" at bounding box center [528, 191] width 18 height 10
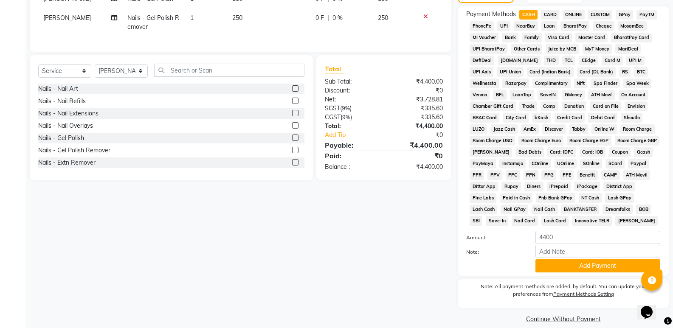
scroll to position [259, 0]
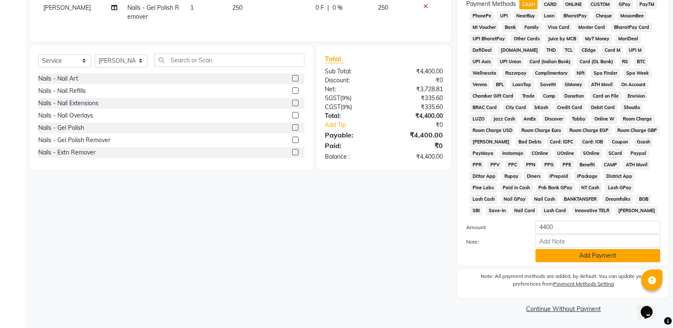
click at [572, 256] on button "Add Payment" at bounding box center [597, 255] width 125 height 13
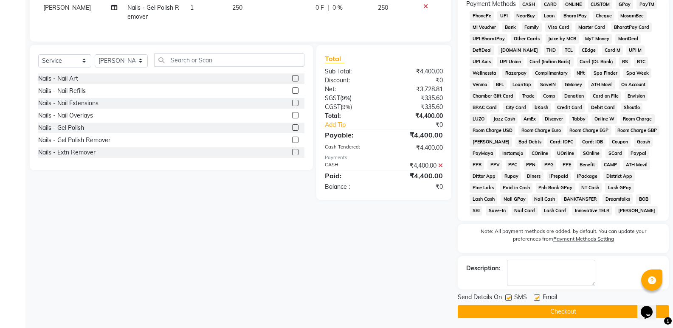
click at [583, 311] on button "Checkout" at bounding box center [563, 311] width 211 height 13
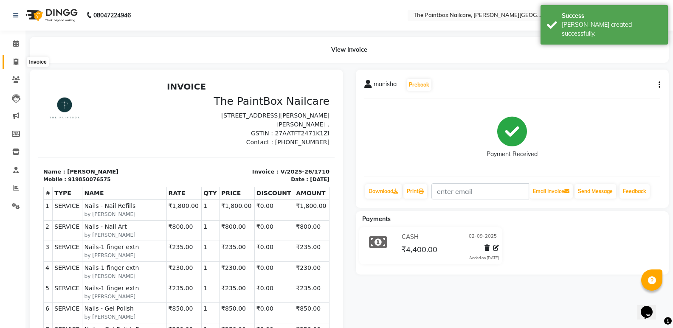
click at [21, 65] on span at bounding box center [15, 62] width 15 height 10
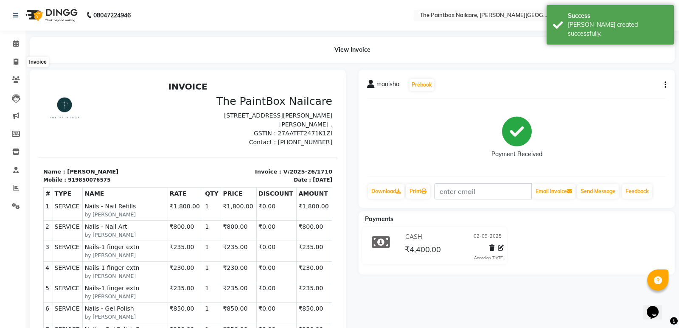
select select "926"
select select "service"
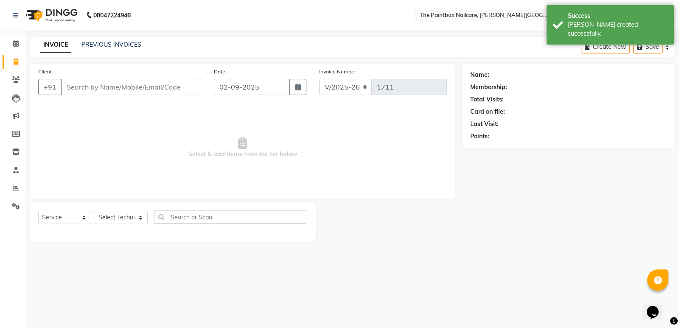
click at [156, 85] on input "Client" at bounding box center [131, 87] width 140 height 16
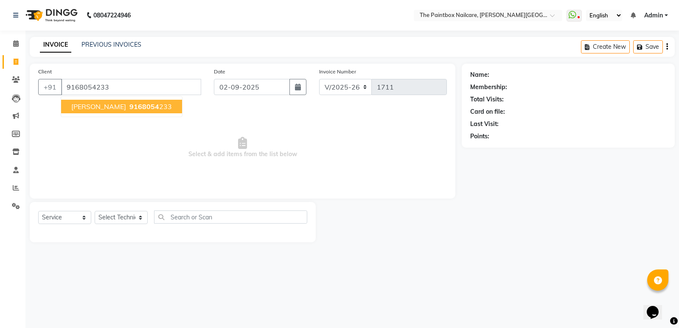
type input "9168054233"
drag, startPoint x: 80, startPoint y: 106, endPoint x: 93, endPoint y: 176, distance: 71.8
click at [80, 106] on span "[PERSON_NAME]" at bounding box center [98, 106] width 55 height 8
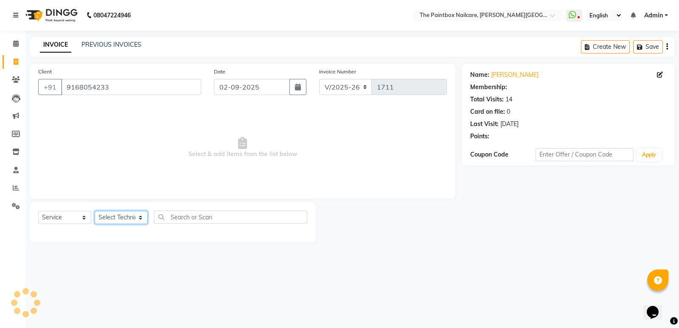
click at [116, 211] on select "Select Technician [PERSON_NAME] bishvajeet [PERSON_NAME] [DATE][PERSON_NAME] ro…" at bounding box center [121, 217] width 53 height 13
select select "28060"
click at [95, 211] on select "Select Technician [PERSON_NAME] bishvajeet [PERSON_NAME] [DATE][PERSON_NAME] ro…" at bounding box center [121, 217] width 53 height 13
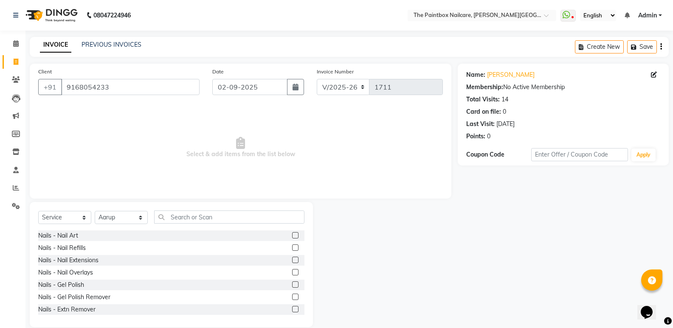
click at [292, 284] on label at bounding box center [295, 285] width 6 height 6
click at [292, 284] on input "checkbox" at bounding box center [295, 285] width 6 height 6
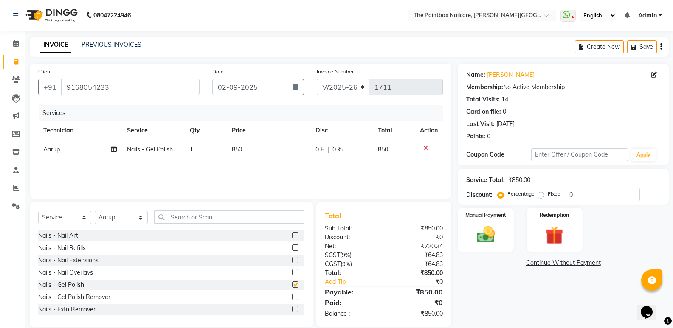
checkbox input "false"
drag, startPoint x: 288, startPoint y: 297, endPoint x: 256, endPoint y: 189, distance: 112.8
click at [292, 294] on label at bounding box center [295, 297] width 6 height 6
click at [292, 295] on input "checkbox" at bounding box center [295, 298] width 6 height 6
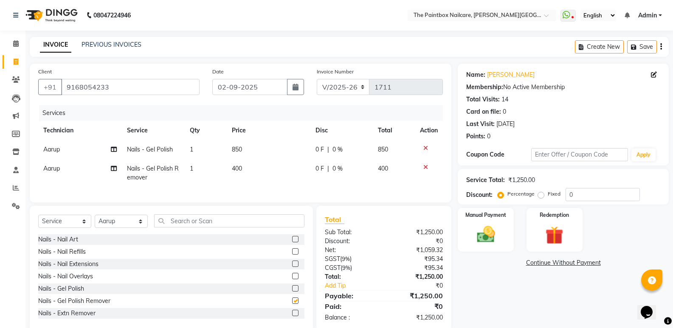
checkbox input "false"
click at [241, 173] on td "400" at bounding box center [268, 173] width 83 height 28
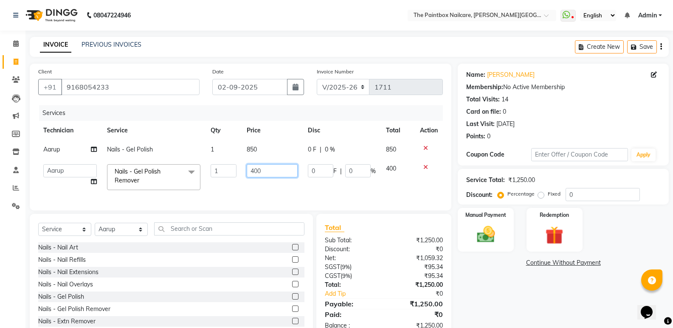
click at [257, 175] on input "400" at bounding box center [272, 170] width 51 height 13
type input "250"
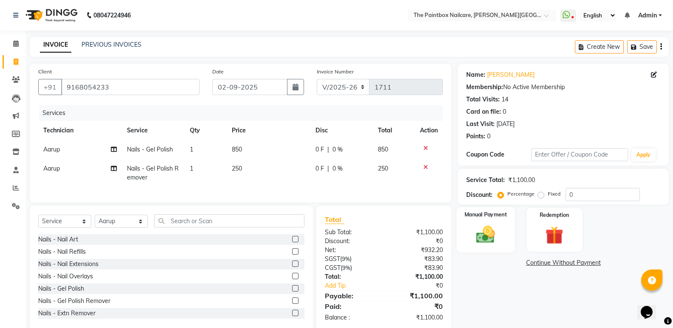
click at [477, 214] on label "Manual Payment" at bounding box center [486, 215] width 42 height 8
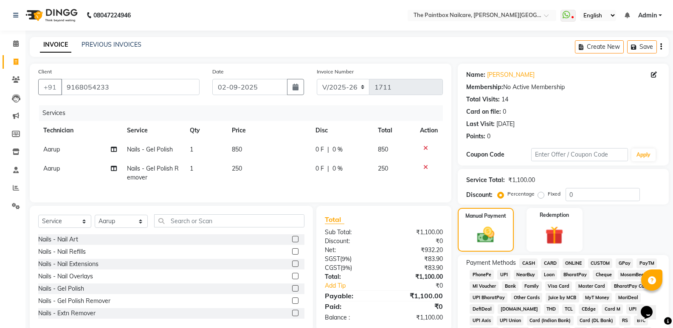
click at [578, 259] on span "ONLINE" at bounding box center [574, 264] width 22 height 10
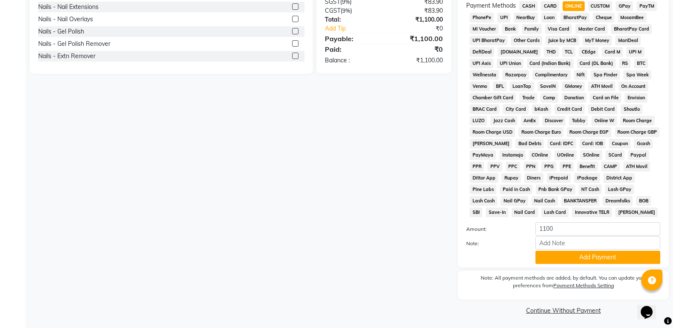
scroll to position [259, 0]
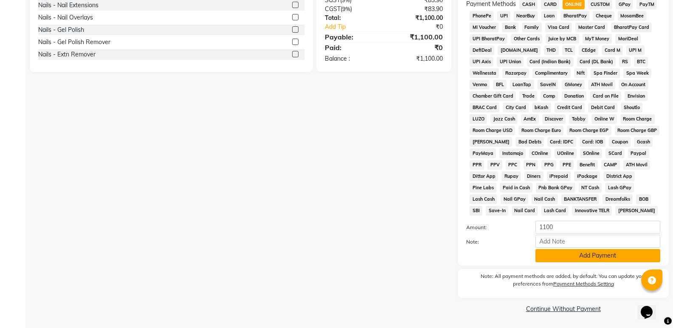
click at [589, 256] on button "Add Payment" at bounding box center [597, 255] width 125 height 13
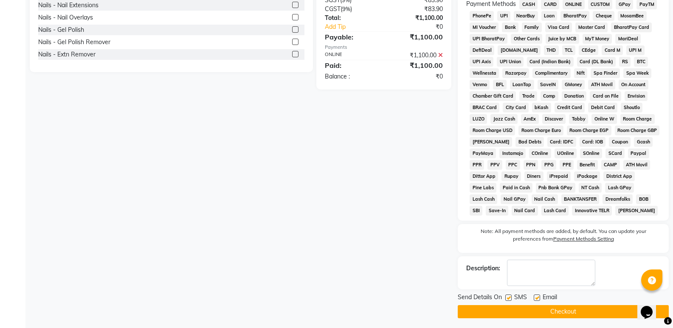
click at [592, 311] on button "Checkout" at bounding box center [563, 311] width 211 height 13
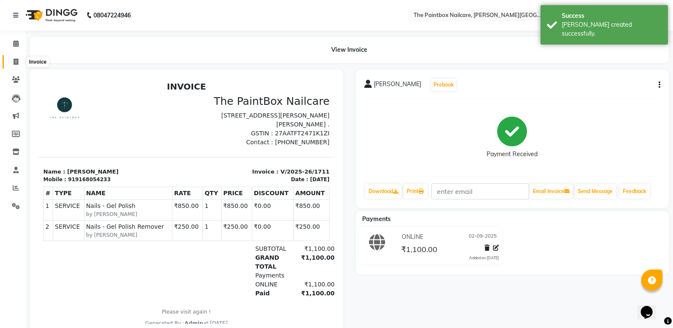
drag, startPoint x: 19, startPoint y: 58, endPoint x: 39, endPoint y: 56, distance: 20.1
click at [20, 57] on span at bounding box center [15, 62] width 15 height 10
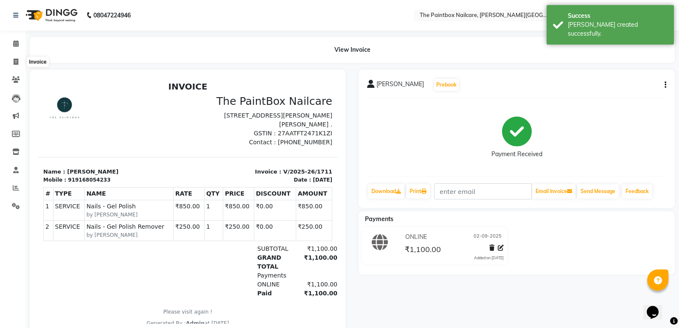
select select "service"
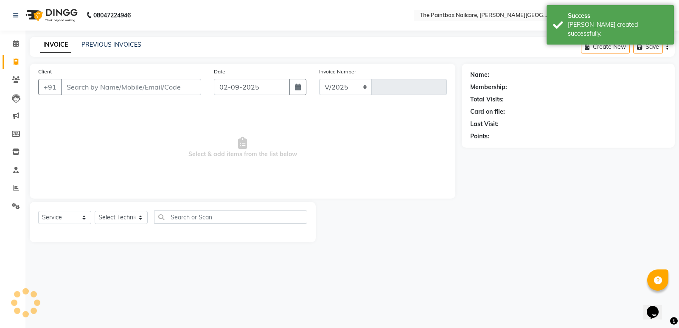
select select "926"
type input "1712"
drag, startPoint x: 172, startPoint y: 85, endPoint x: 242, endPoint y: 77, distance: 70.1
click at [173, 85] on input "Client" at bounding box center [131, 87] width 140 height 16
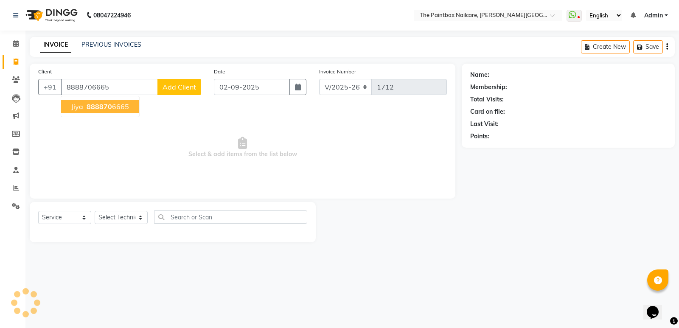
type input "8888706665"
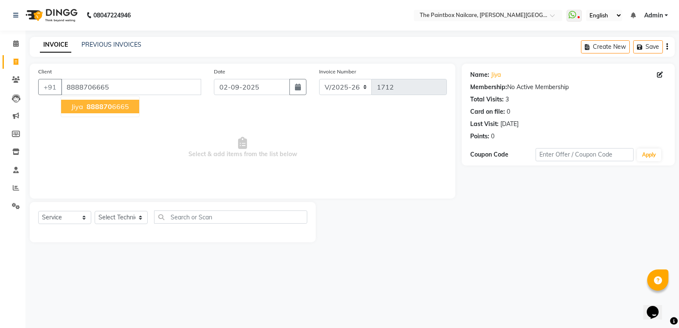
click at [107, 106] on span "888870" at bounding box center [99, 106] width 25 height 8
drag, startPoint x: 118, startPoint y: 219, endPoint x: 123, endPoint y: 218, distance: 4.7
click at [121, 219] on select "Select Technician [PERSON_NAME] bishvajeet [PERSON_NAME] [DATE][PERSON_NAME] ro…" at bounding box center [121, 217] width 53 height 13
select select "85359"
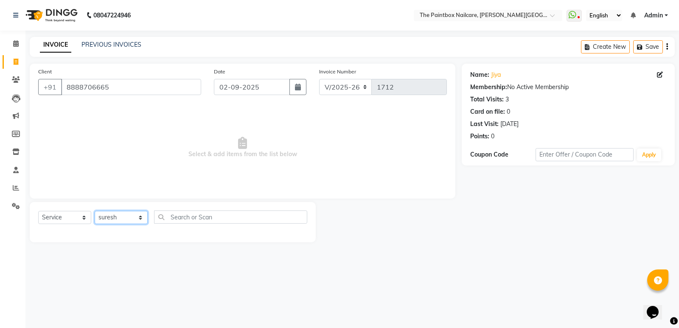
click at [95, 211] on select "Select Technician [PERSON_NAME] bishvajeet [PERSON_NAME] [DATE][PERSON_NAME] ro…" at bounding box center [121, 217] width 53 height 13
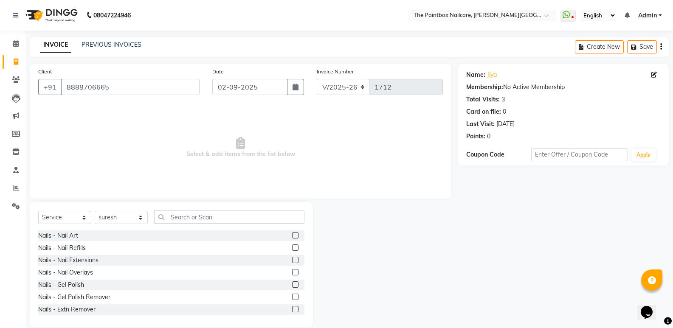
click at [292, 249] on label at bounding box center [295, 248] width 6 height 6
click at [292, 249] on input "checkbox" at bounding box center [295, 248] width 6 height 6
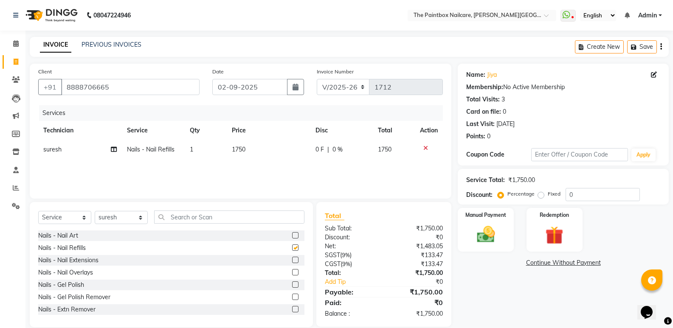
checkbox input "false"
click at [240, 154] on td "1750" at bounding box center [268, 149] width 83 height 19
select select "85359"
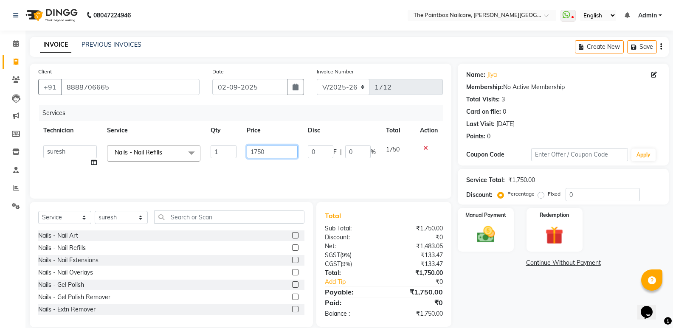
click at [262, 155] on input "1750" at bounding box center [272, 151] width 51 height 13
type input "1800"
click at [292, 234] on label at bounding box center [295, 235] width 6 height 6
click at [292, 234] on input "checkbox" at bounding box center [295, 236] width 6 height 6
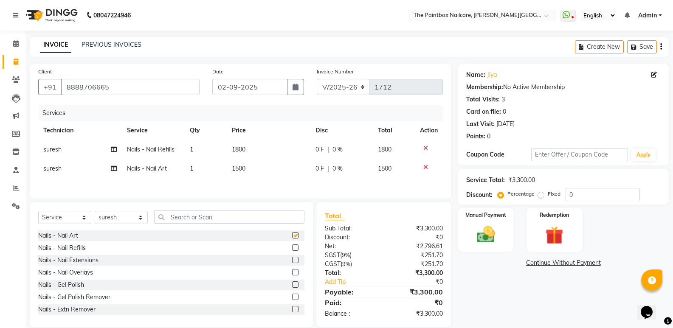
click at [238, 174] on td "1500" at bounding box center [268, 168] width 83 height 19
checkbox input "false"
select select "85359"
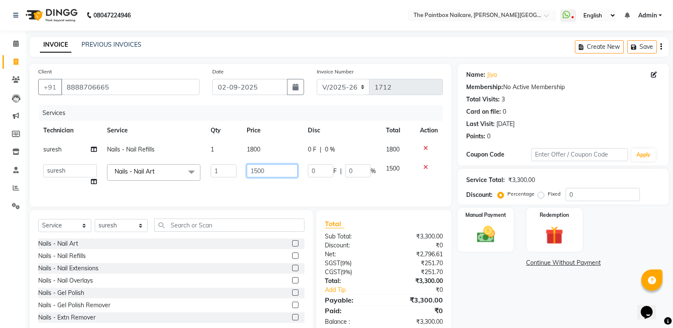
click at [257, 175] on input "1500" at bounding box center [272, 170] width 51 height 13
type input "200"
click at [121, 232] on div "Select Service Product Membership Package Voucher Prepaid Gift Card Select Tech…" at bounding box center [171, 272] width 283 height 125
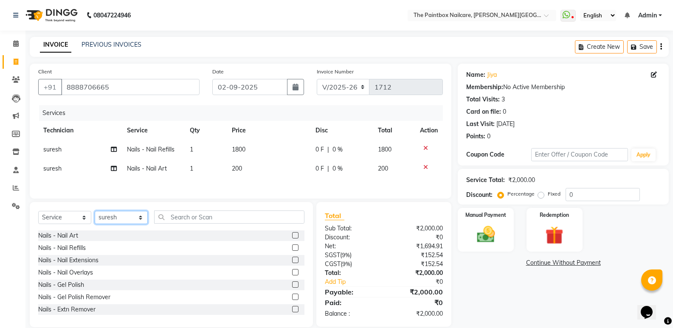
select select "89386"
click at [95, 212] on select "Select Technician [PERSON_NAME] bishvajeet [PERSON_NAME] [DATE][PERSON_NAME] ro…" at bounding box center [121, 217] width 53 height 13
click at [292, 286] on label at bounding box center [295, 285] width 6 height 6
click at [292, 286] on input "checkbox" at bounding box center [295, 285] width 6 height 6
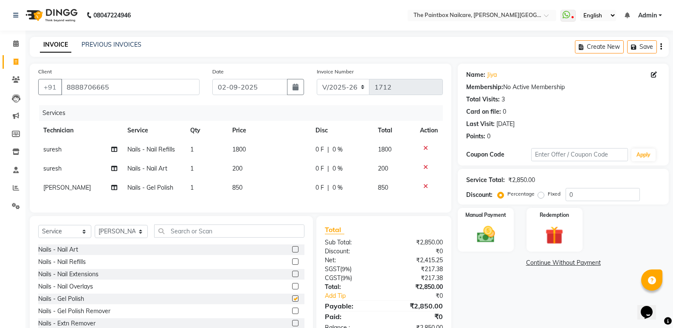
checkbox input "false"
click at [113, 236] on select "Select Technician [PERSON_NAME] bishvajeet [PERSON_NAME] [DATE][PERSON_NAME] ro…" at bounding box center [121, 231] width 53 height 13
select select "77198"
click at [95, 231] on select "Select Technician [PERSON_NAME] bishvajeet [PERSON_NAME] [DATE][PERSON_NAME] ro…" at bounding box center [121, 231] width 53 height 13
click at [292, 302] on label at bounding box center [295, 299] width 6 height 6
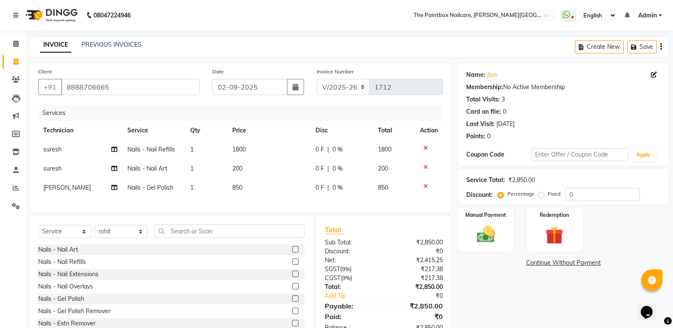
click at [292, 302] on input "checkbox" at bounding box center [295, 299] width 6 height 6
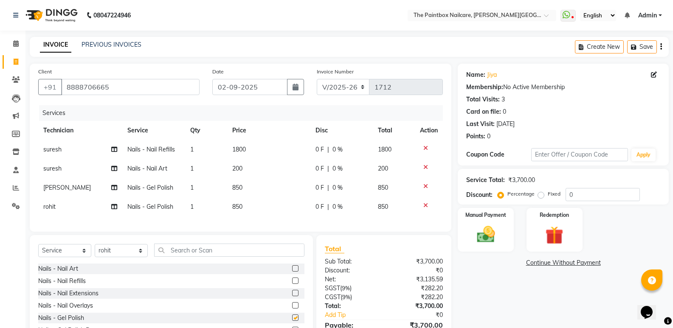
checkbox input "false"
click at [111, 257] on select "Select Technician [PERSON_NAME] bishvajeet [PERSON_NAME] [DATE][PERSON_NAME] ro…" at bounding box center [121, 250] width 53 height 13
select select "28060"
click at [95, 251] on select "Select Technician [PERSON_NAME] bishvajeet [PERSON_NAME] [DATE][PERSON_NAME] ro…" at bounding box center [121, 250] width 53 height 13
click at [292, 284] on label at bounding box center [295, 281] width 6 height 6
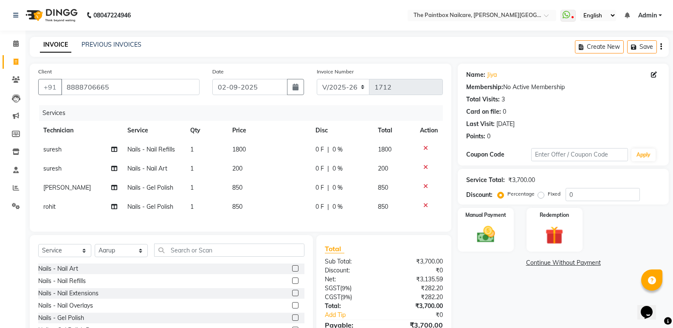
click at [292, 284] on input "checkbox" at bounding box center [295, 282] width 6 height 6
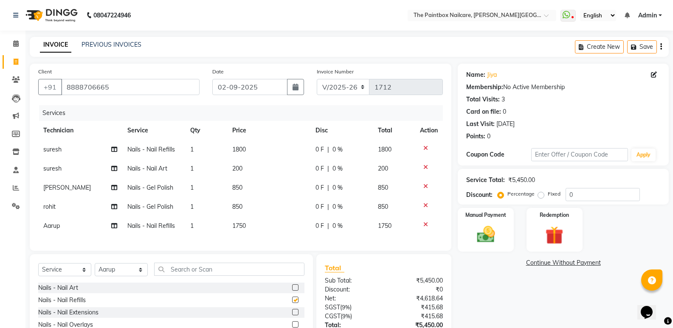
checkbox input "false"
click at [248, 222] on td "1750" at bounding box center [268, 226] width 83 height 19
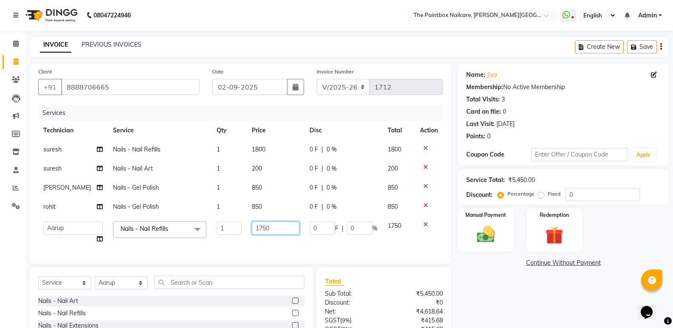
click at [261, 234] on input "1750" at bounding box center [276, 228] width 48 height 13
type input "180"
type input "1800"
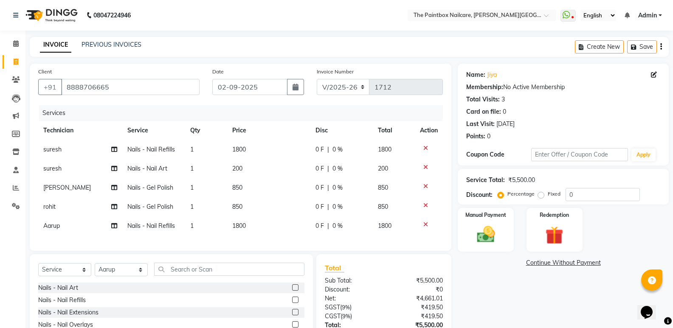
scroll to position [70, 0]
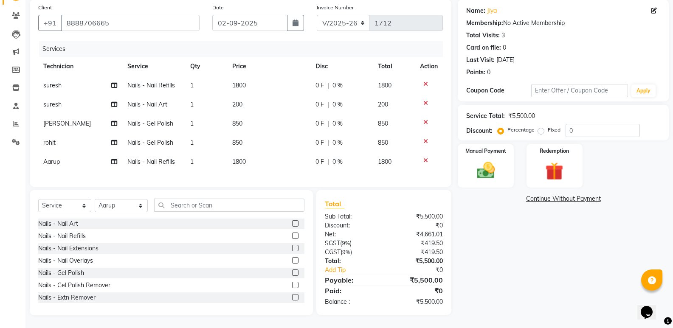
click at [292, 225] on label at bounding box center [295, 223] width 6 height 6
click at [292, 225] on input "checkbox" at bounding box center [295, 224] width 6 height 6
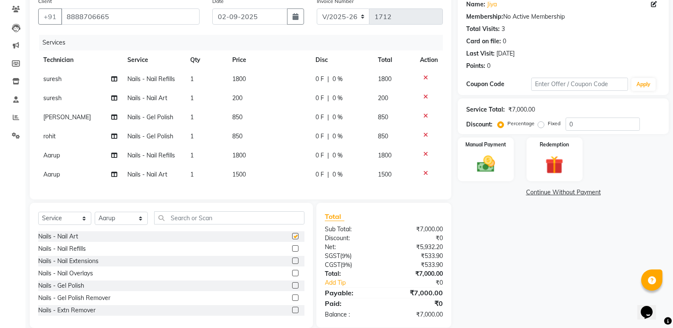
checkbox input "false"
click at [245, 172] on span "1500" at bounding box center [239, 175] width 14 height 8
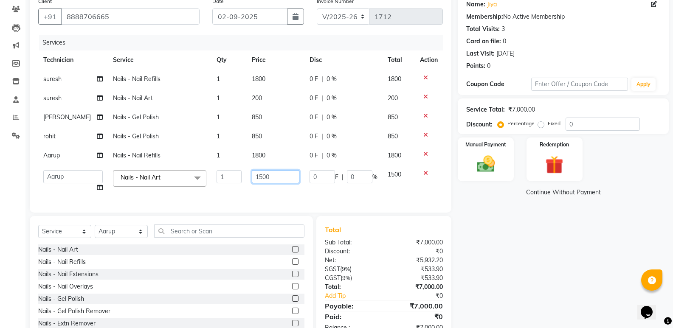
click at [259, 180] on input "1500" at bounding box center [276, 176] width 48 height 13
click at [257, 181] on input "1500" at bounding box center [276, 176] width 48 height 13
type input "700"
click at [485, 159] on img at bounding box center [486, 164] width 30 height 22
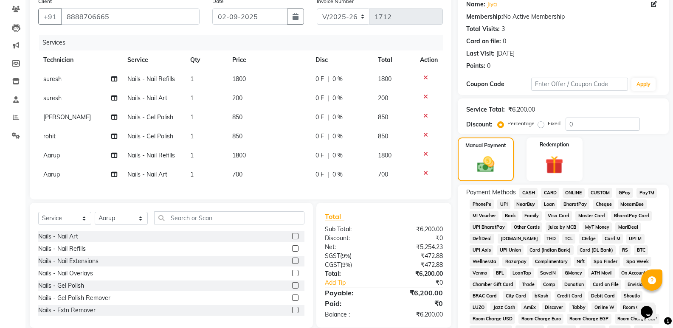
click at [525, 193] on span "CASH" at bounding box center [528, 193] width 18 height 10
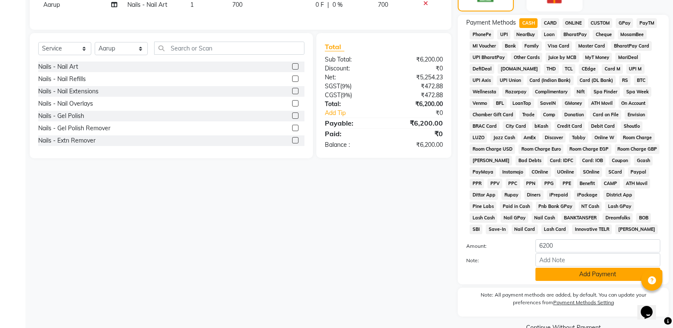
scroll to position [259, 0]
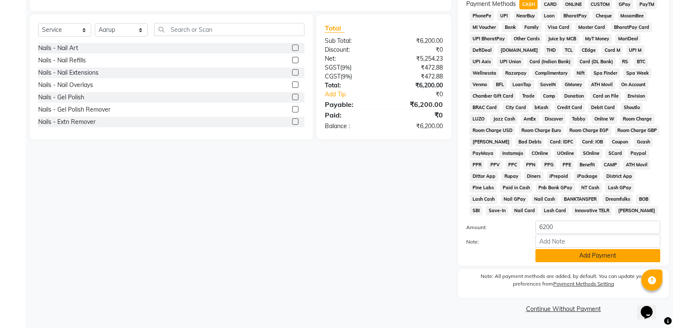
click at [571, 249] on button "Add Payment" at bounding box center [597, 255] width 125 height 13
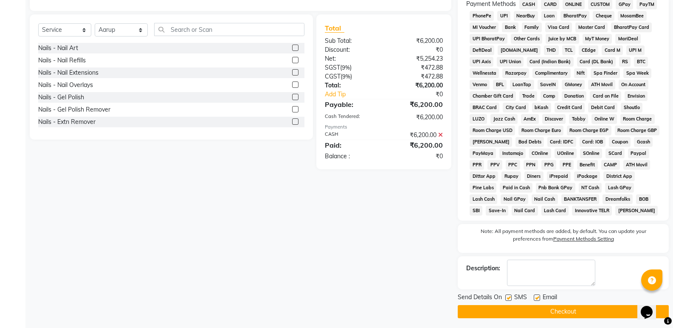
click at [535, 296] on label at bounding box center [537, 298] width 6 height 6
click at [535, 296] on input "checkbox" at bounding box center [537, 299] width 6 height 6
checkbox input "false"
click at [507, 298] on label at bounding box center [508, 298] width 6 height 6
click at [507, 298] on input "checkbox" at bounding box center [508, 299] width 6 height 6
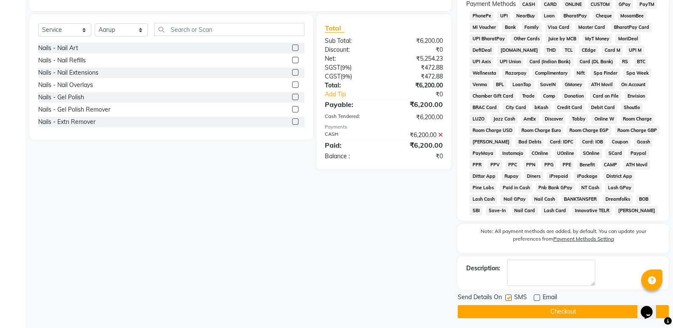
checkbox input "false"
click at [535, 310] on button "Checkout" at bounding box center [563, 311] width 211 height 13
